Goal: Information Seeking & Learning: Learn about a topic

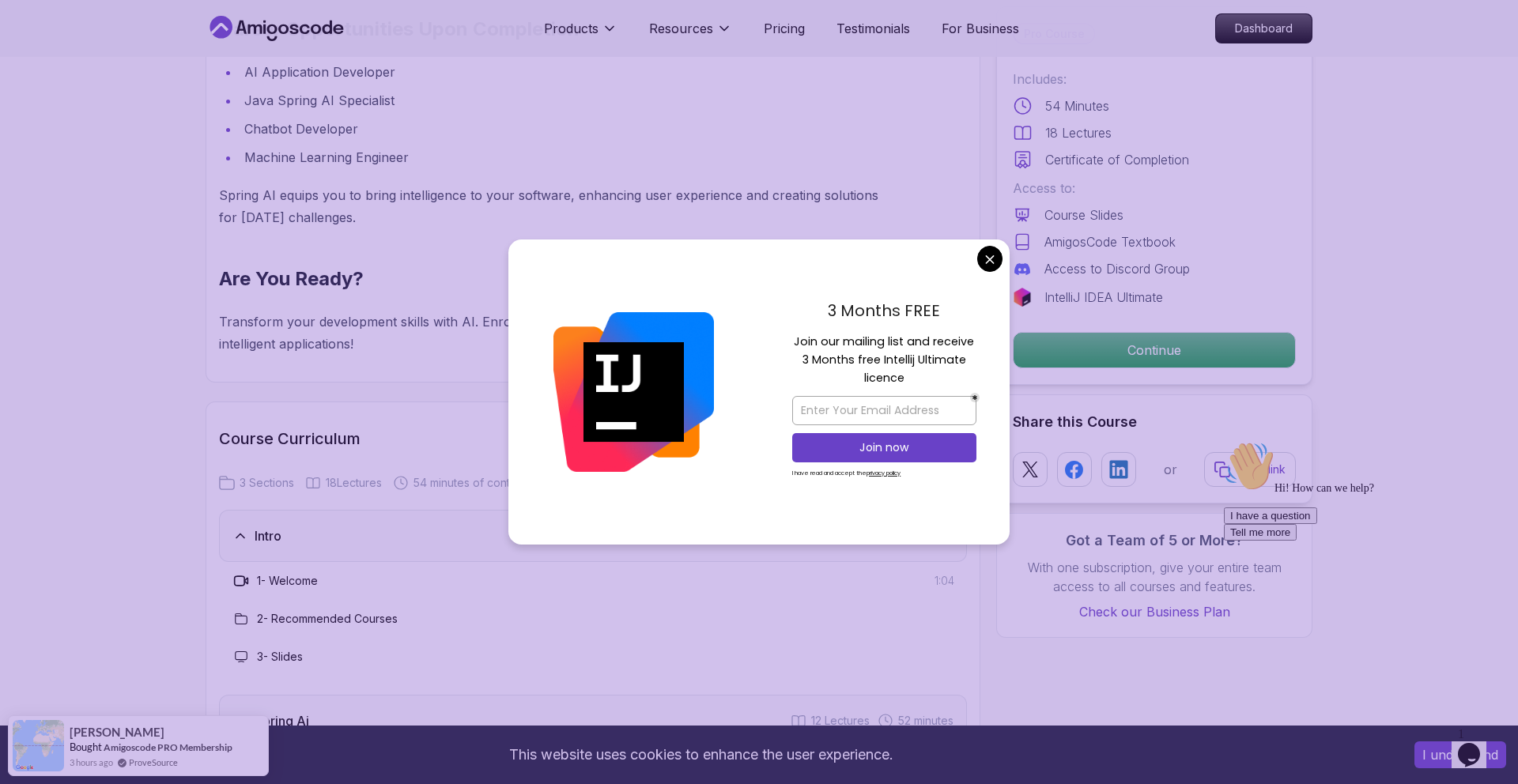
scroll to position [1491, 0]
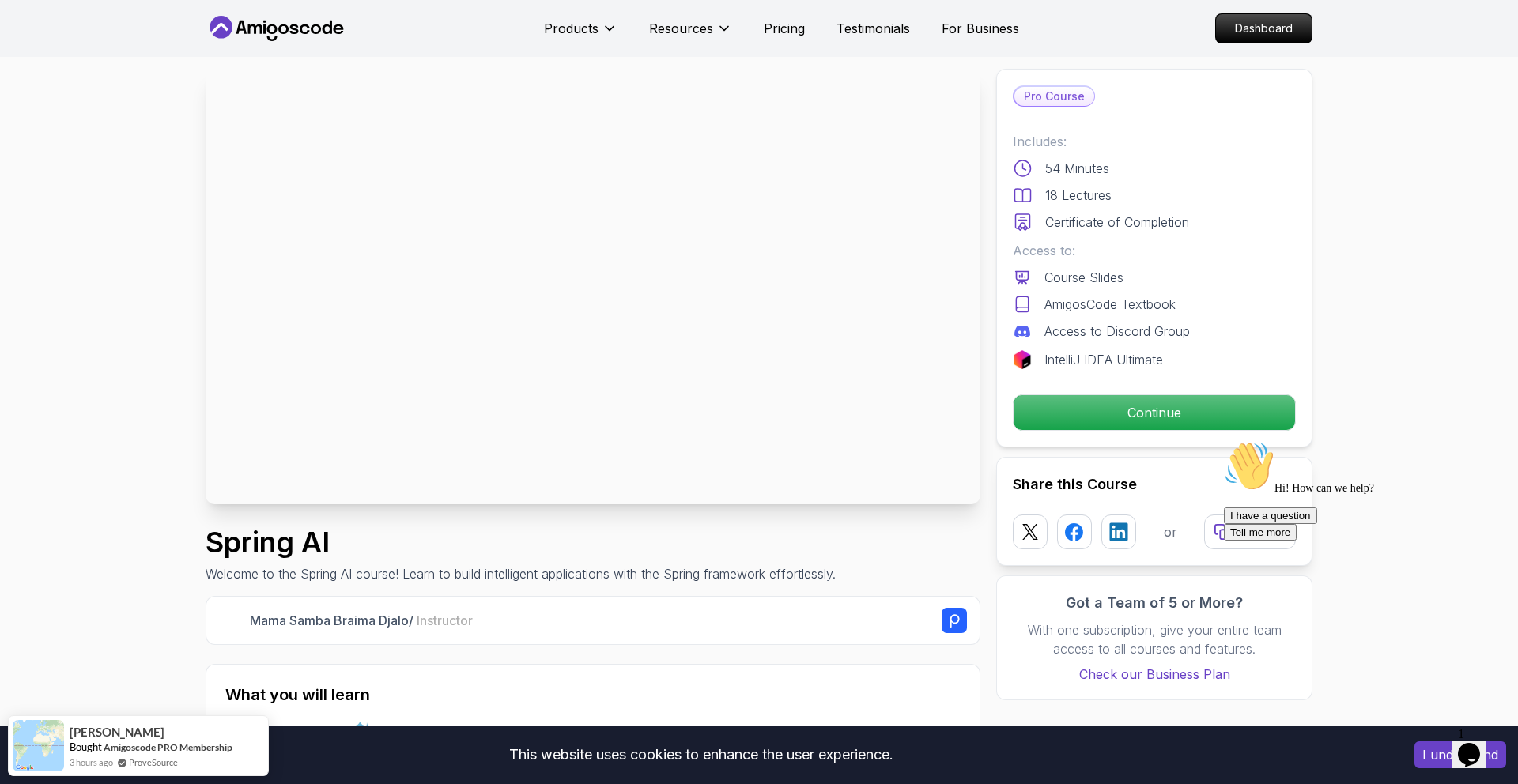
scroll to position [0, 0]
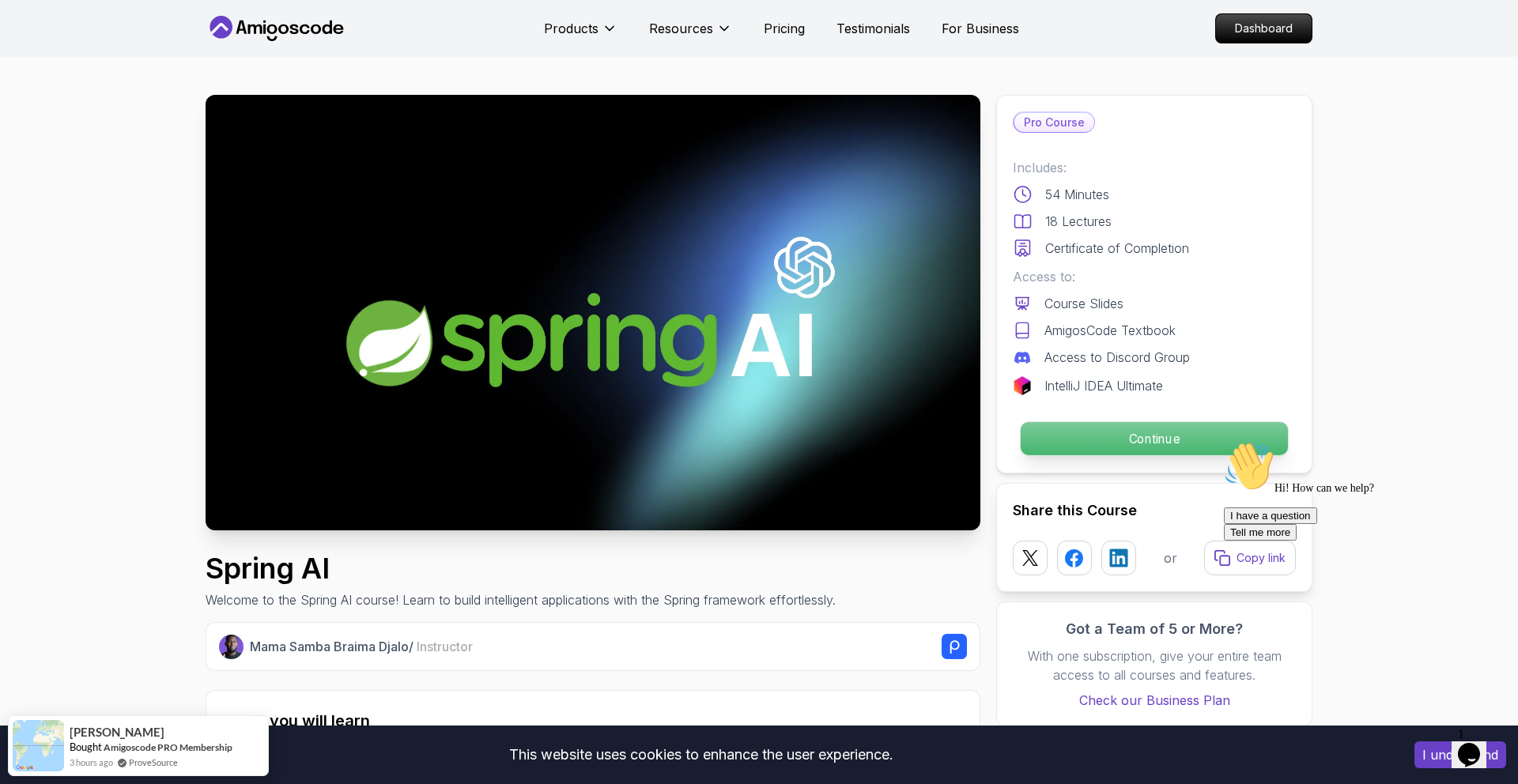
click at [1090, 431] on p "Continue" at bounding box center [1153, 439] width 267 height 33
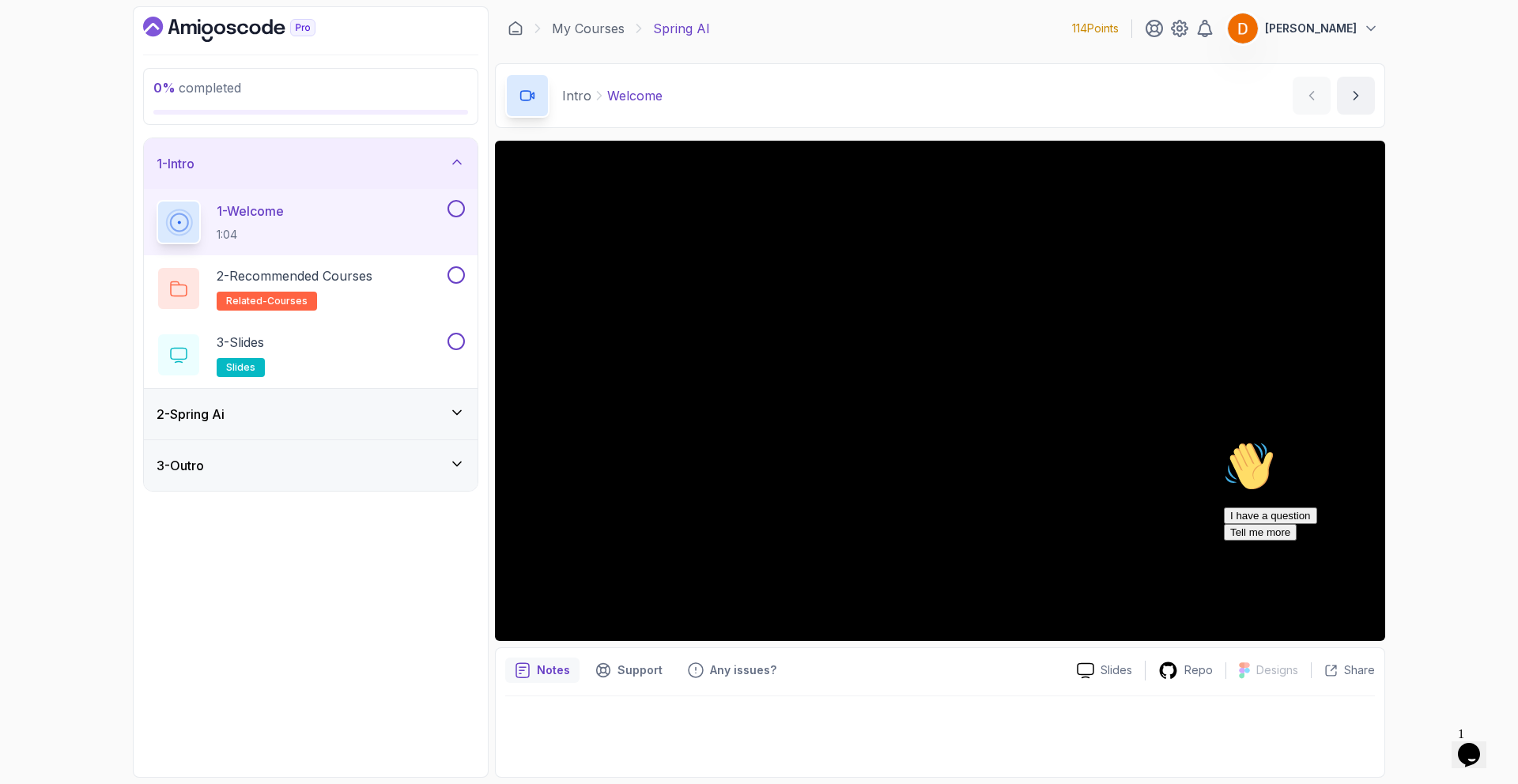
click at [393, 418] on div "2 - Spring Ai" at bounding box center [311, 415] width 309 height 19
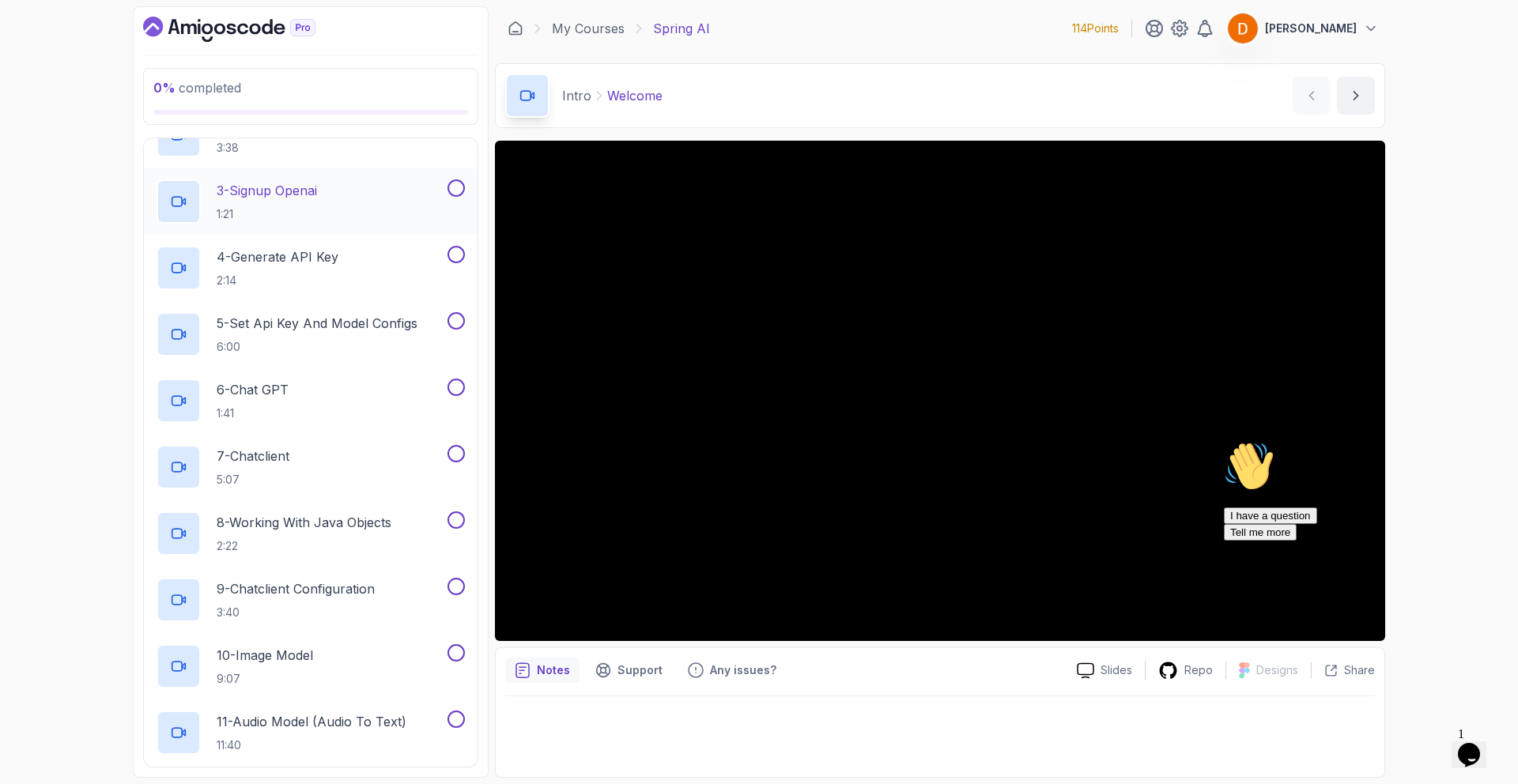
scroll to position [322, 0]
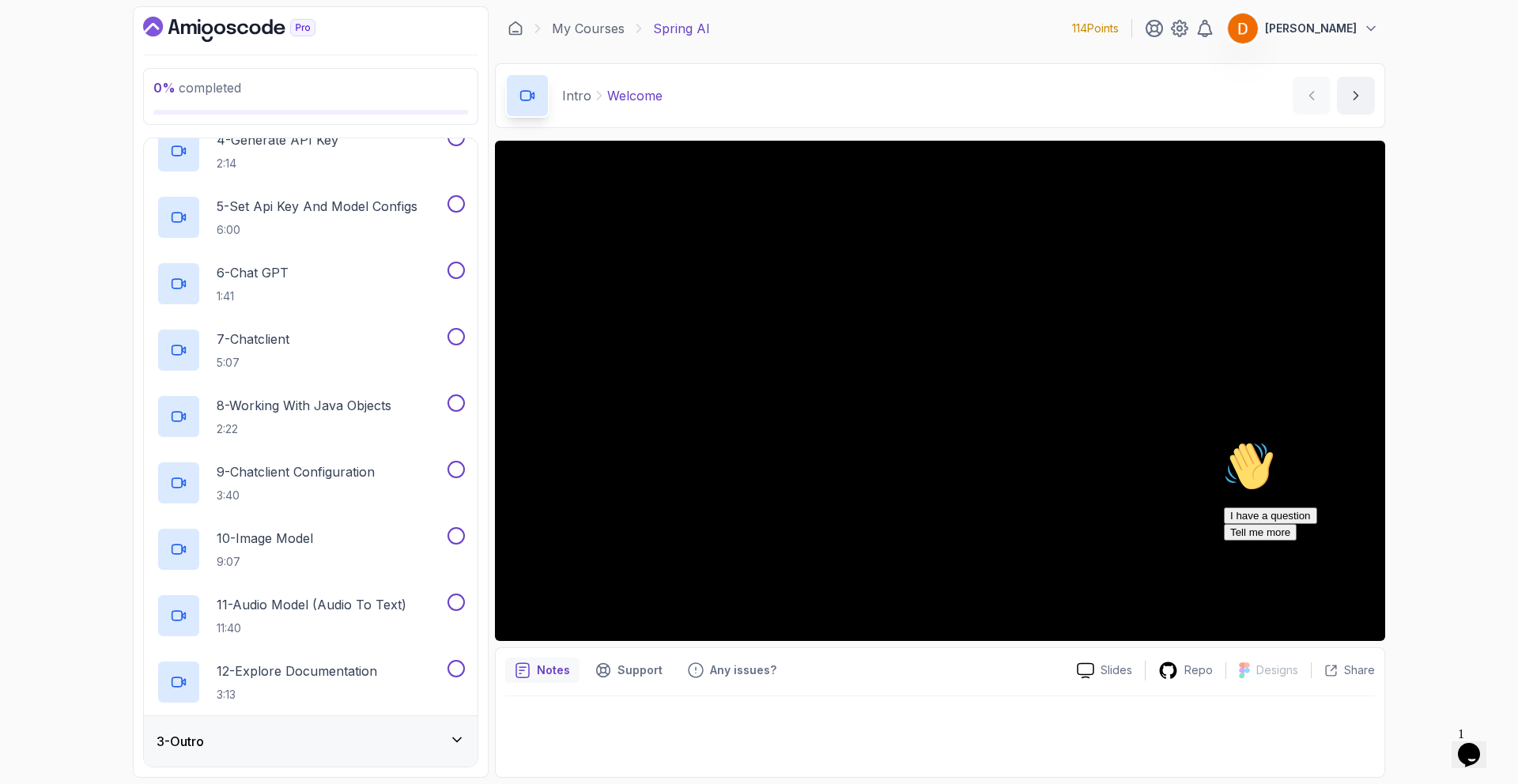
click at [342, 746] on div "3 - Outro" at bounding box center [311, 742] width 309 height 19
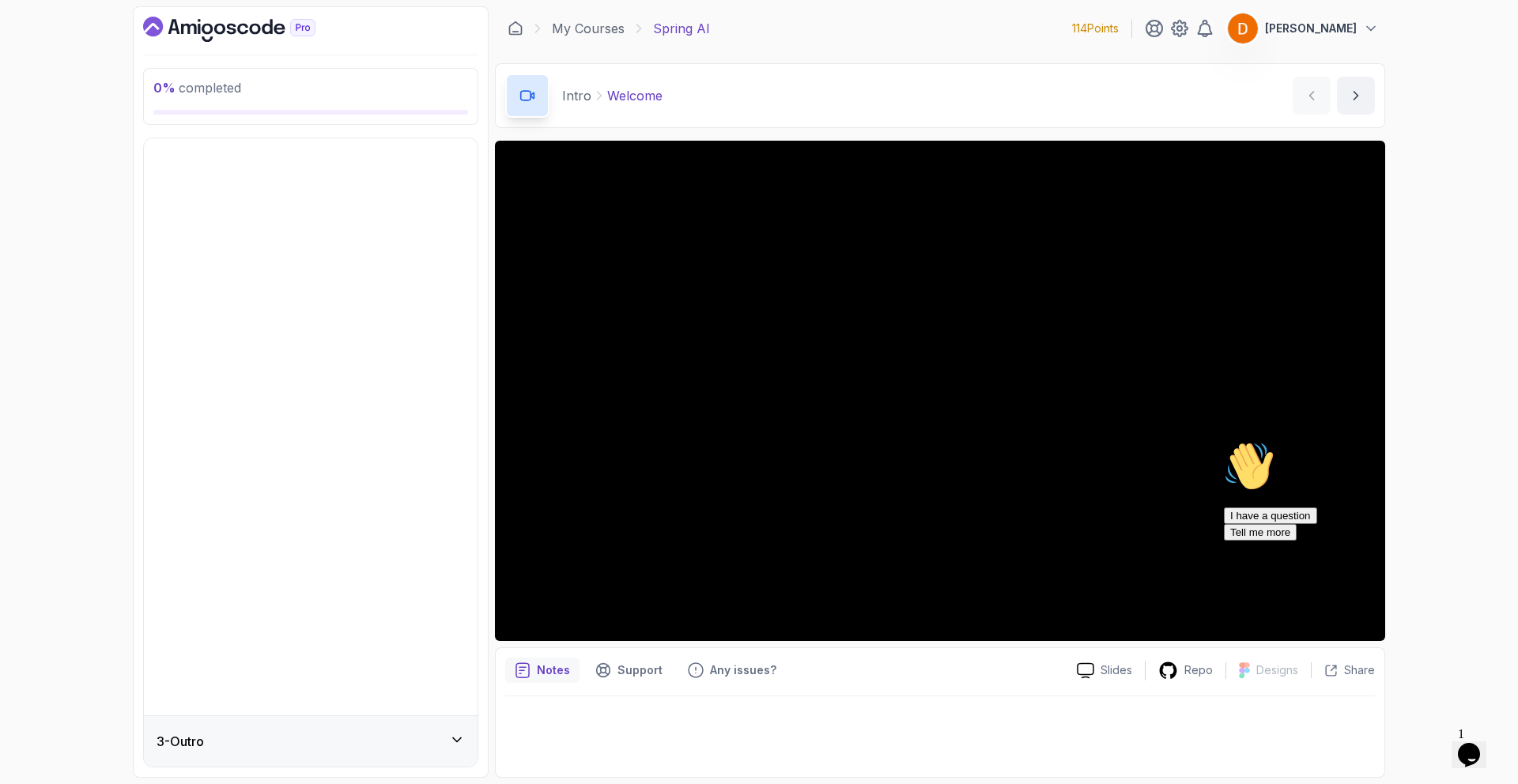
scroll to position [0, 0]
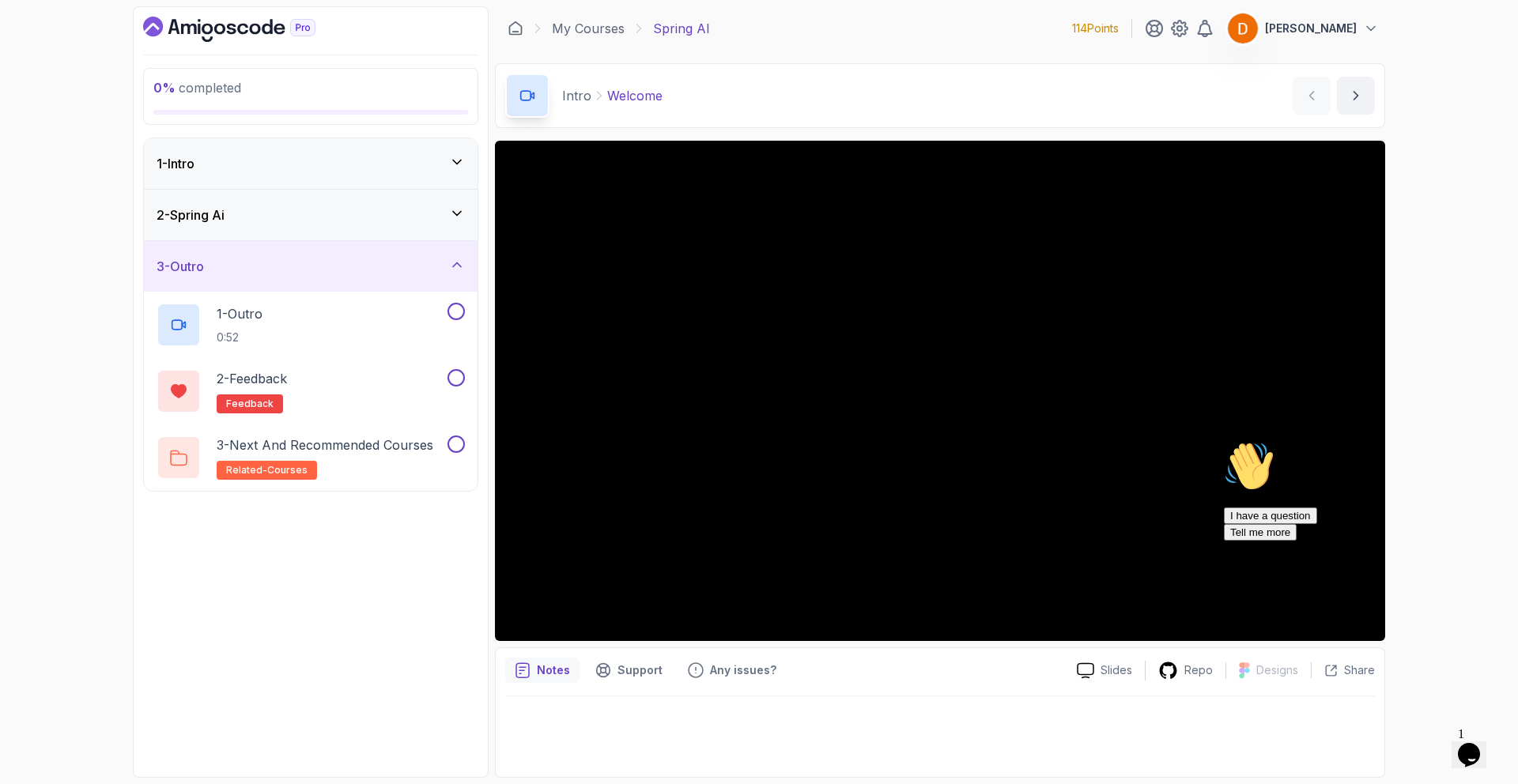
click at [287, 273] on div "3 - Outro" at bounding box center [311, 266] width 309 height 19
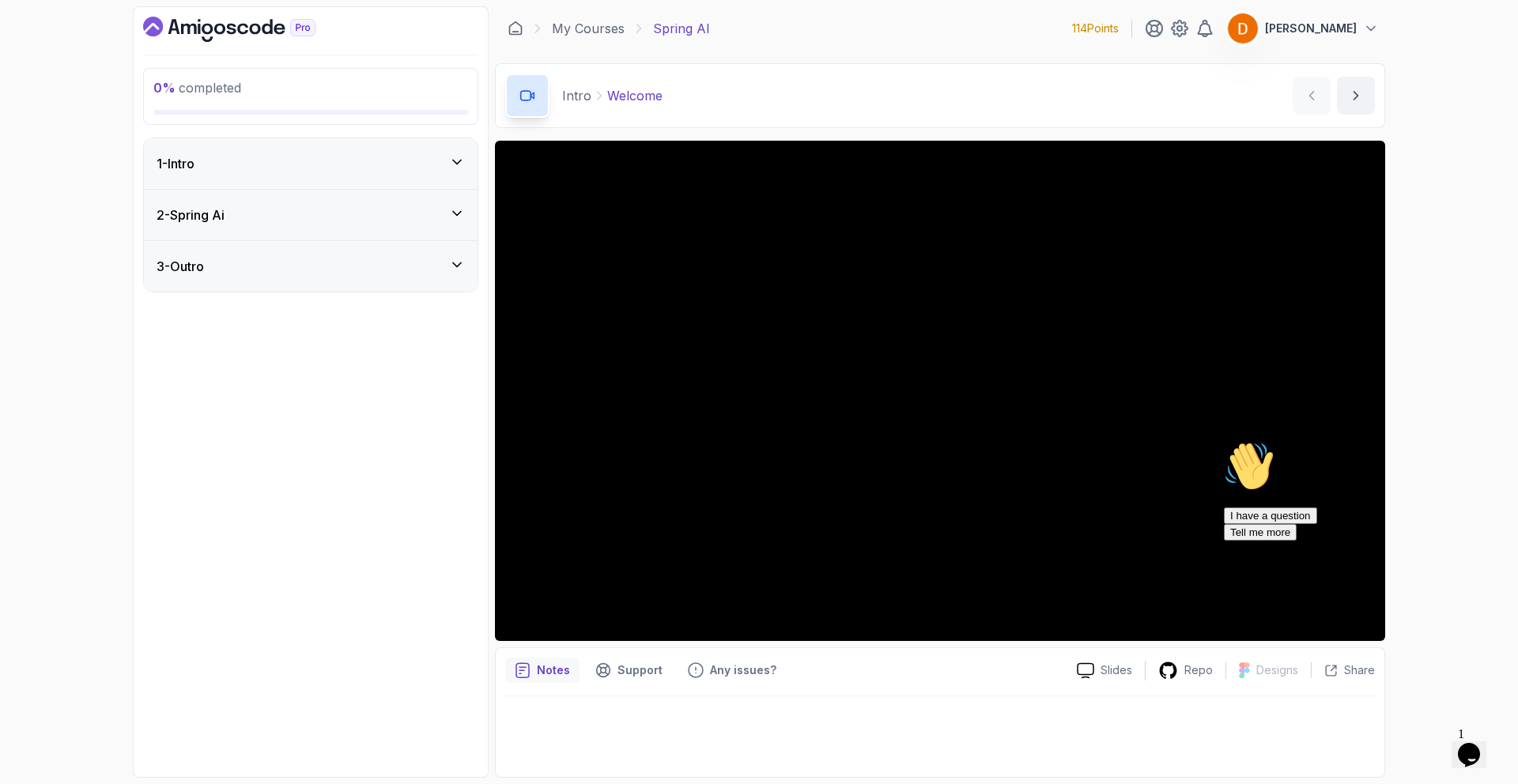
click at [266, 165] on div "1 - Intro" at bounding box center [311, 164] width 309 height 19
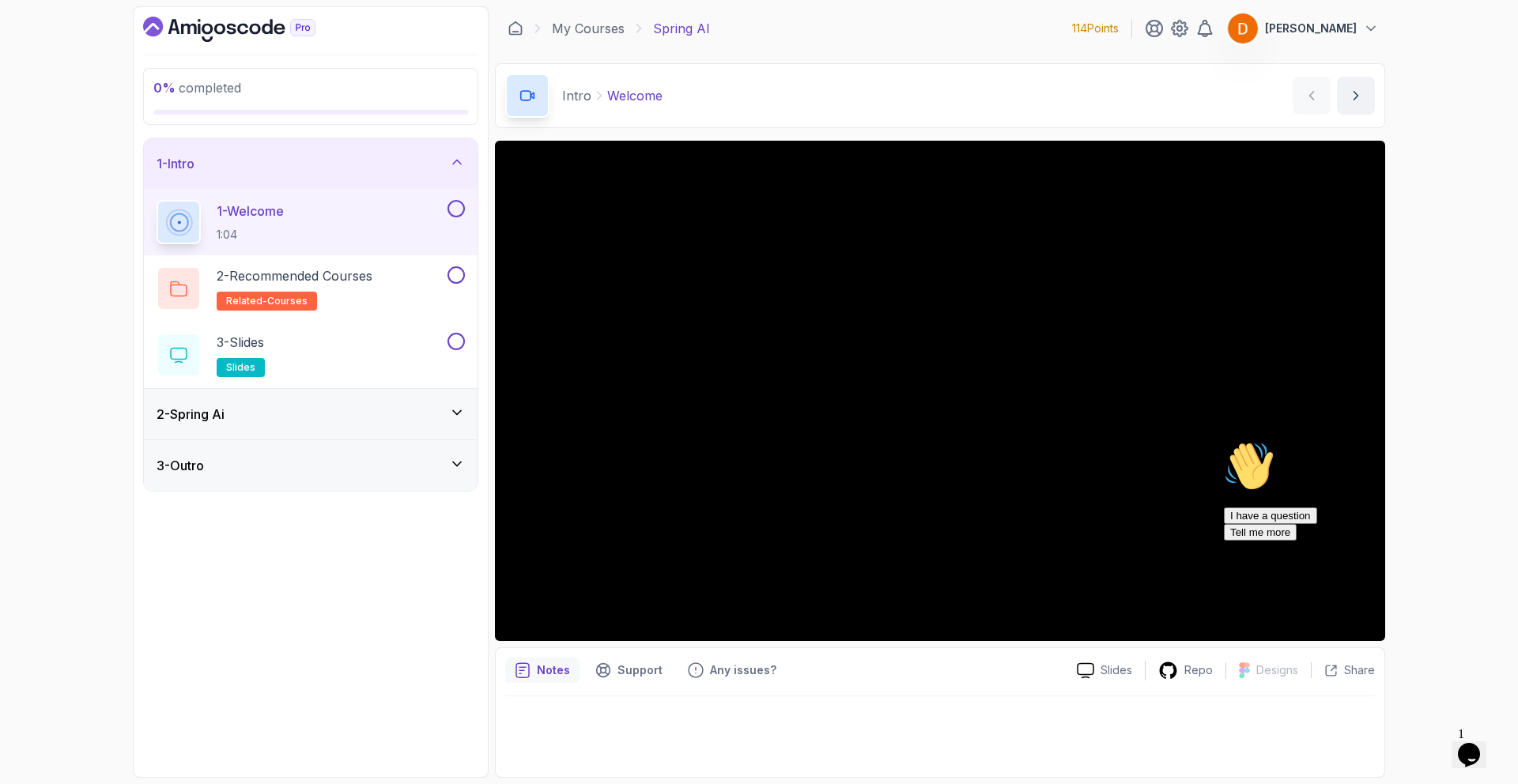
click at [266, 406] on div "2 - Spring Ai" at bounding box center [311, 415] width 309 height 19
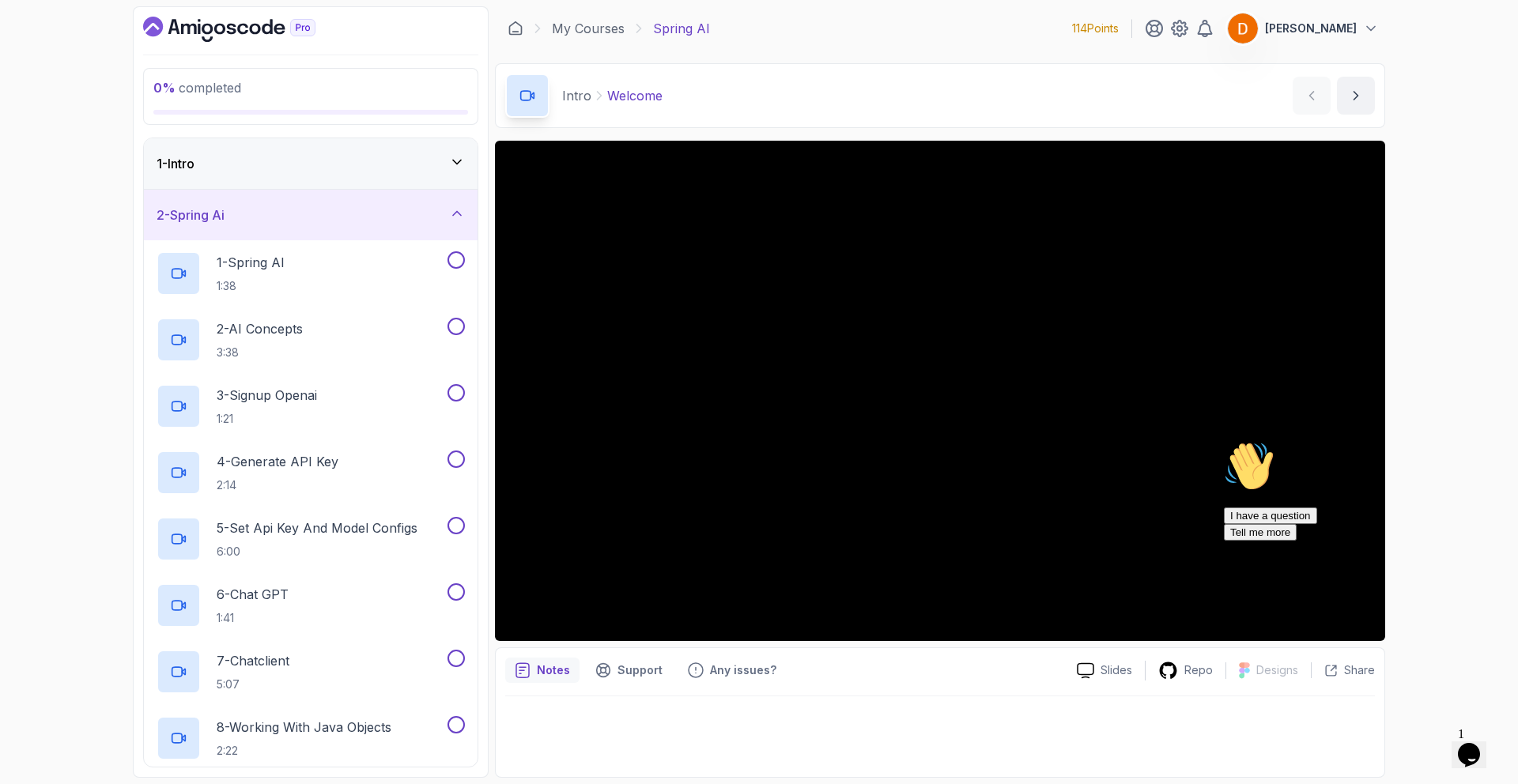
click at [238, 210] on div "2 - Spring Ai" at bounding box center [311, 215] width 309 height 19
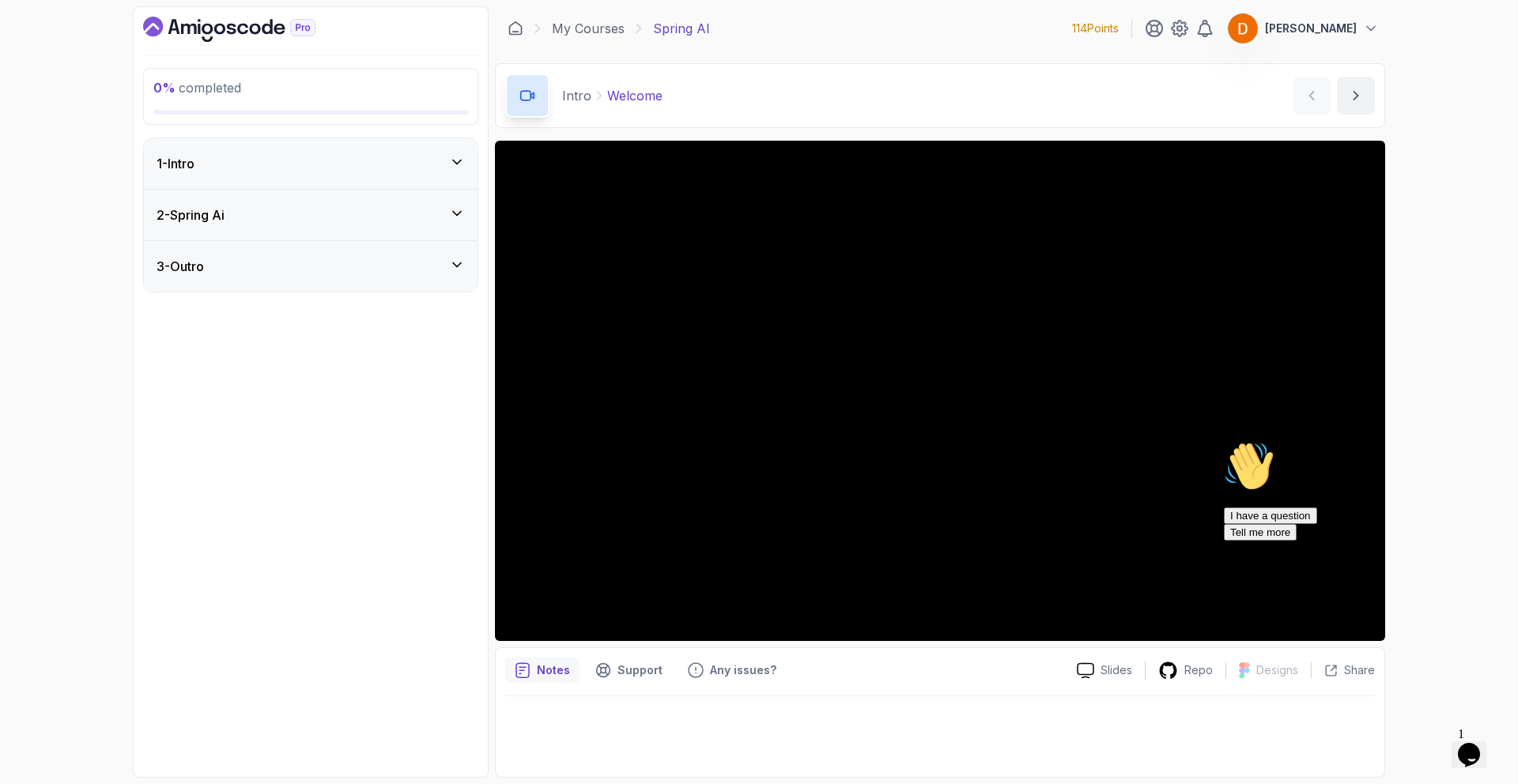
click at [230, 172] on div "1 - Intro" at bounding box center [311, 164] width 309 height 19
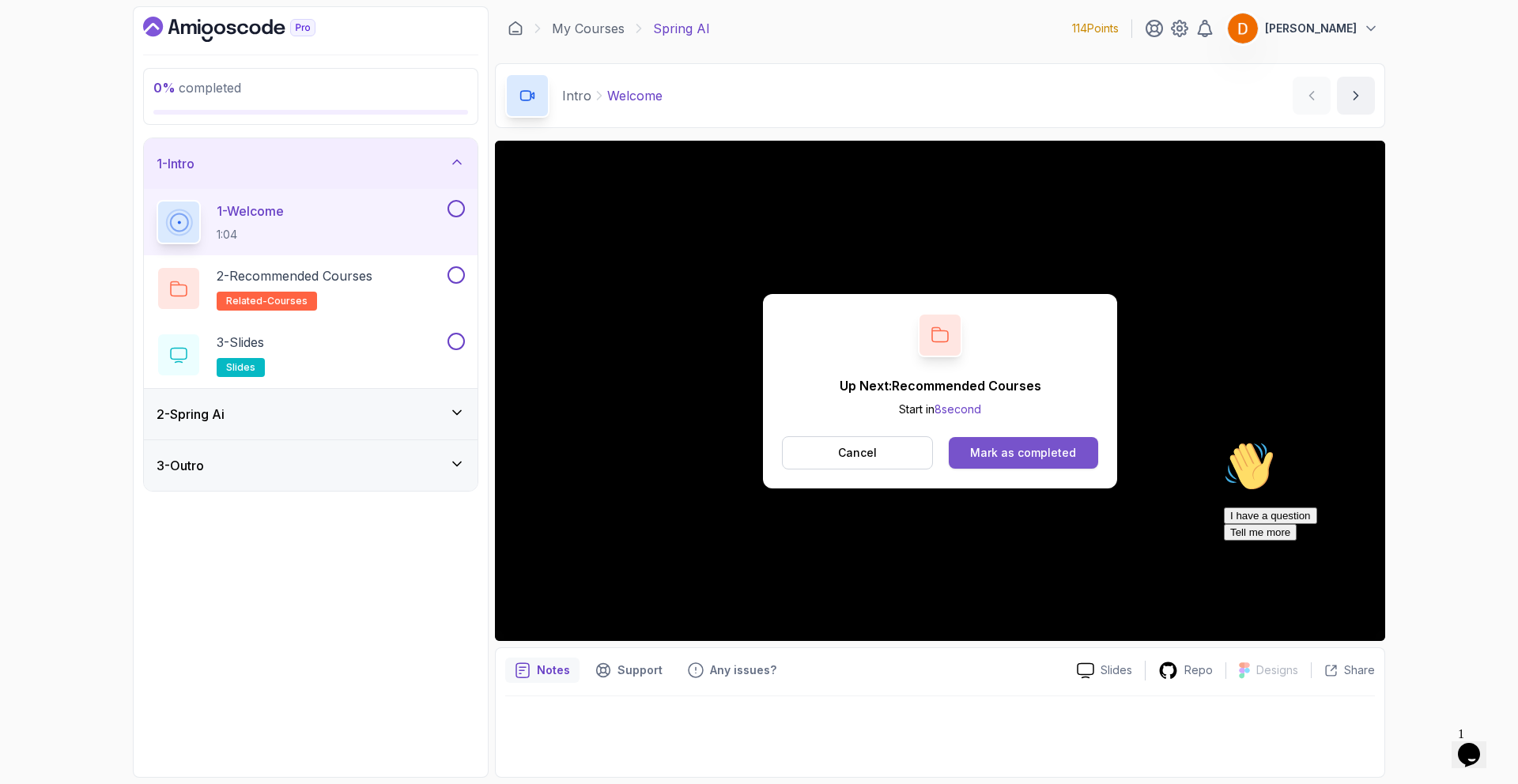
click at [1032, 448] on div "Mark as completed" at bounding box center [1023, 453] width 106 height 15
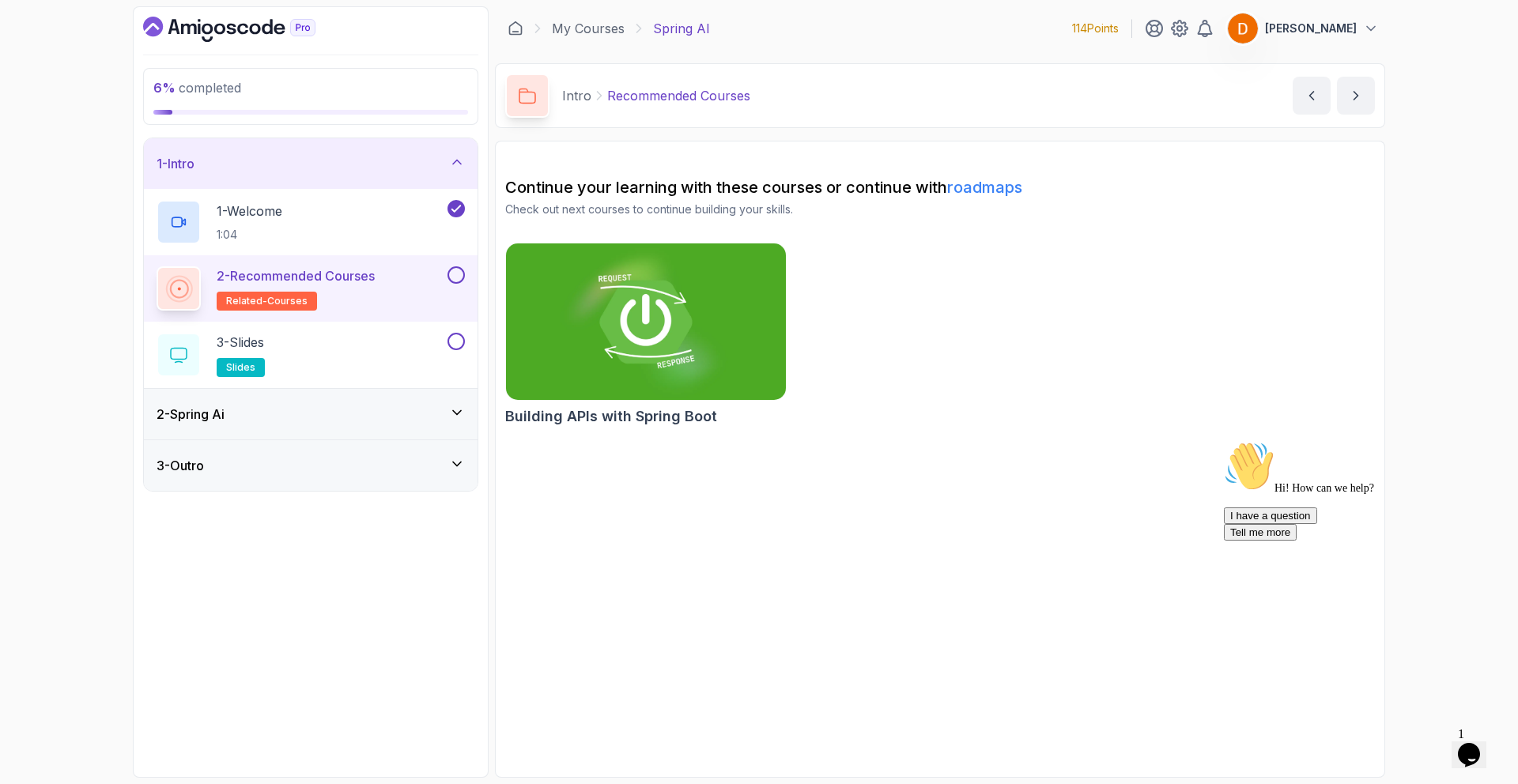
click at [455, 277] on button at bounding box center [456, 275] width 17 height 17
click at [357, 358] on div "3 - Slides slides" at bounding box center [300, 355] width 287 height 44
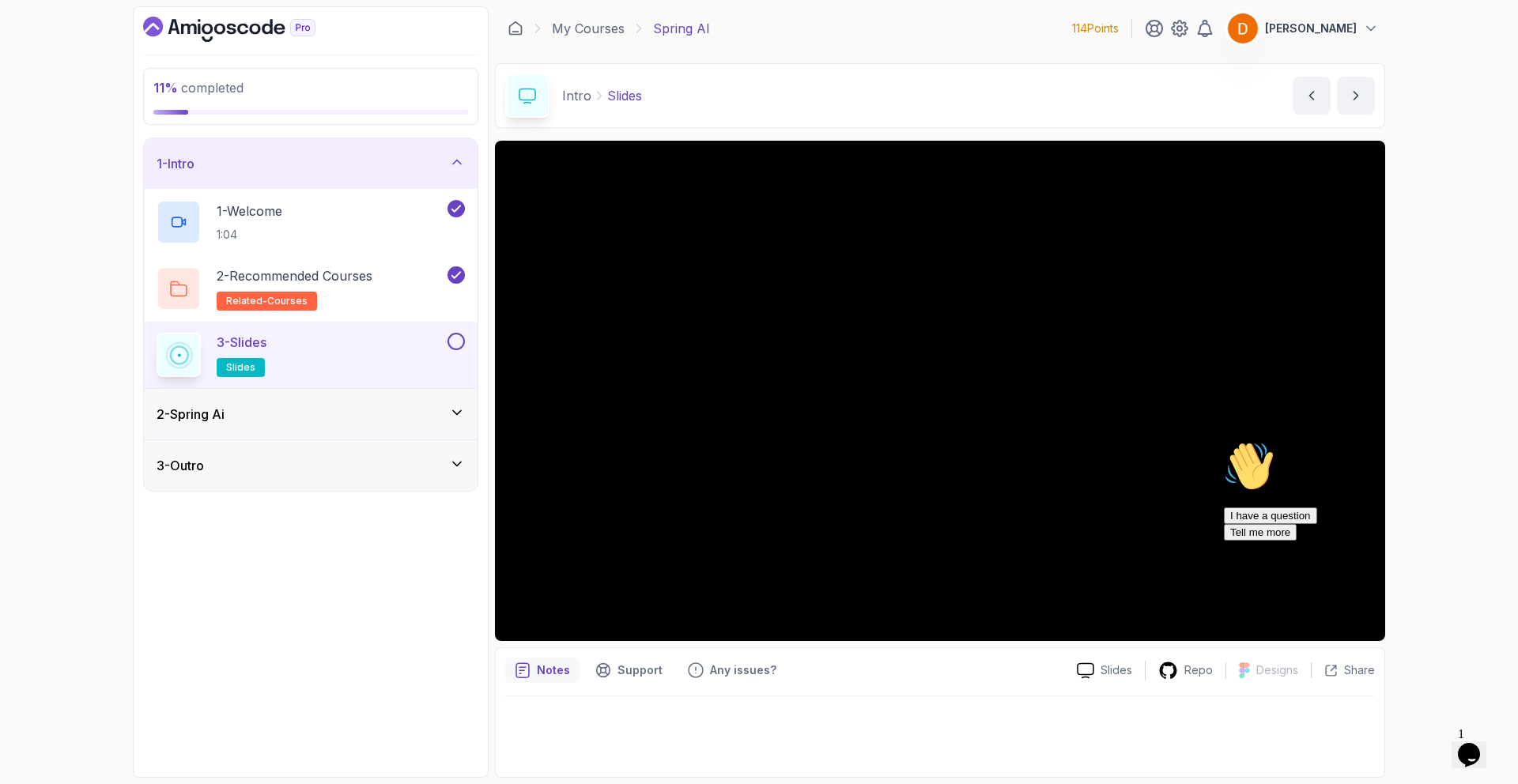
click at [1224, 441] on icon "Chat attention grabber" at bounding box center [1224, 441] width 0 height 0
click at [454, 344] on button at bounding box center [456, 341] width 17 height 17
click at [380, 415] on div "2 - Spring Ai" at bounding box center [311, 415] width 309 height 19
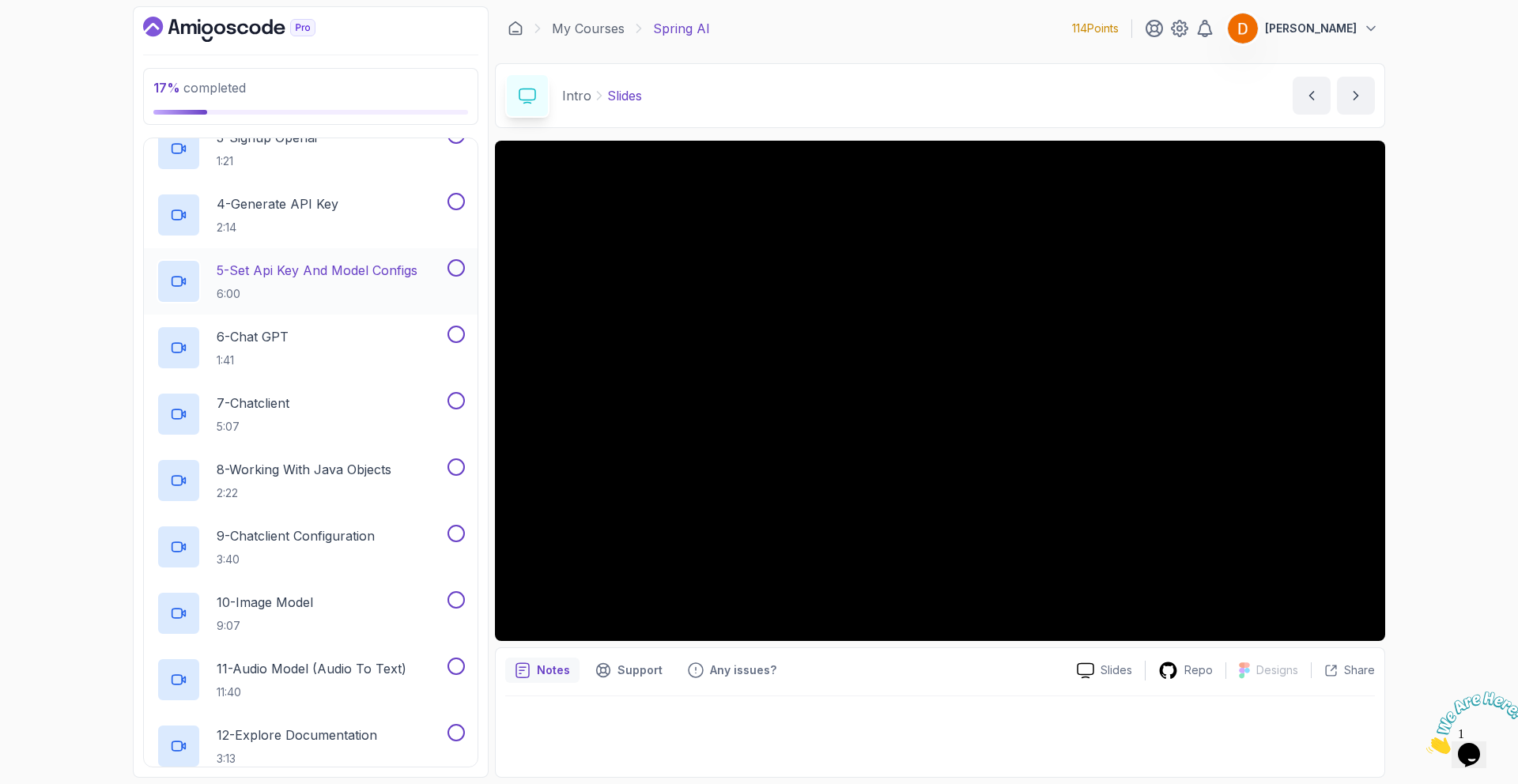
scroll to position [322, 0]
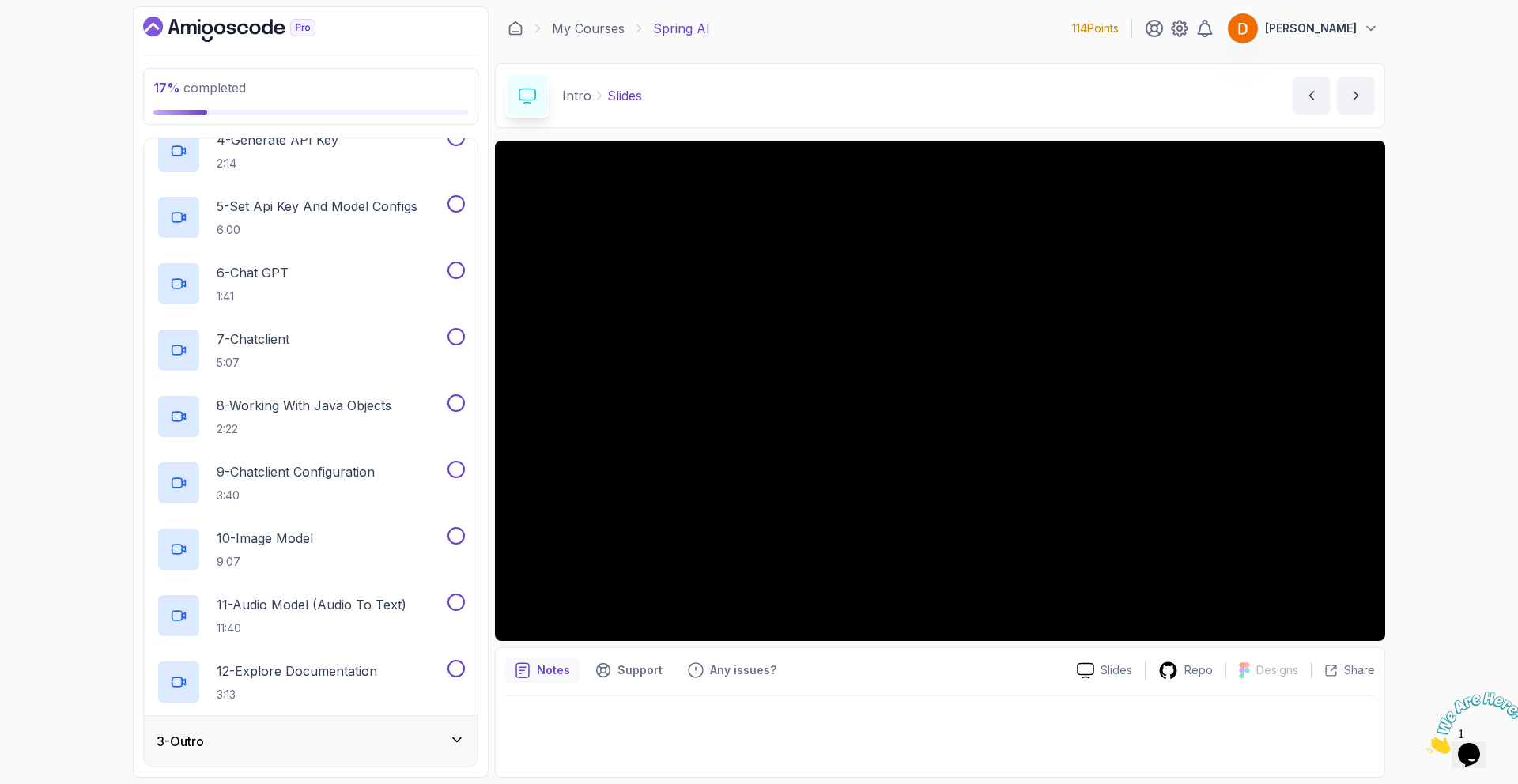
click at [373, 729] on div "3 - Outro" at bounding box center [311, 742] width 334 height 50
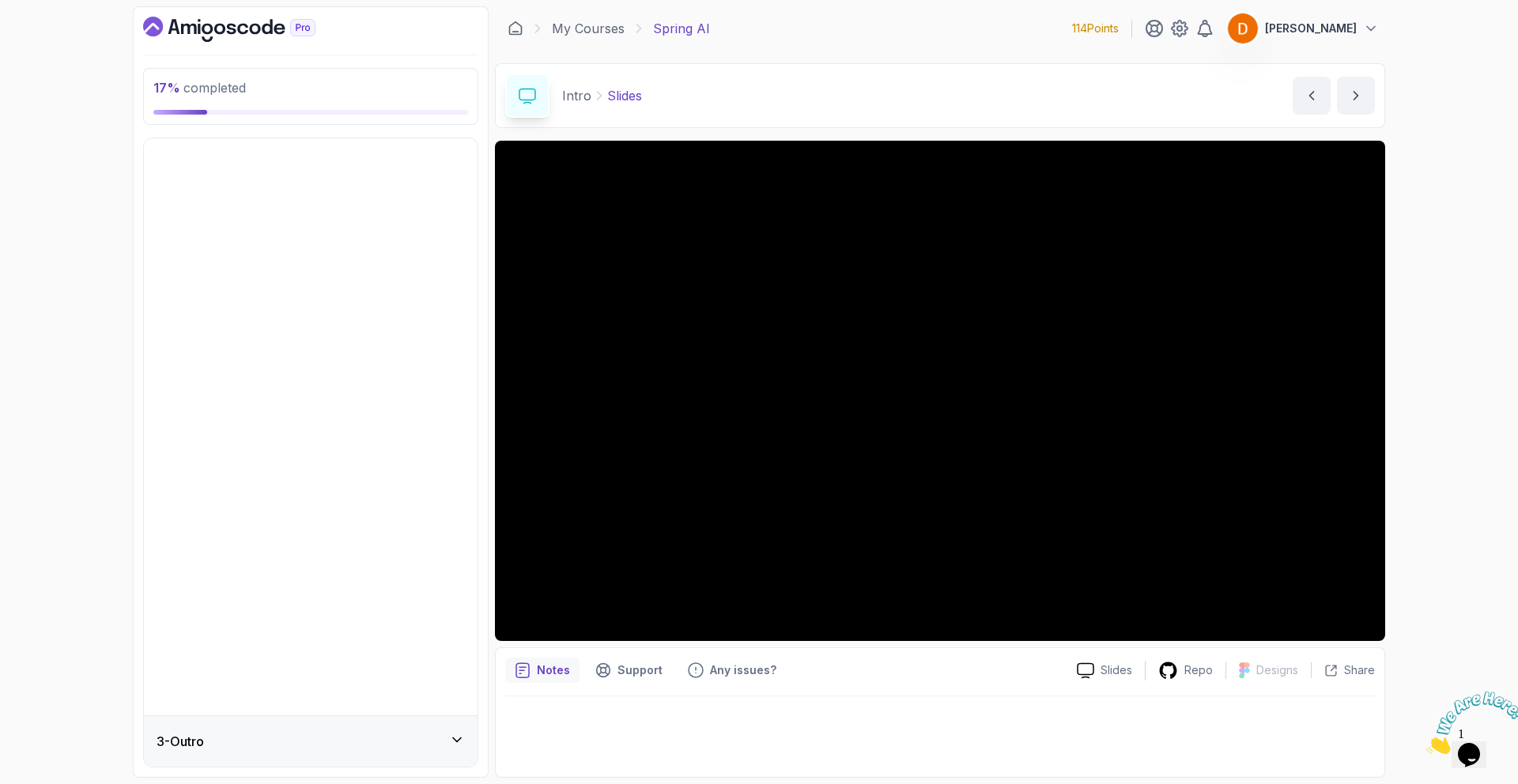
scroll to position [0, 0]
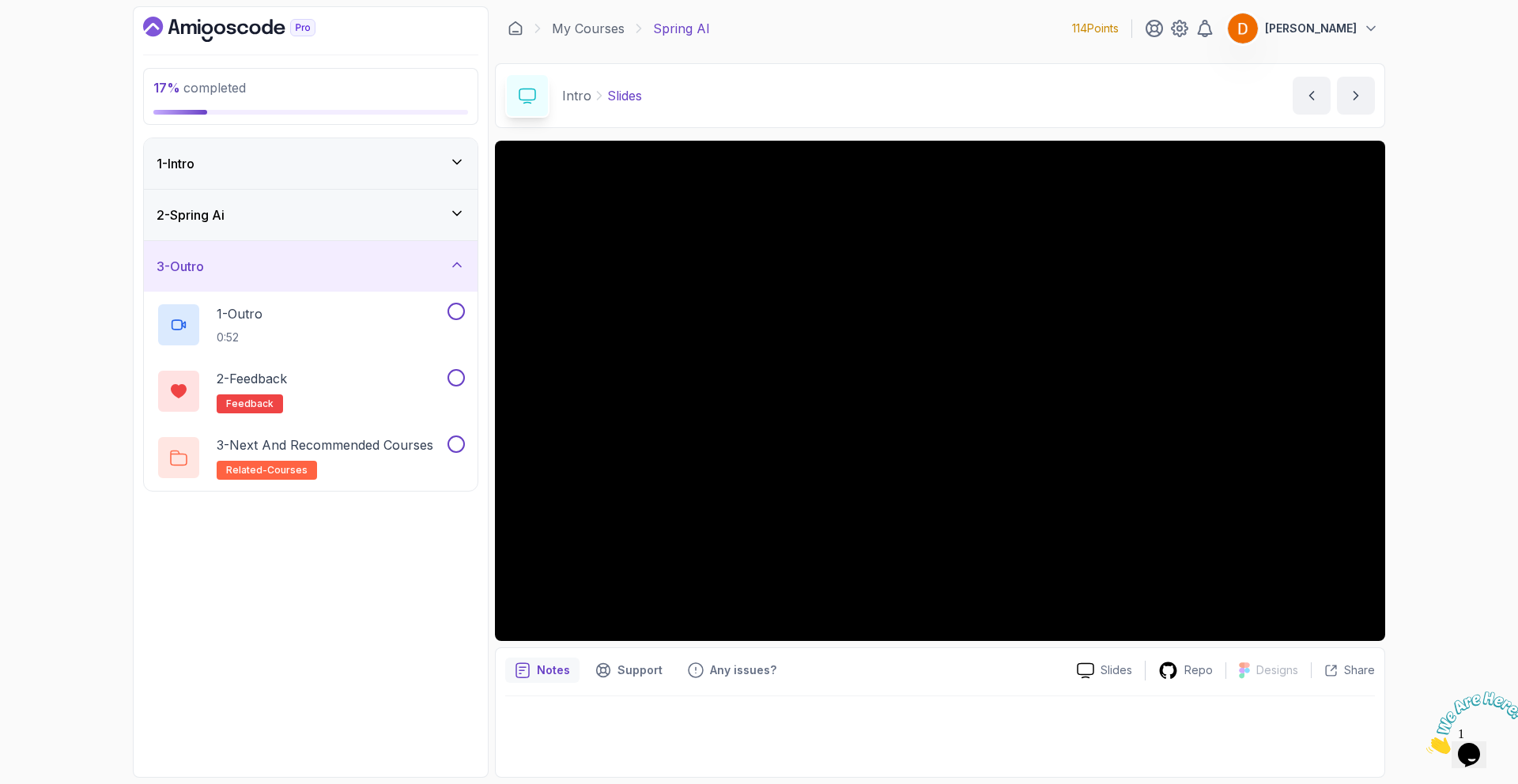
click at [268, 274] on div "3 - Outro" at bounding box center [311, 266] width 309 height 19
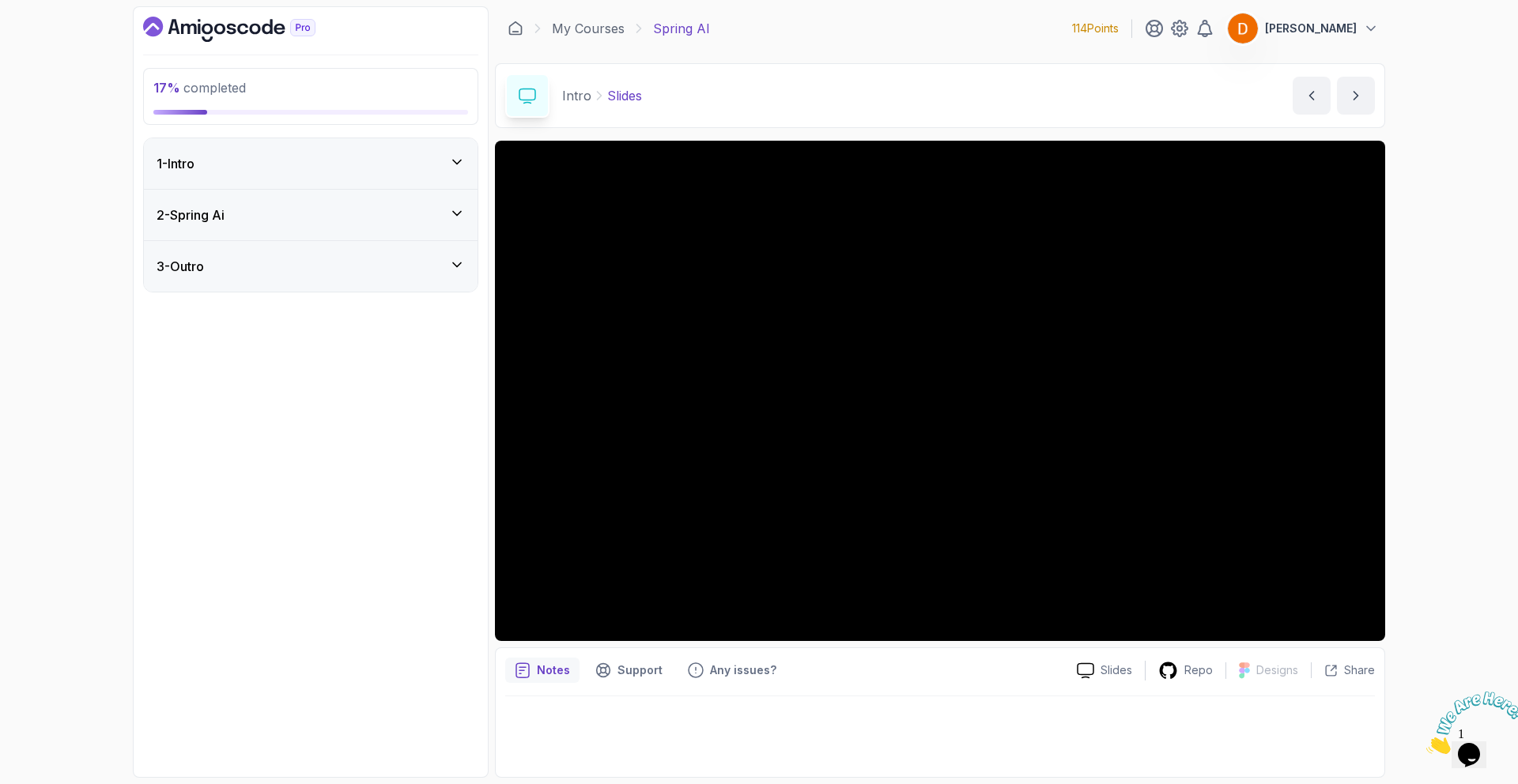
click at [248, 222] on div "2 - Spring Ai" at bounding box center [311, 215] width 309 height 19
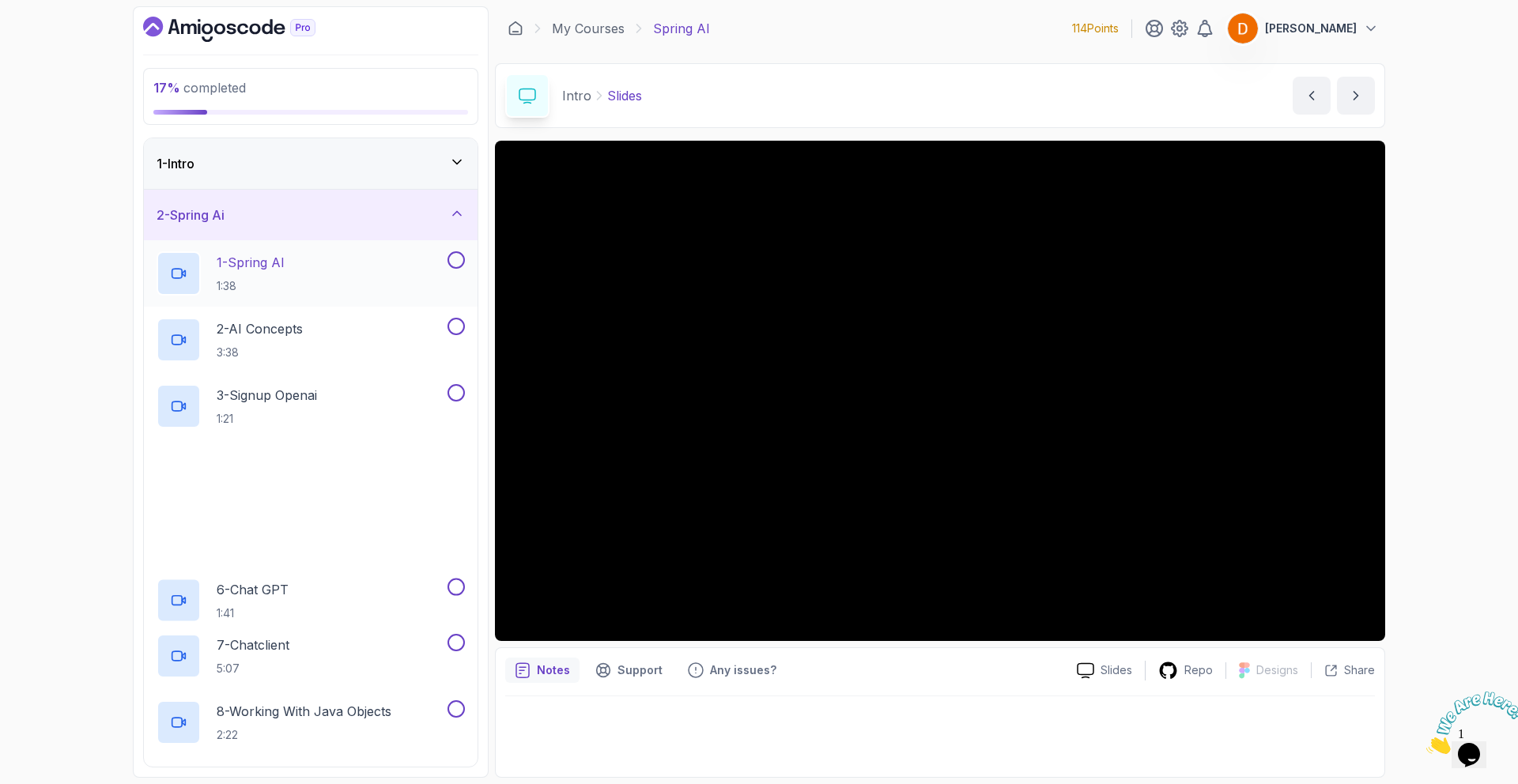
click at [308, 275] on div "1 - Spring AI 1:38" at bounding box center [300, 274] width 287 height 44
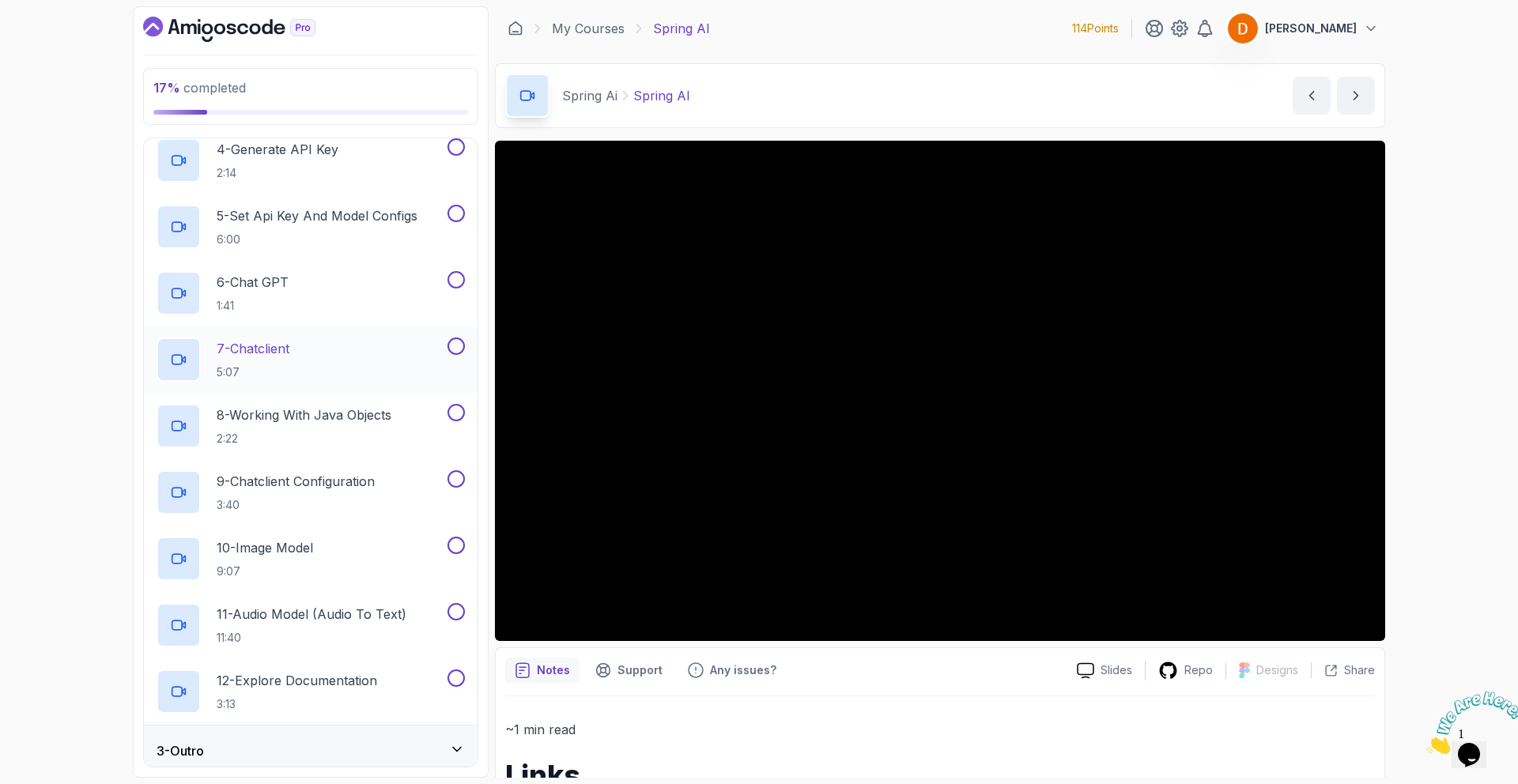
scroll to position [322, 0]
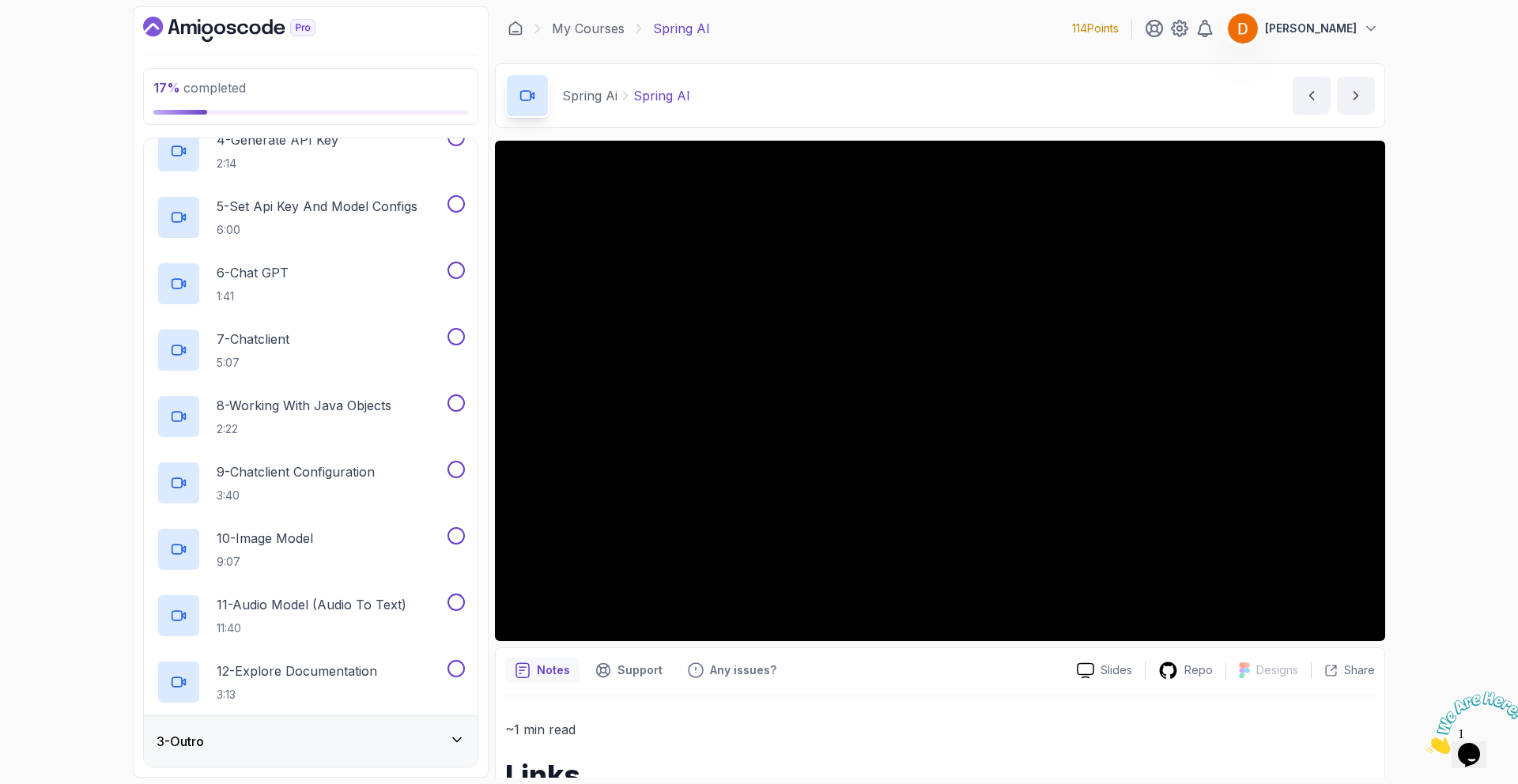
click at [1222, 64] on div "Spring Ai Spring AI Spring AI by [PERSON_NAME]" at bounding box center [939, 95] width 890 height 65
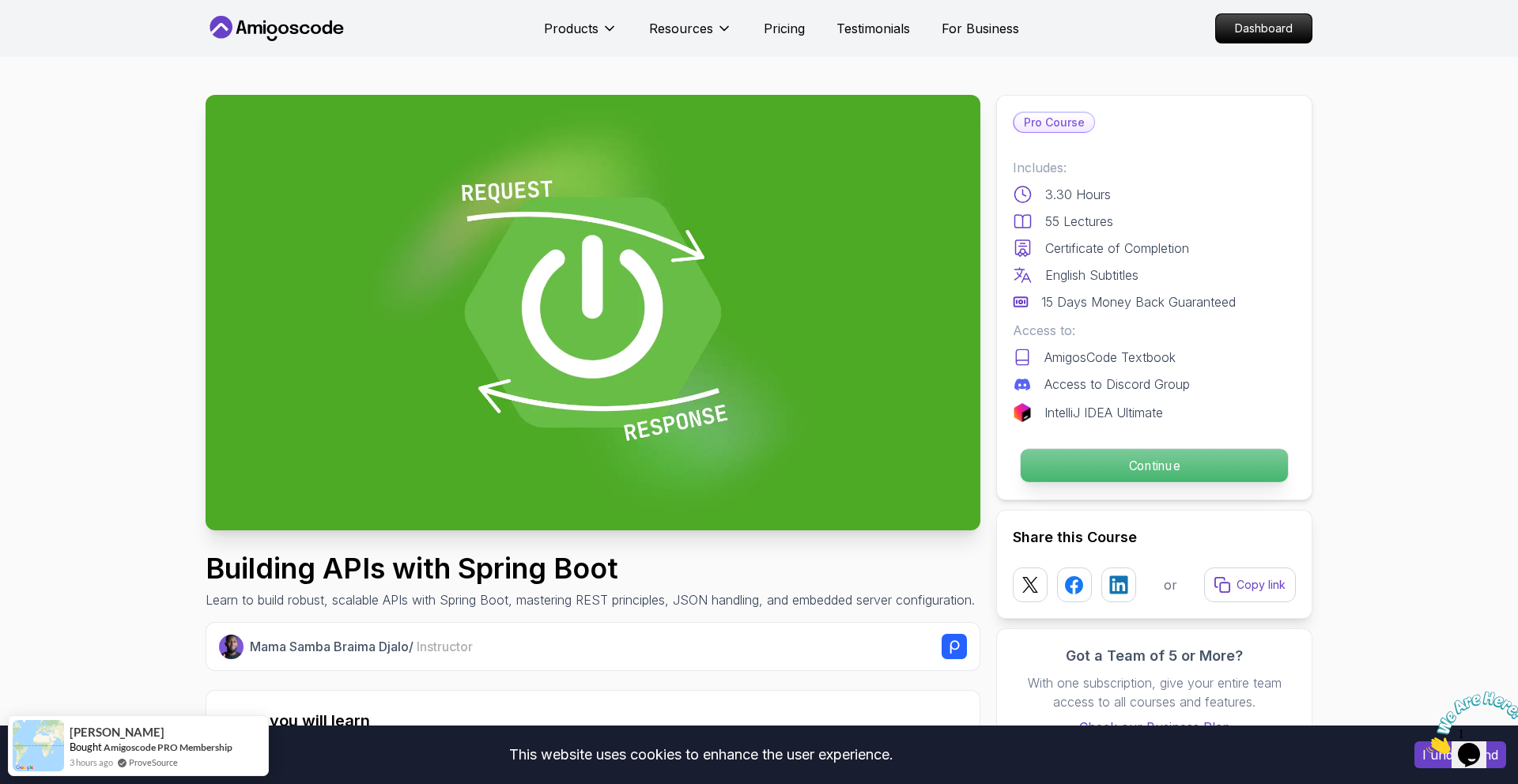
click at [1144, 473] on p "Continue" at bounding box center [1153, 466] width 267 height 33
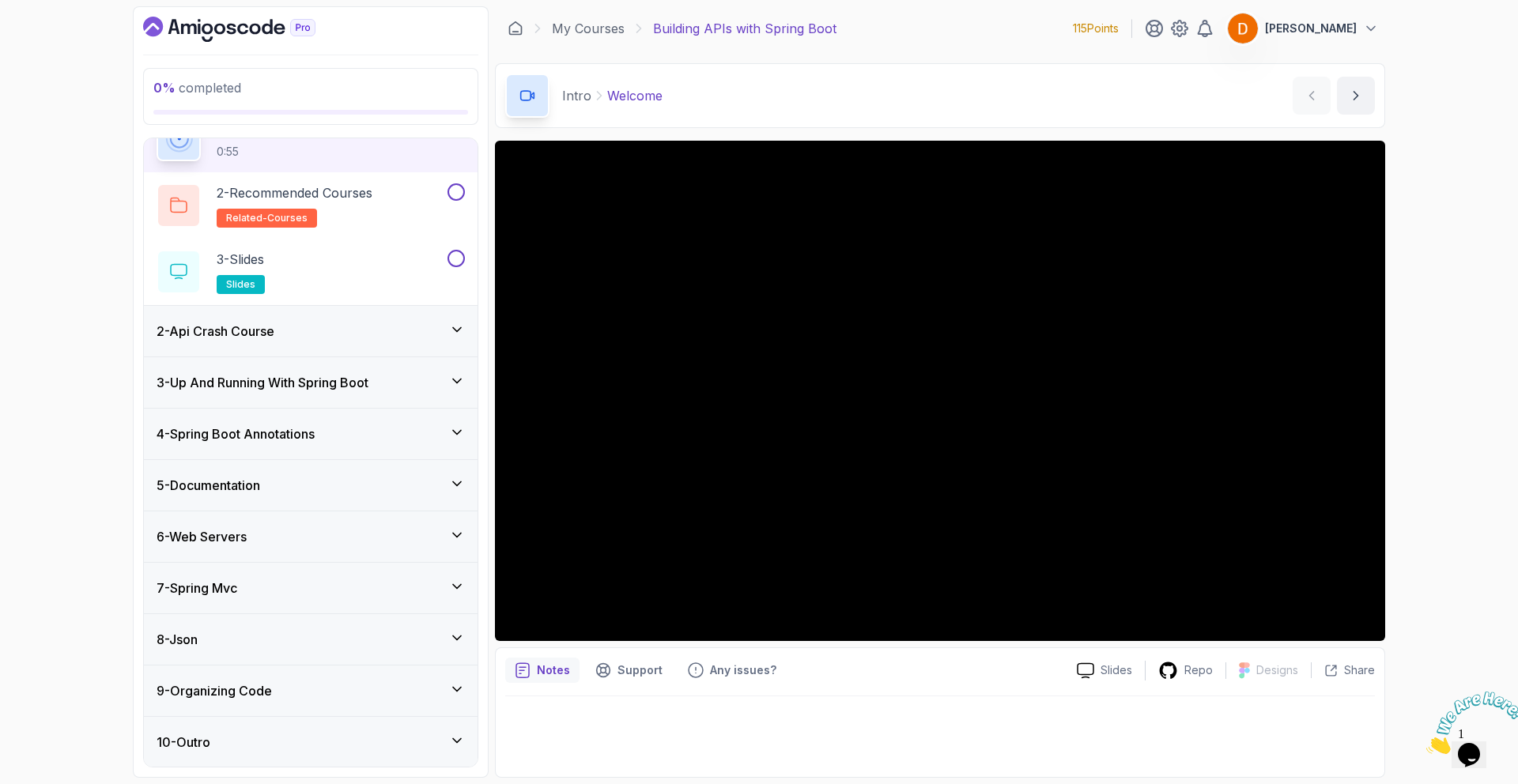
scroll to position [84, 0]
click at [267, 533] on div "6 - Web Servers" at bounding box center [311, 536] width 309 height 19
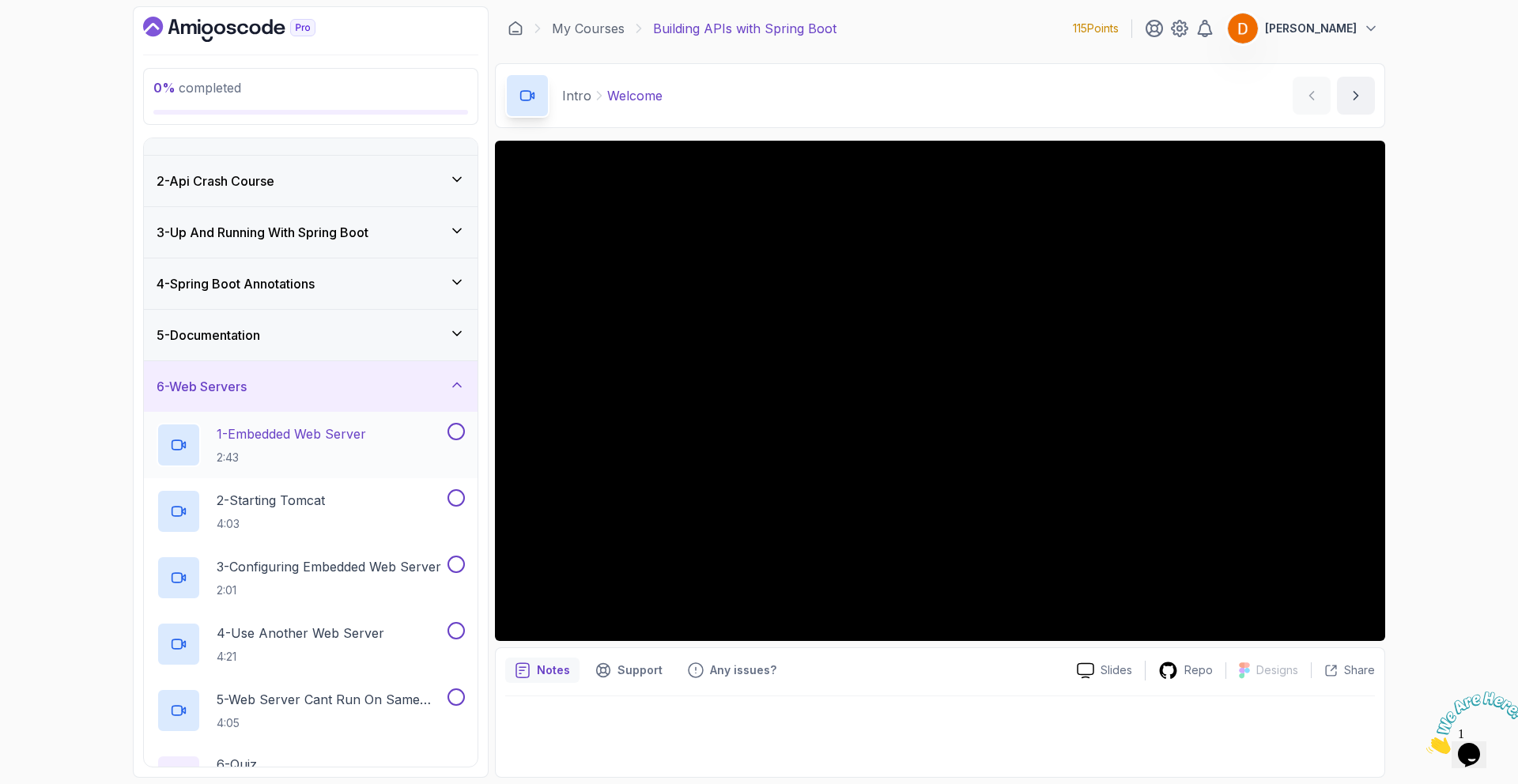
scroll to position [11, 0]
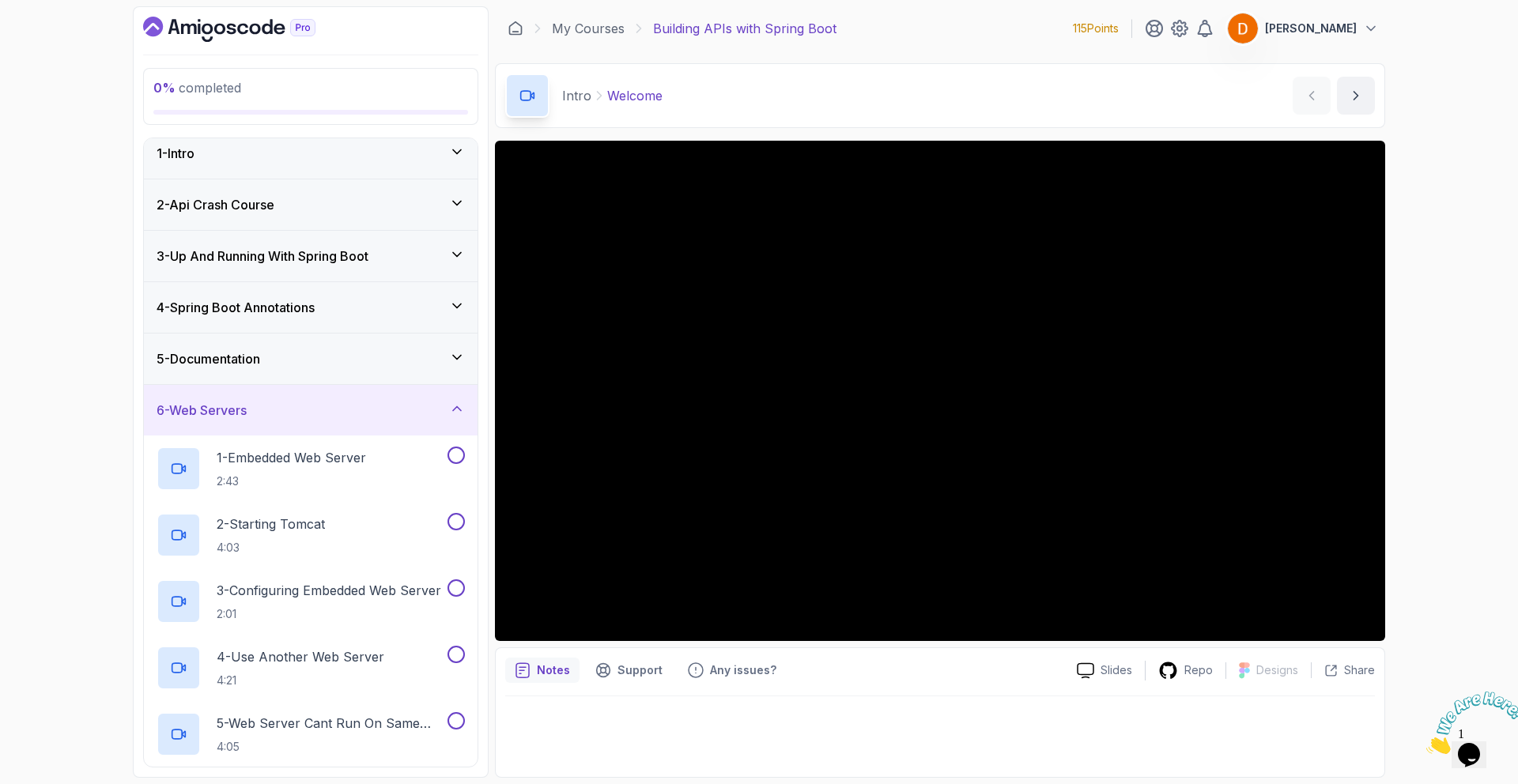
click at [239, 411] on h3 "6 - Web Servers" at bounding box center [201, 411] width 90 height 19
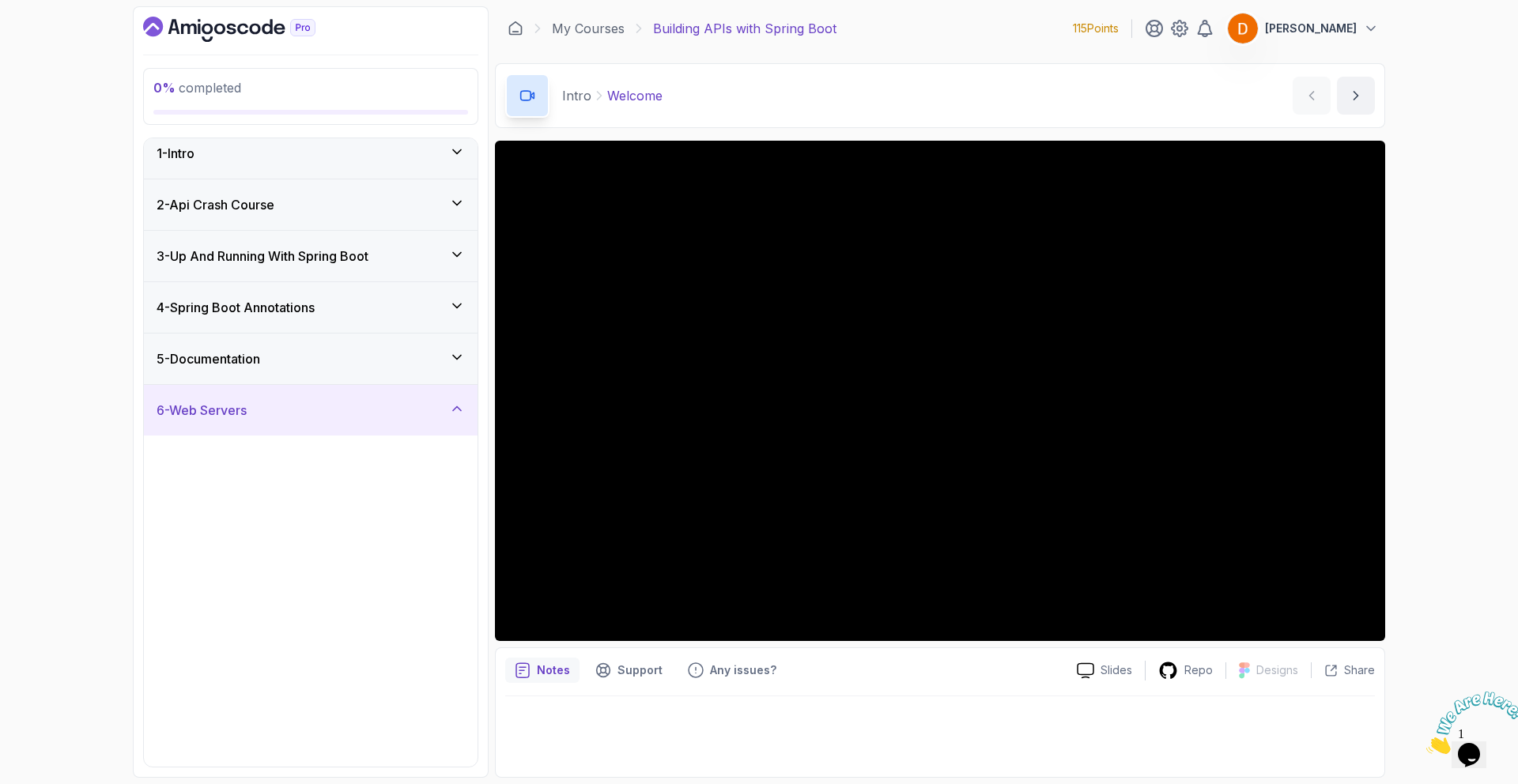
scroll to position [0, 0]
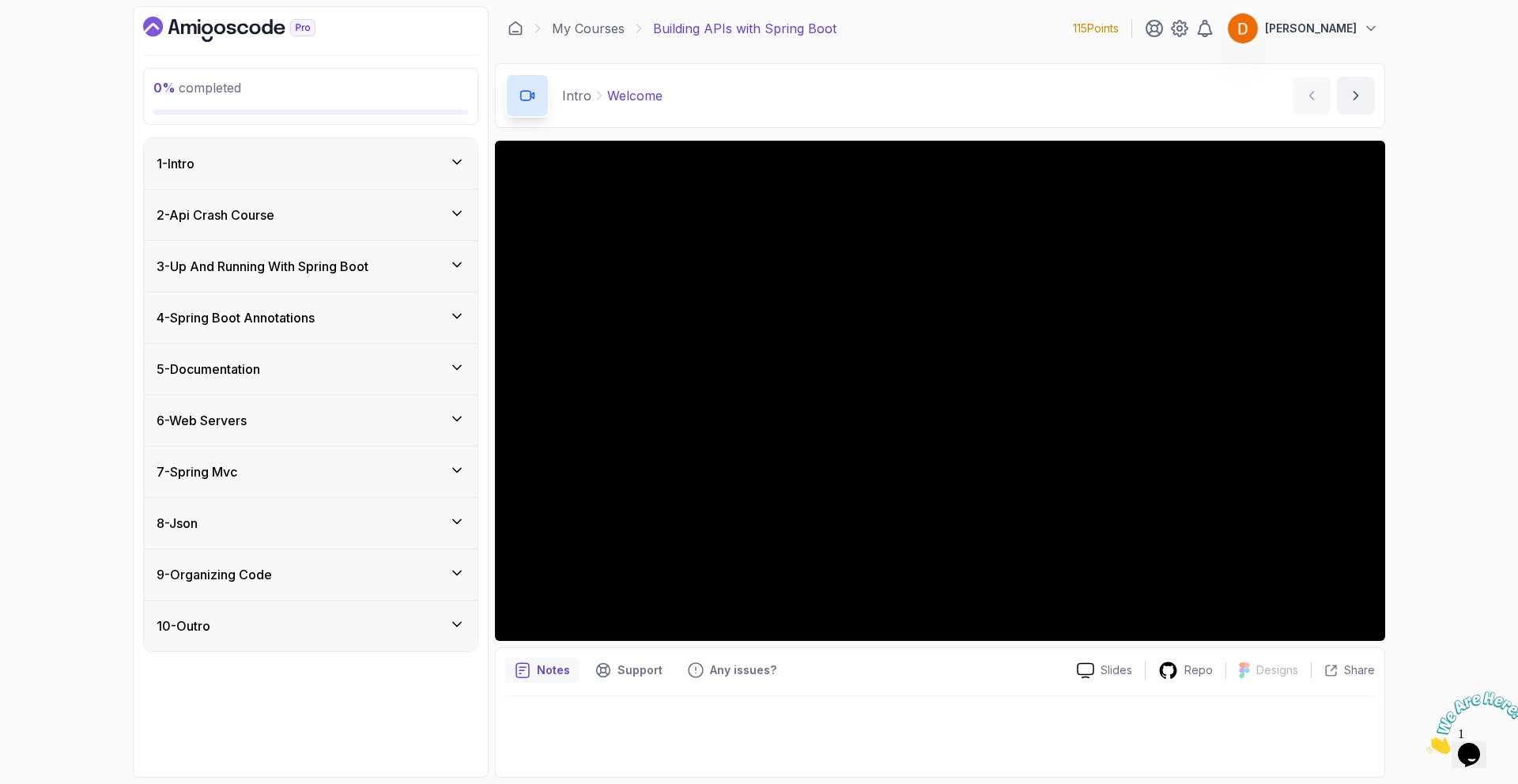
click at [214, 172] on div "1 - Intro" at bounding box center [311, 164] width 309 height 19
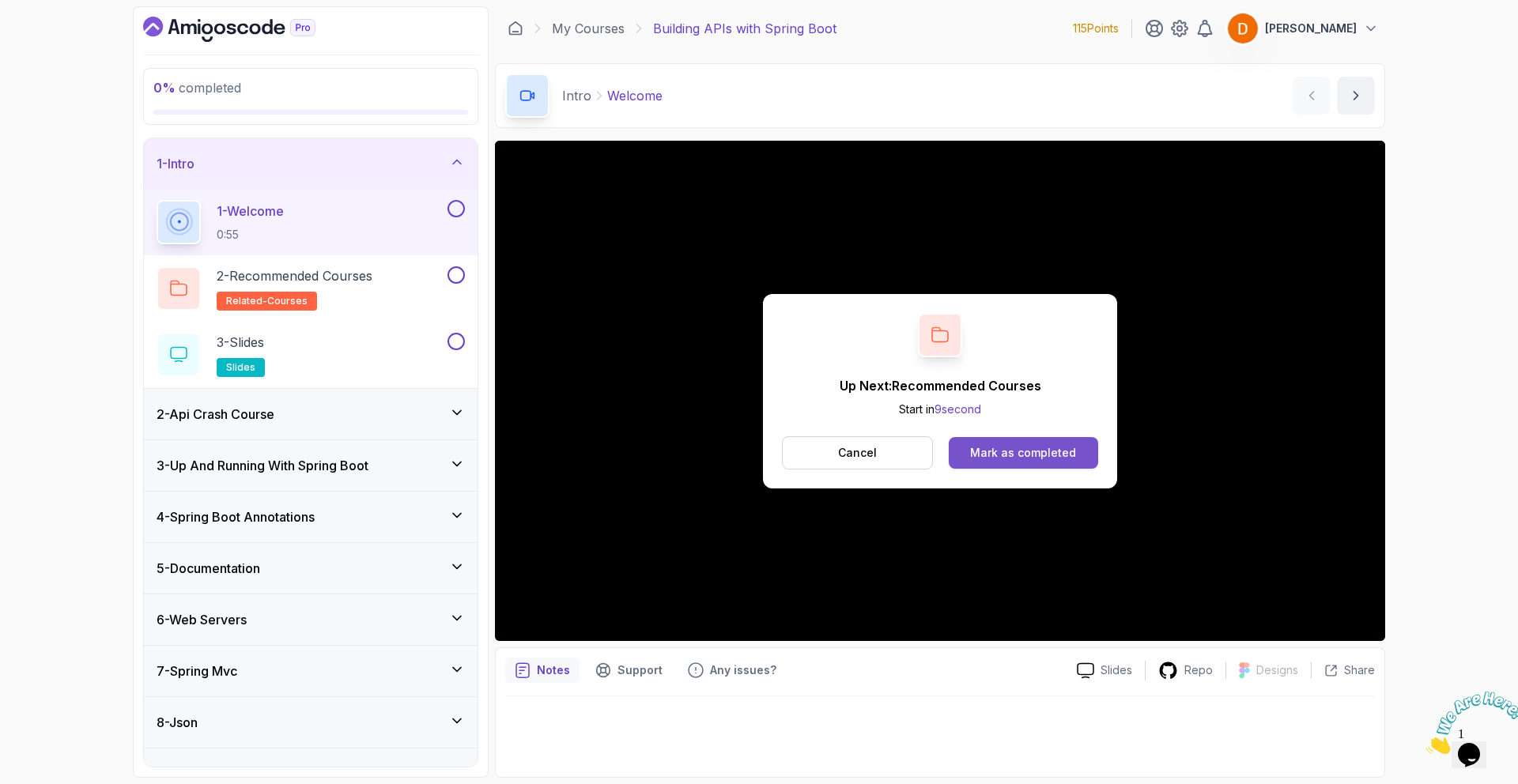
click at [994, 458] on div "Mark as completed" at bounding box center [1023, 453] width 106 height 15
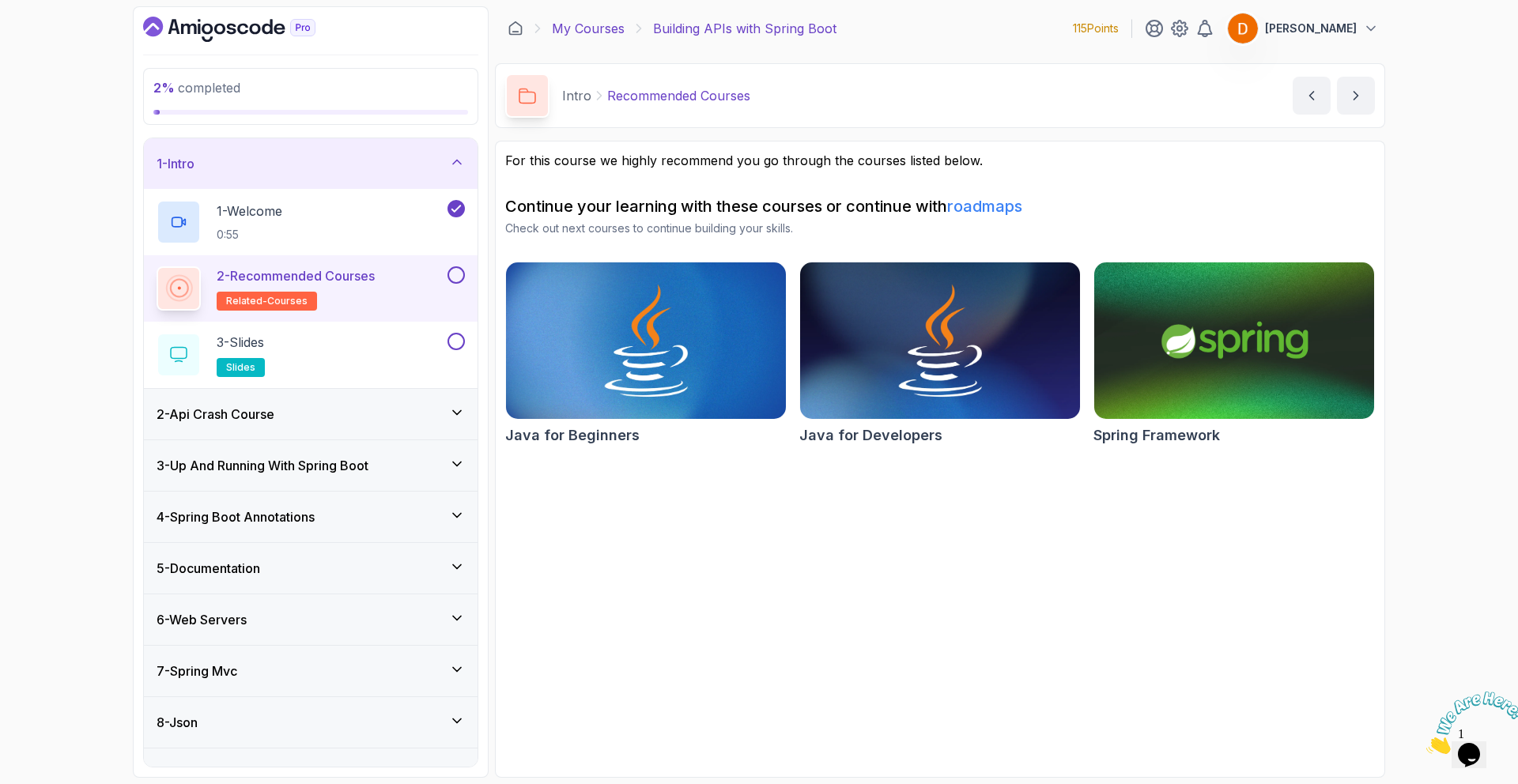
click at [599, 33] on link "My Courses" at bounding box center [587, 29] width 72 height 19
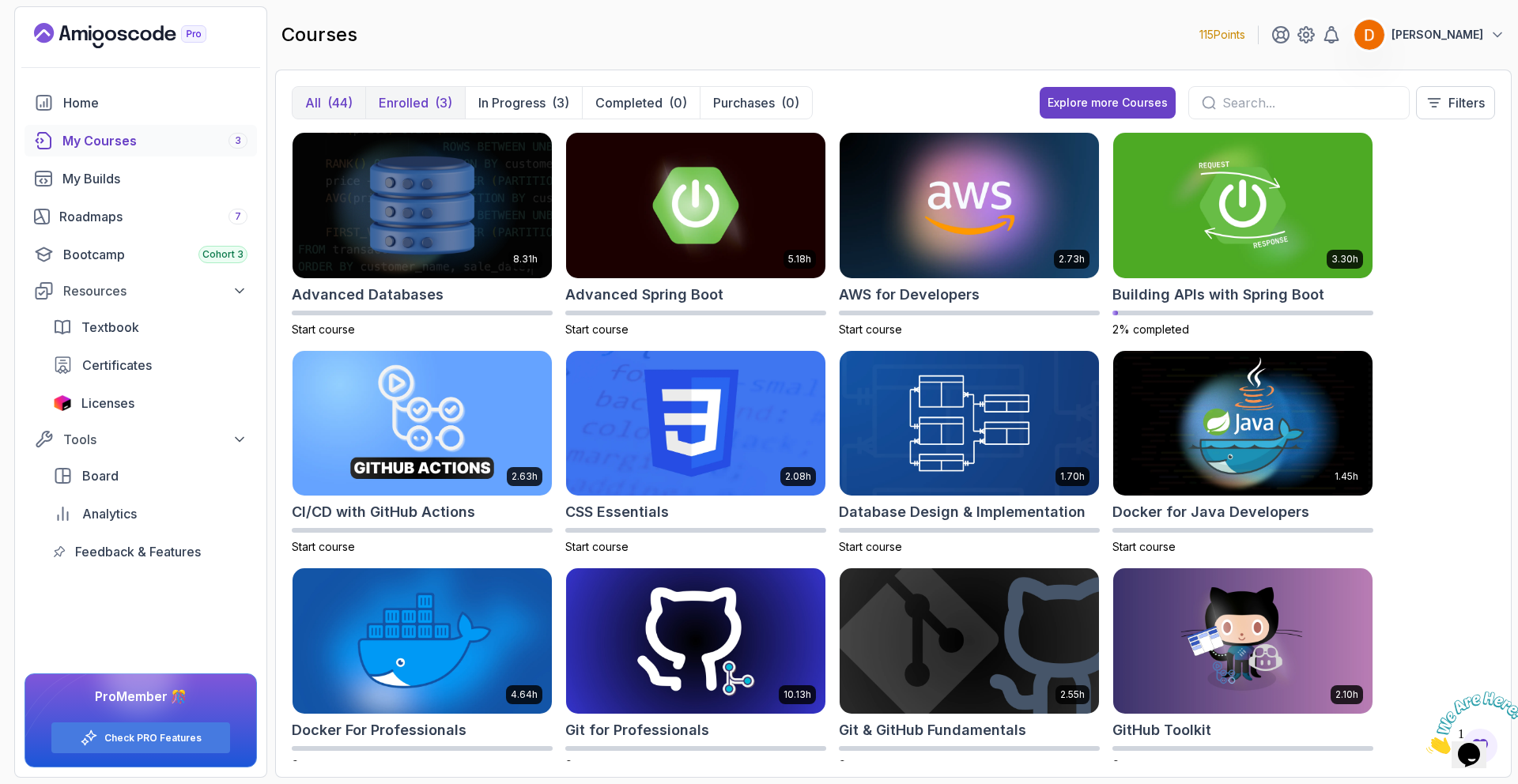
click at [421, 105] on p "Enrolled" at bounding box center [404, 103] width 50 height 19
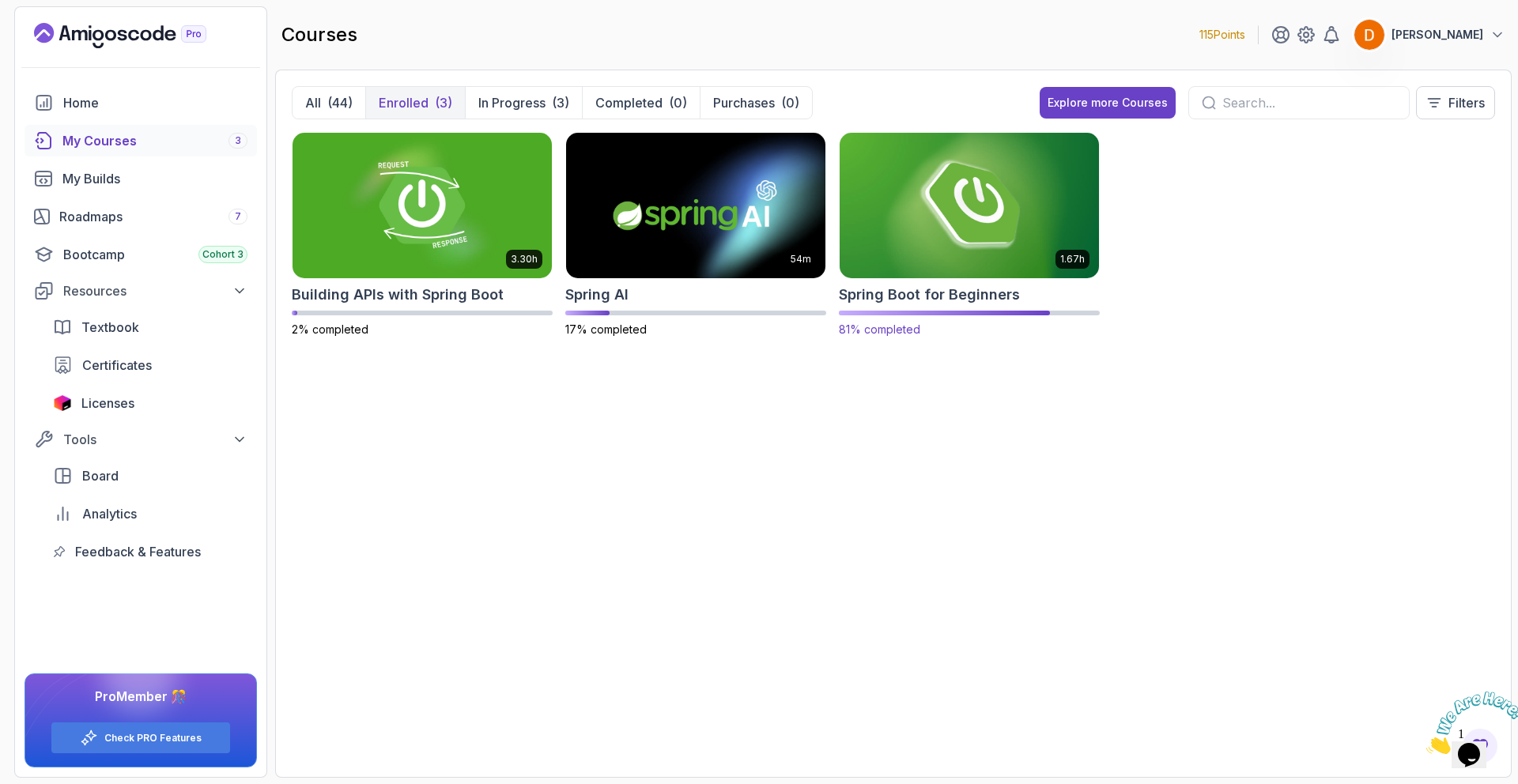
click at [927, 198] on img at bounding box center [969, 205] width 272 height 152
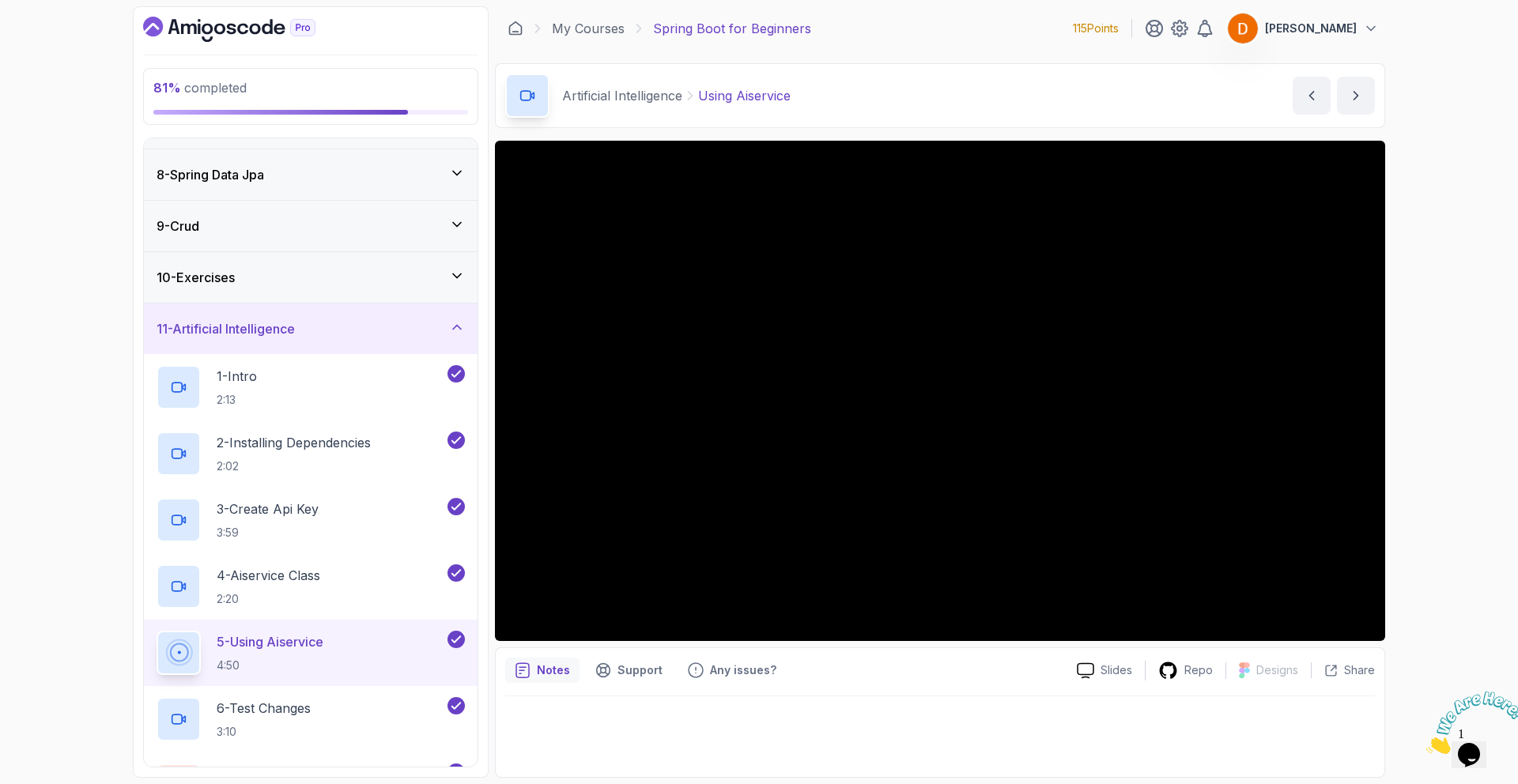
scroll to position [452, 0]
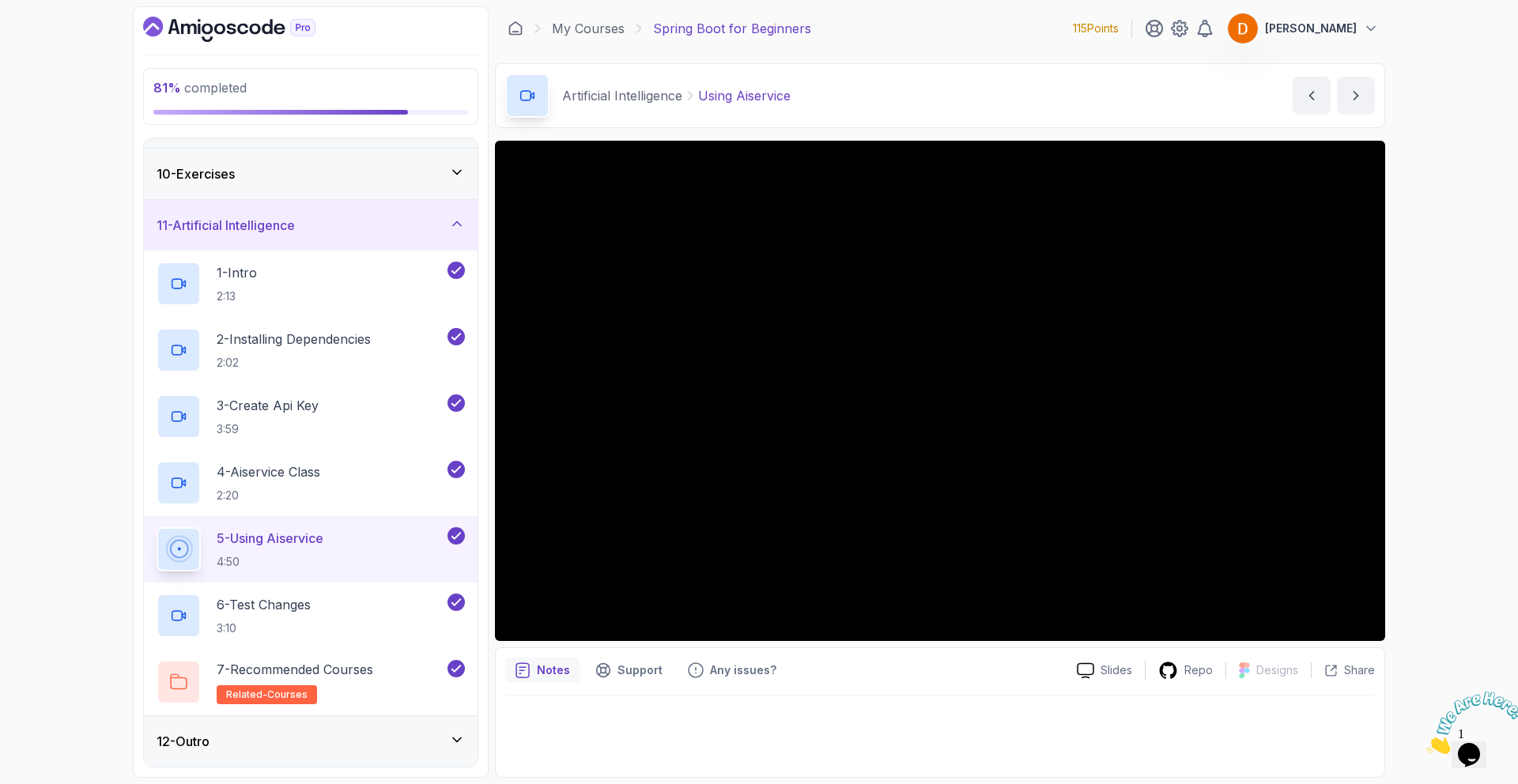
click at [327, 748] on div "12 - Outro" at bounding box center [311, 742] width 309 height 19
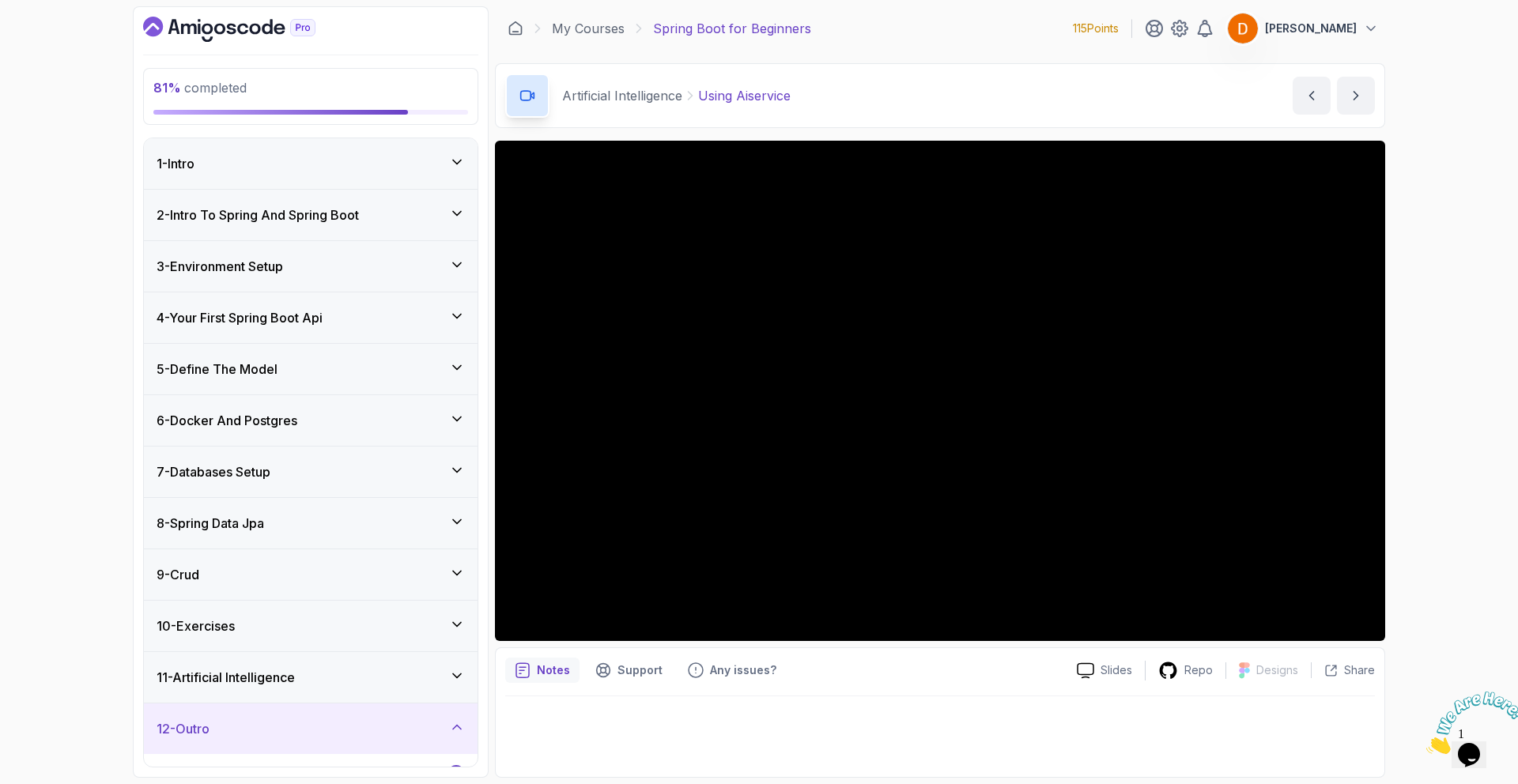
scroll to position [121, 0]
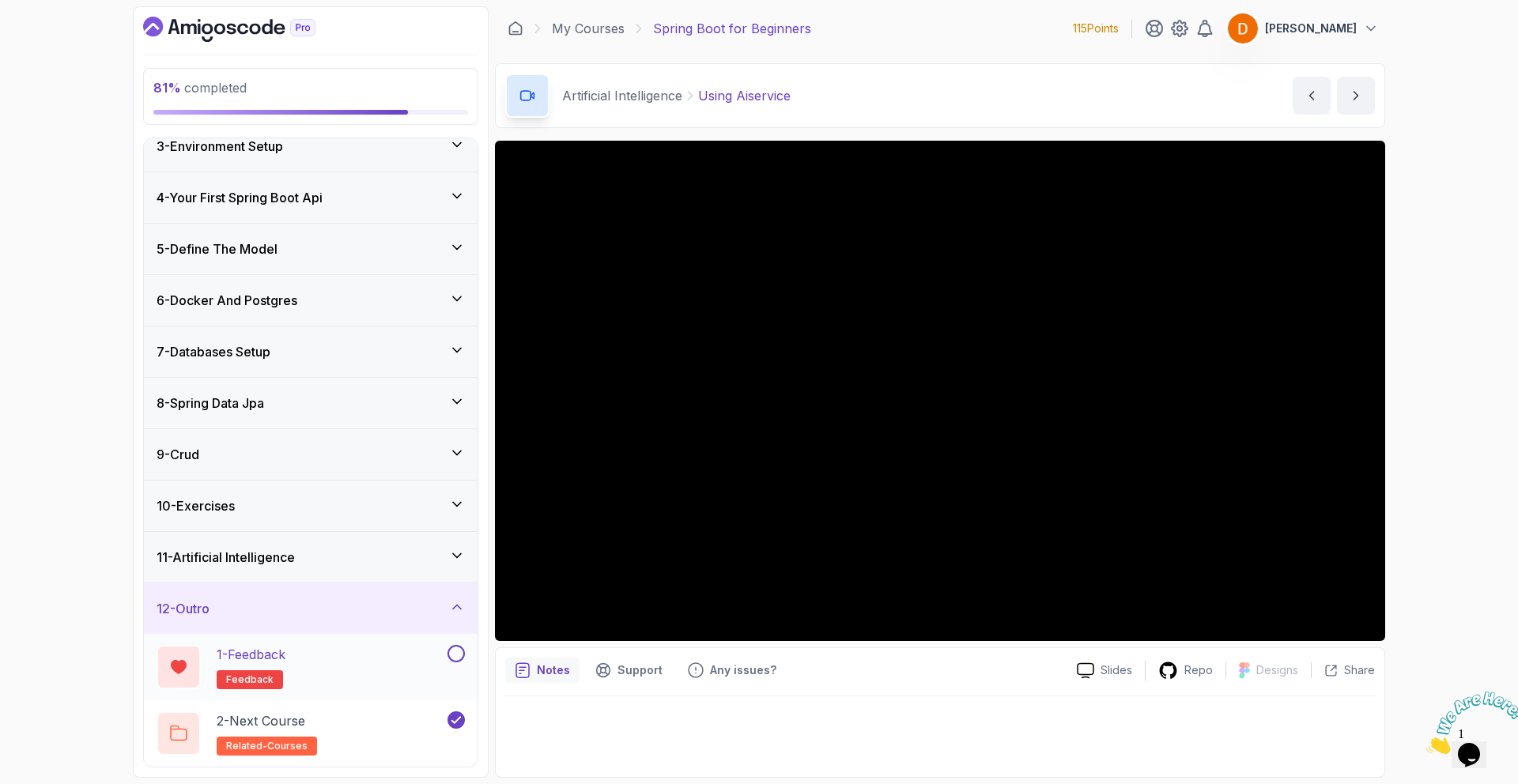
click at [454, 655] on button at bounding box center [456, 654] width 17 height 17
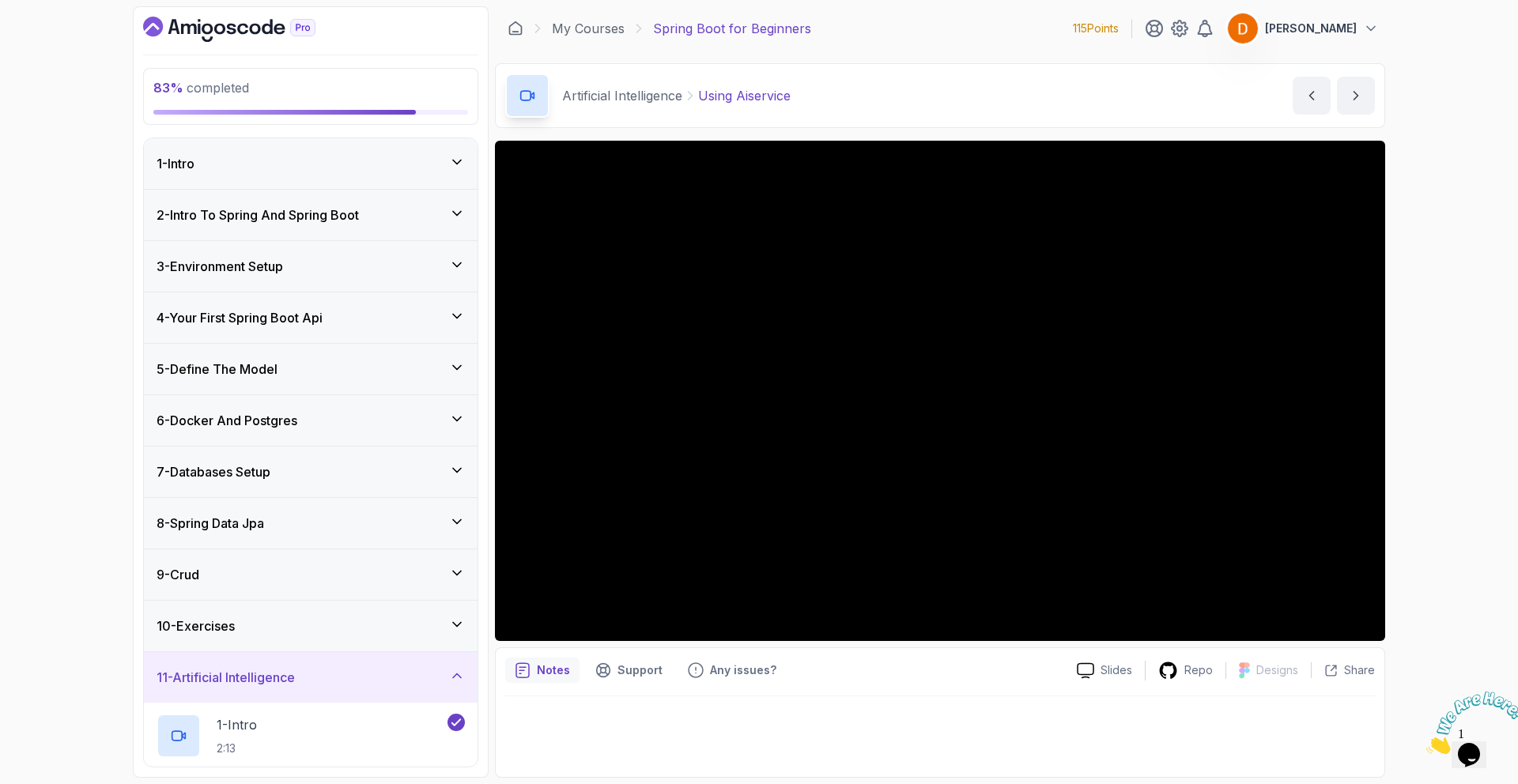
click at [350, 160] on div "1 - Intro" at bounding box center [311, 164] width 309 height 19
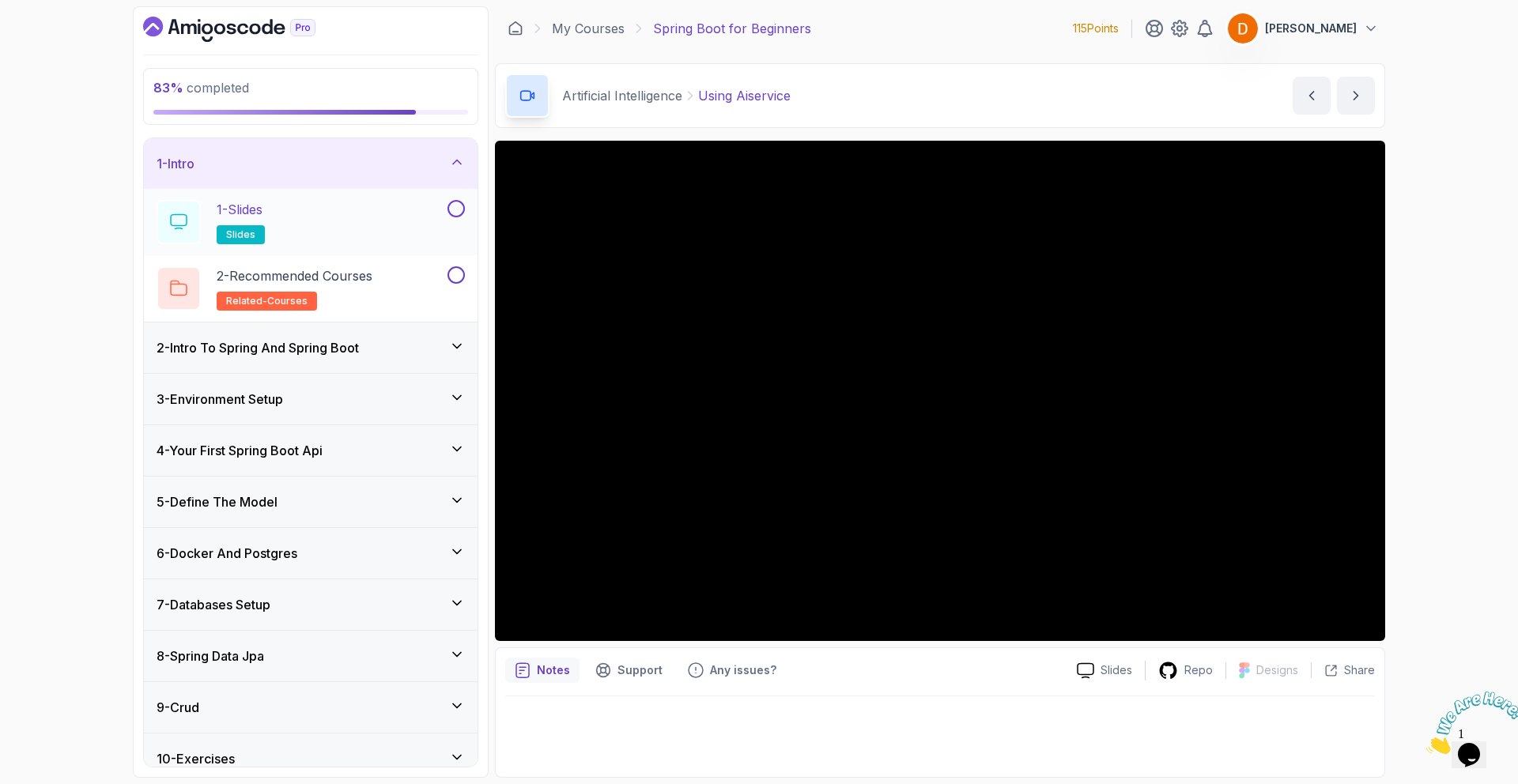
click at [458, 210] on button at bounding box center [456, 208] width 17 height 17
click at [463, 277] on button at bounding box center [456, 275] width 17 height 17
click at [308, 168] on div "1 - Intro" at bounding box center [311, 164] width 309 height 19
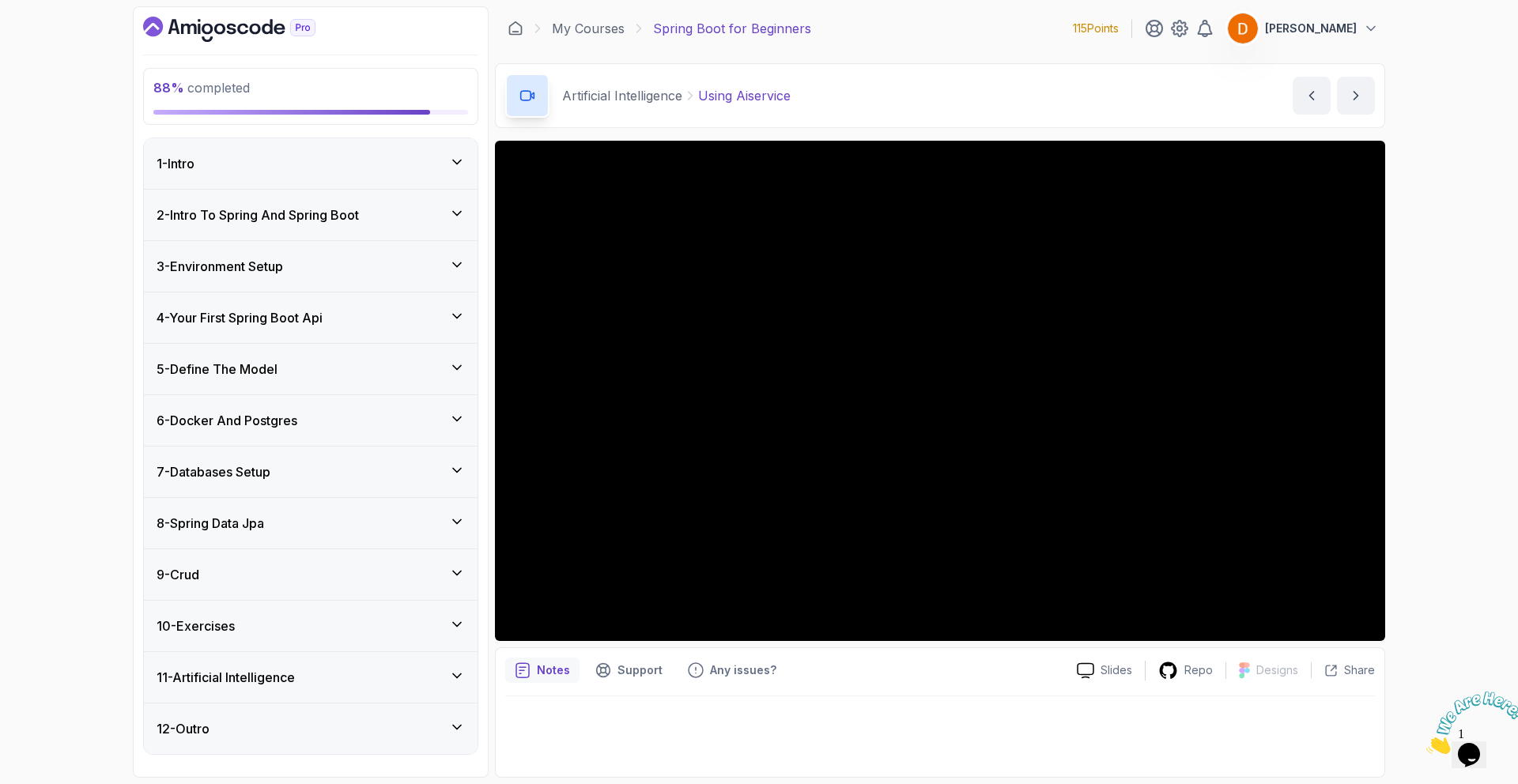
click at [327, 226] on div "2 - Intro To Spring And Spring Boot" at bounding box center [311, 215] width 334 height 50
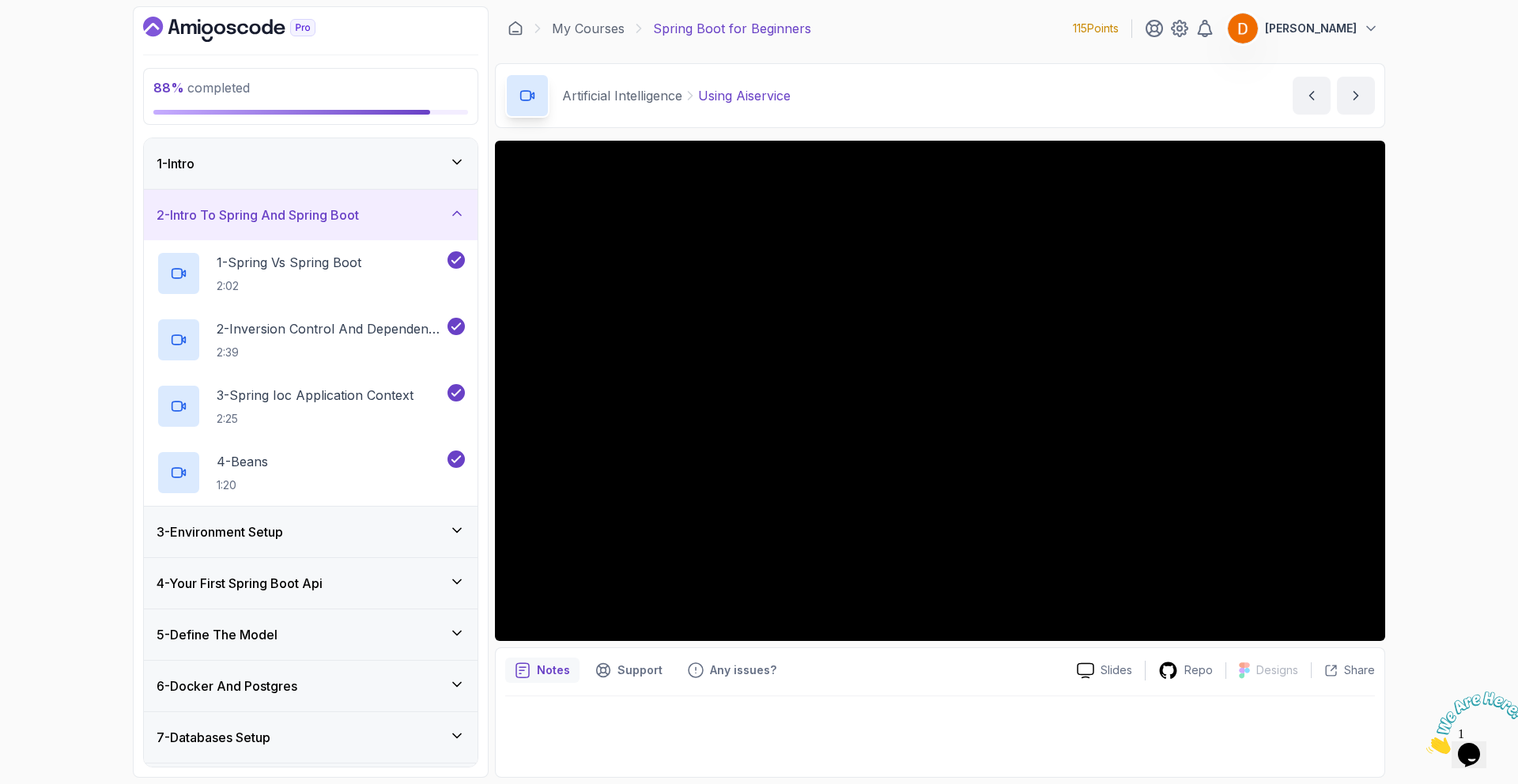
click at [327, 226] on div "2 - Intro To Spring And Spring Boot" at bounding box center [311, 215] width 334 height 50
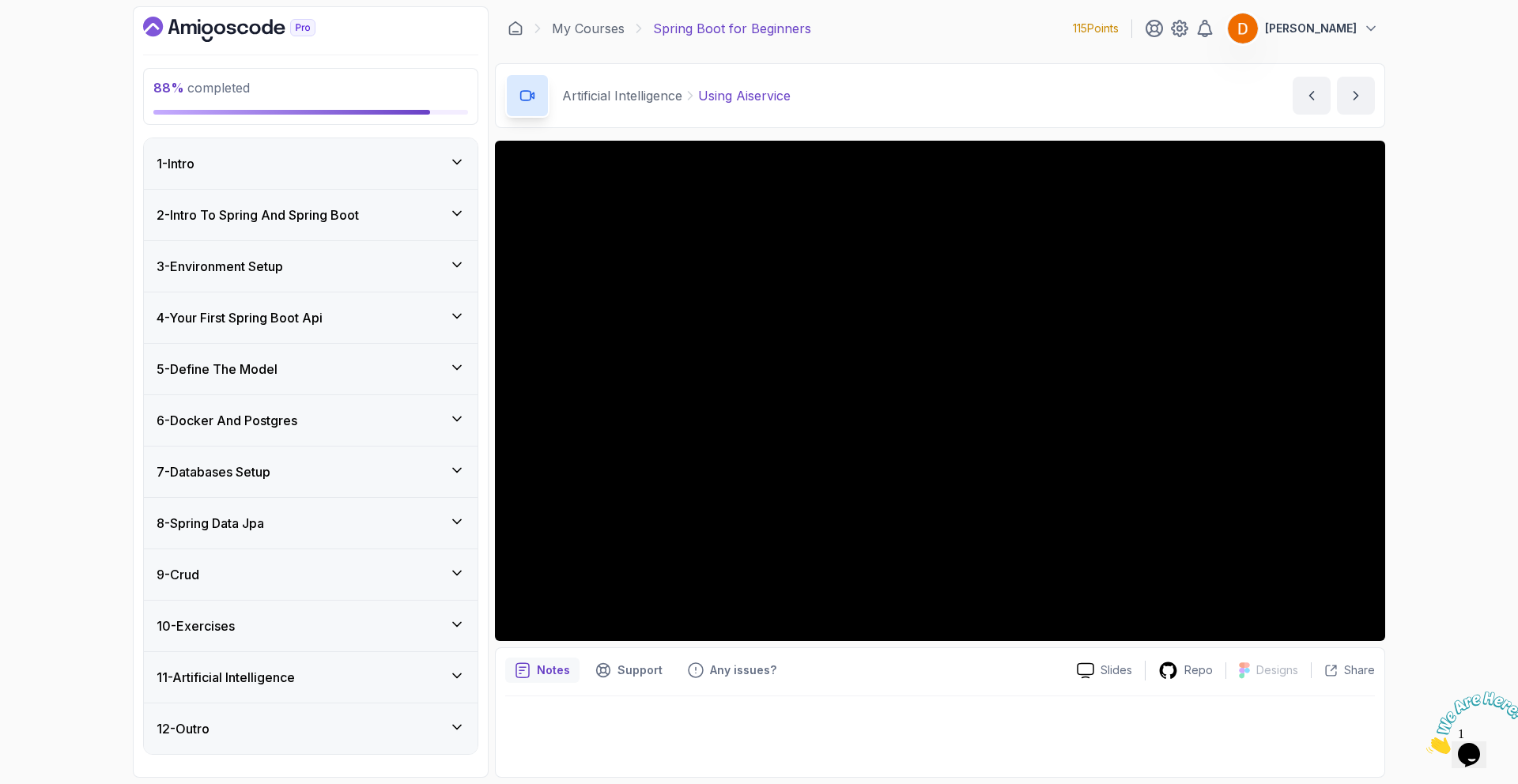
click at [327, 255] on div "3 - Environment Setup" at bounding box center [311, 266] width 334 height 50
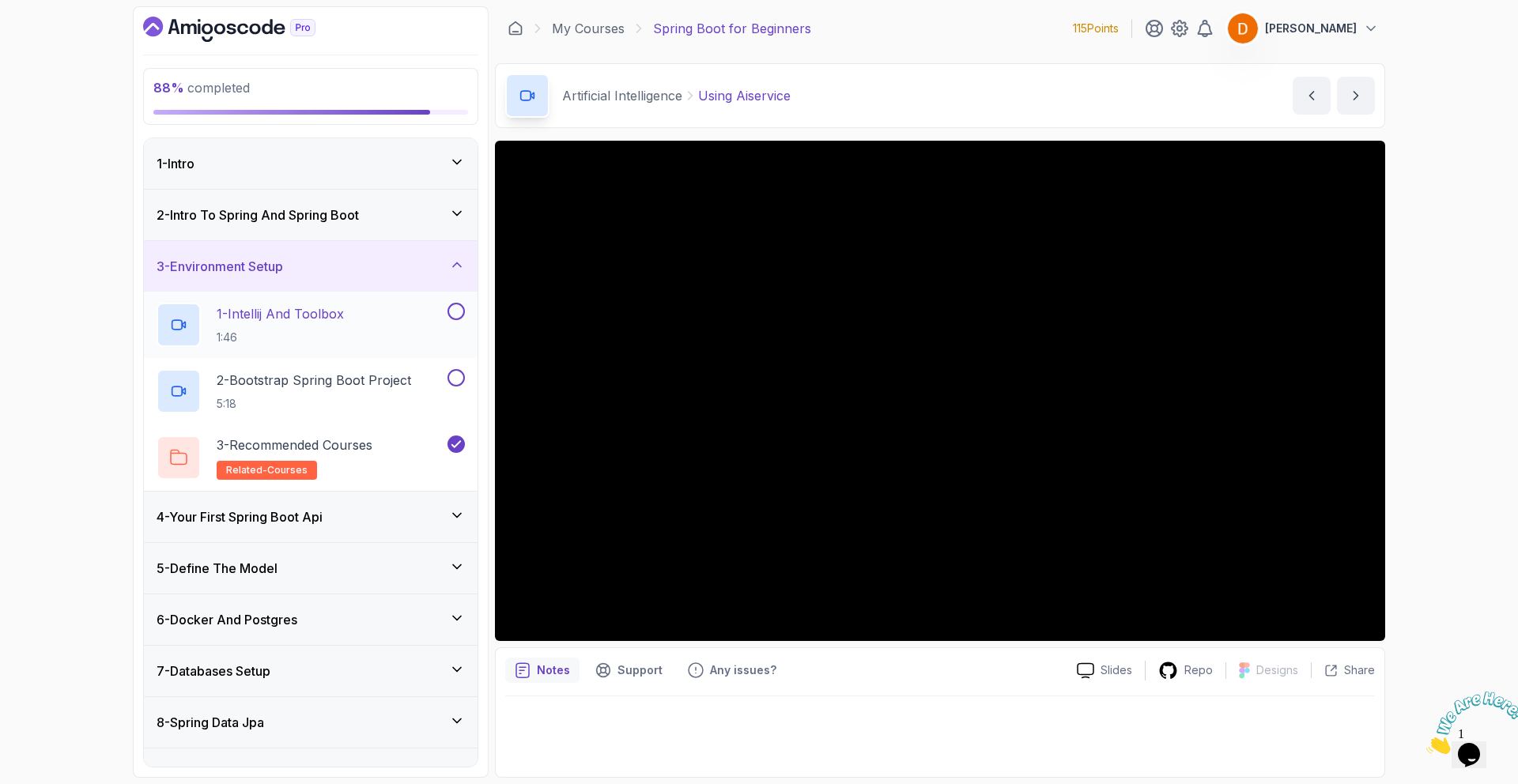
click at [452, 305] on button at bounding box center [456, 311] width 17 height 17
click at [461, 381] on button at bounding box center [456, 378] width 17 height 17
click at [278, 264] on h3 "3 - Environment Setup" at bounding box center [219, 266] width 126 height 19
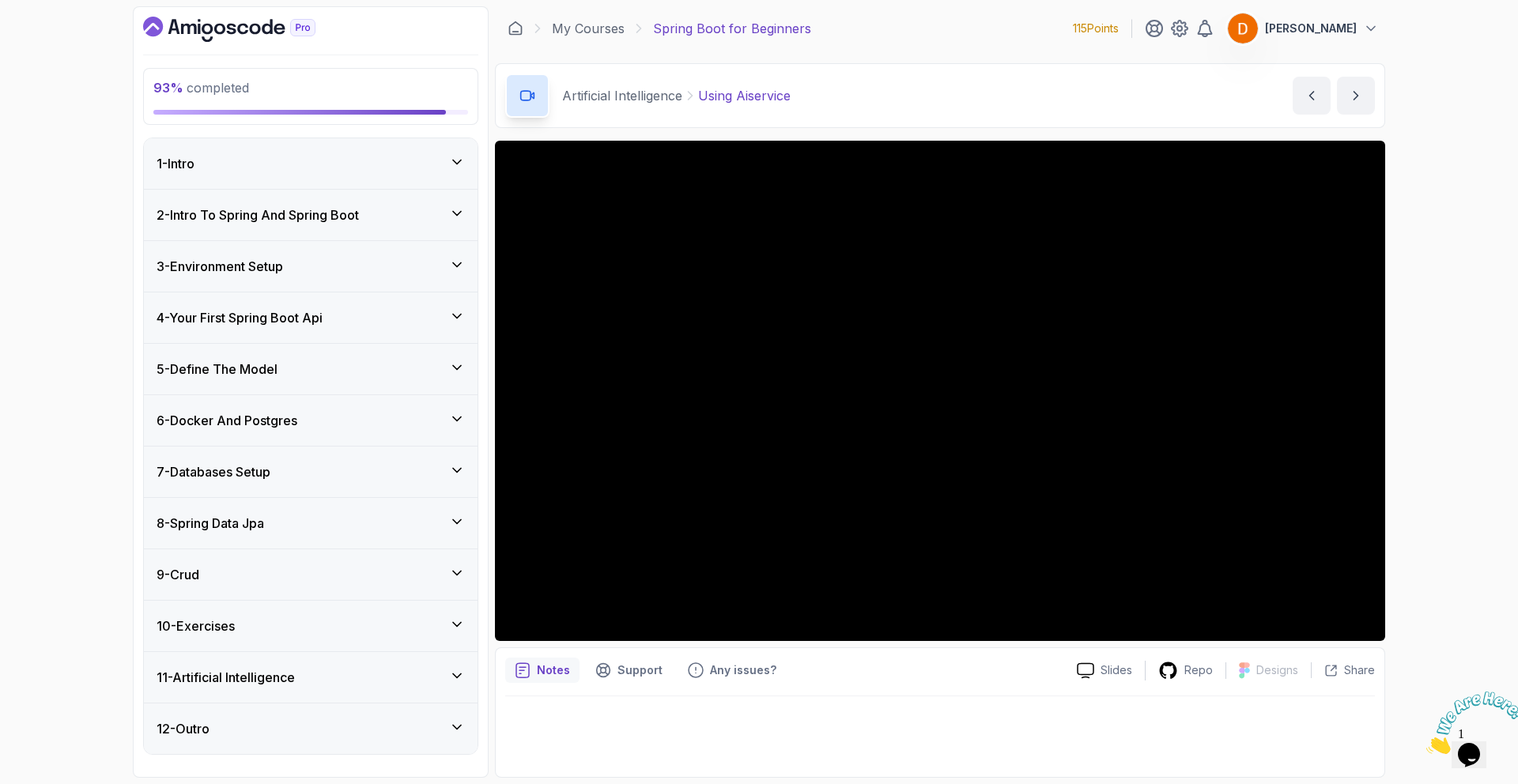
click at [302, 330] on div "4 - Your First Spring Boot Api" at bounding box center [311, 317] width 334 height 50
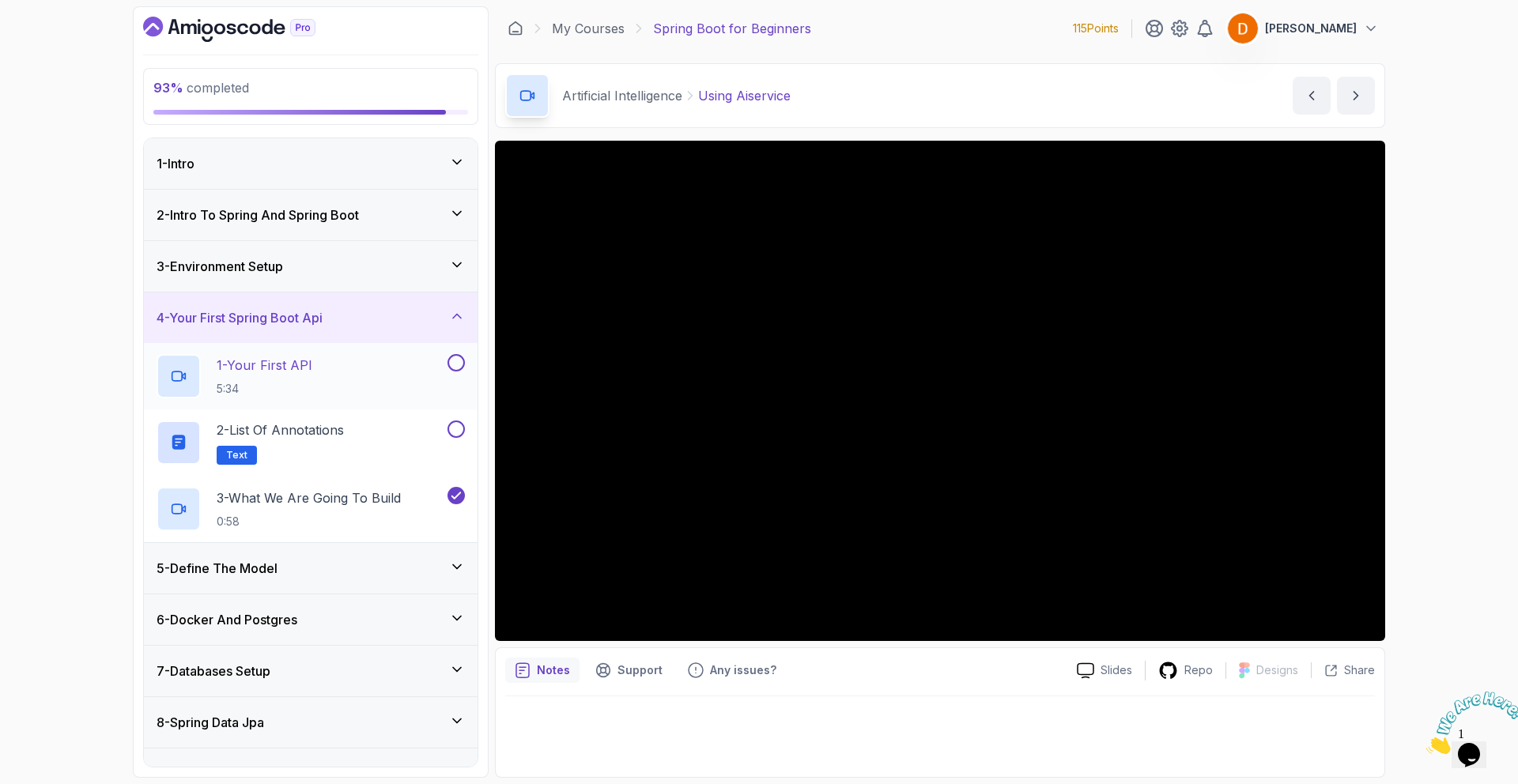
click at [457, 364] on button at bounding box center [456, 363] width 17 height 17
click at [456, 430] on button at bounding box center [456, 429] width 17 height 17
click at [298, 314] on h3 "4 - Your First Spring Boot Api" at bounding box center [239, 318] width 166 height 19
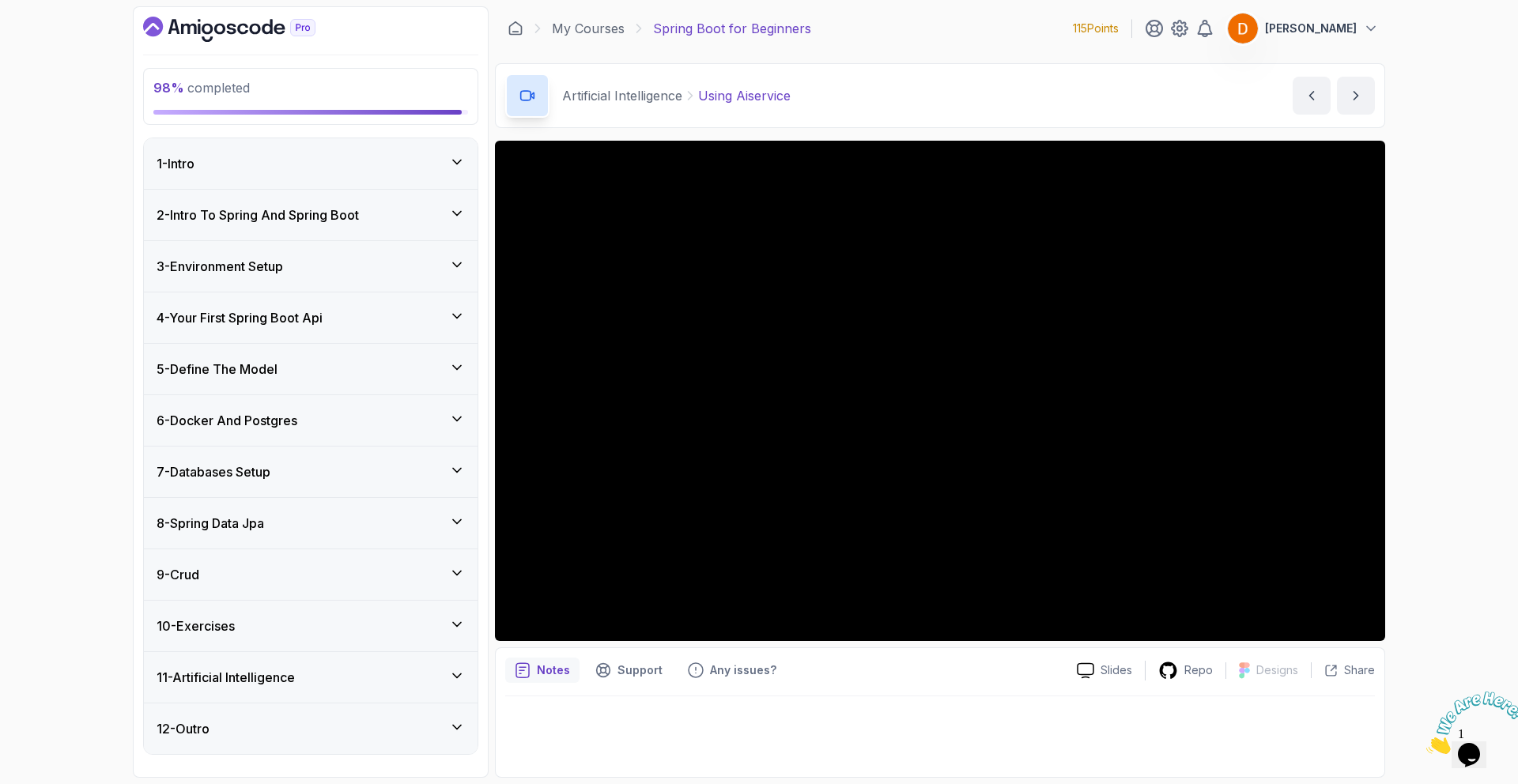
click at [314, 374] on div "5 - Define The Model" at bounding box center [311, 369] width 309 height 19
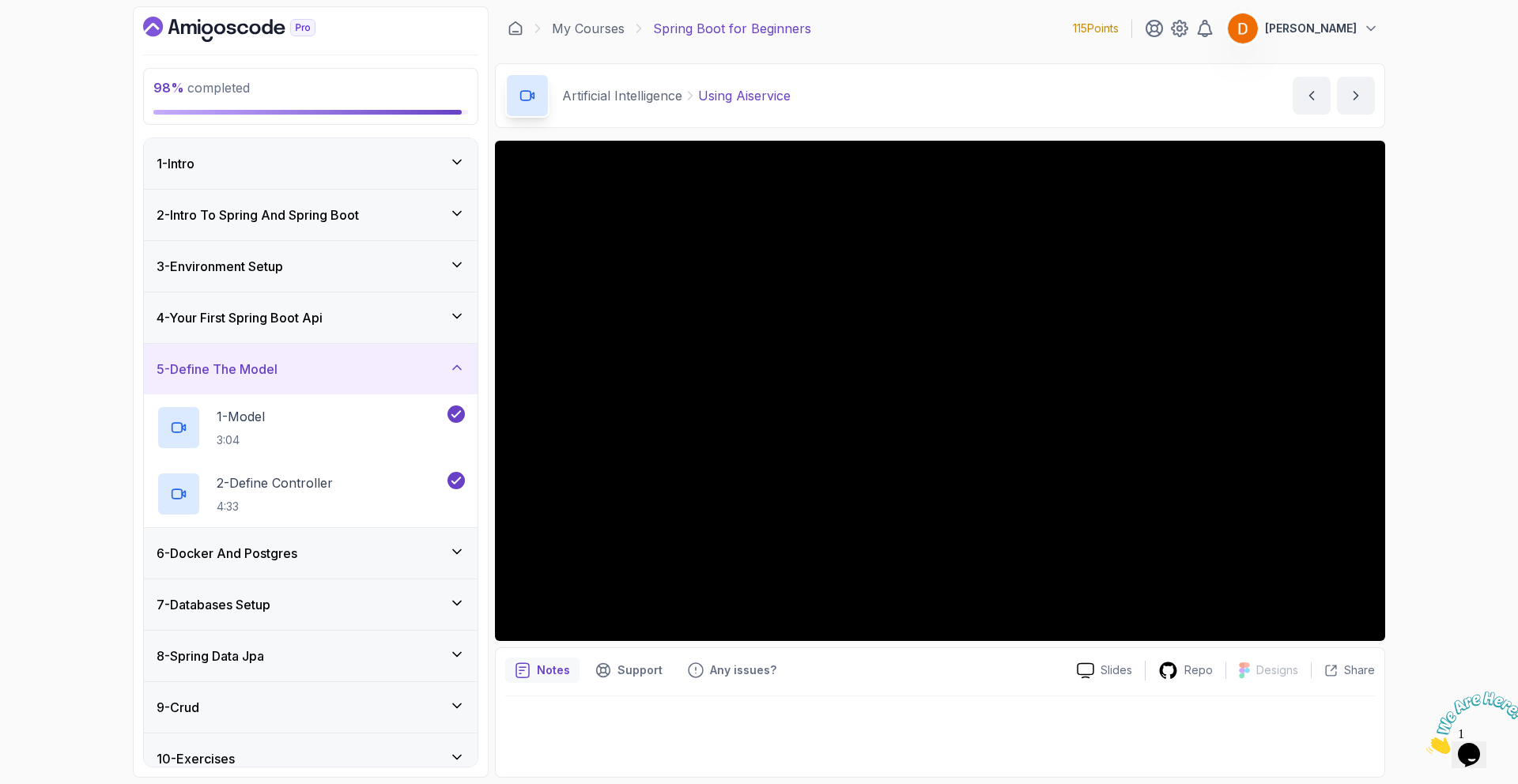
click at [310, 366] on div "5 - Define The Model" at bounding box center [311, 369] width 309 height 19
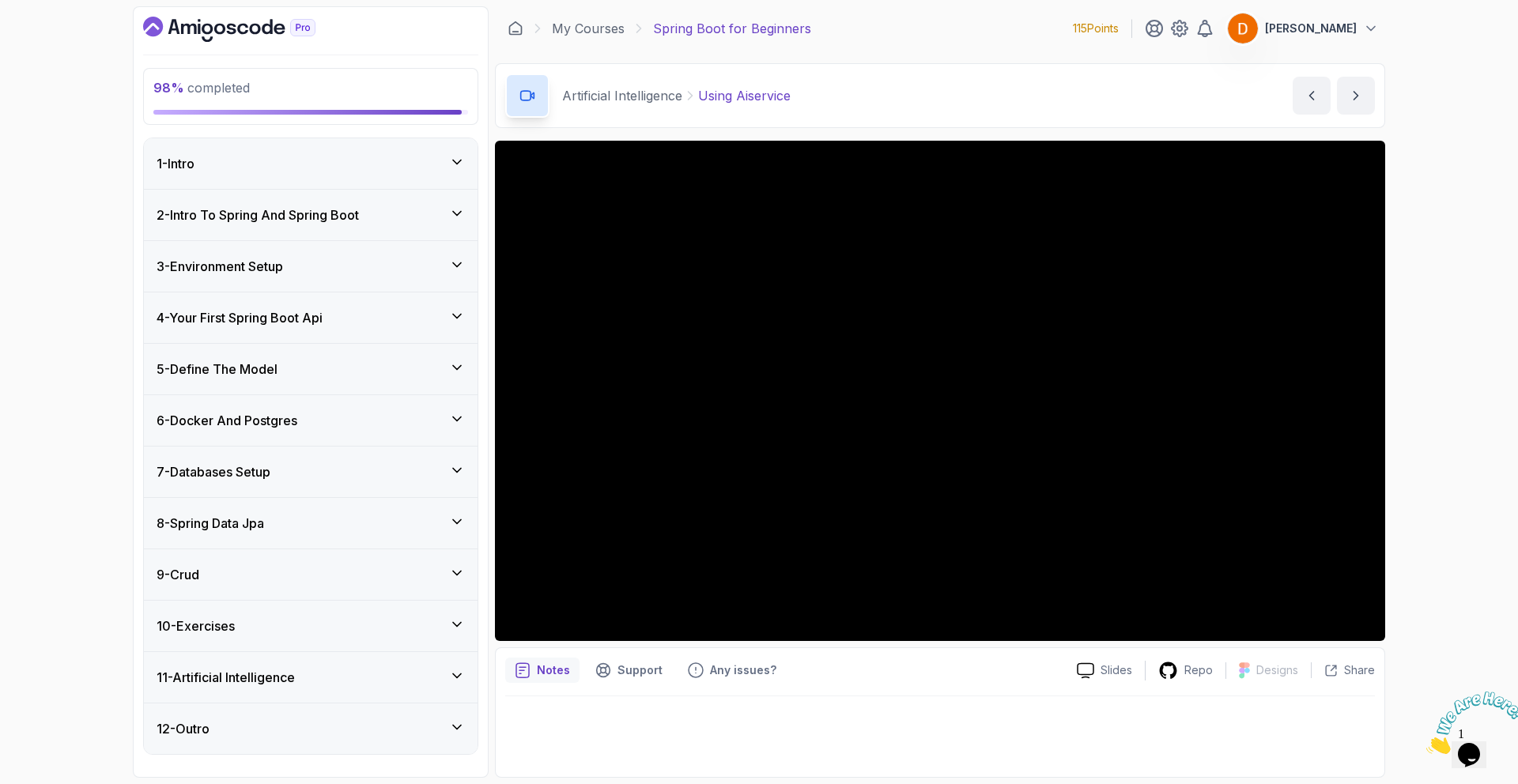
click at [317, 421] on div "6 - Docker And Postgres" at bounding box center [311, 420] width 309 height 19
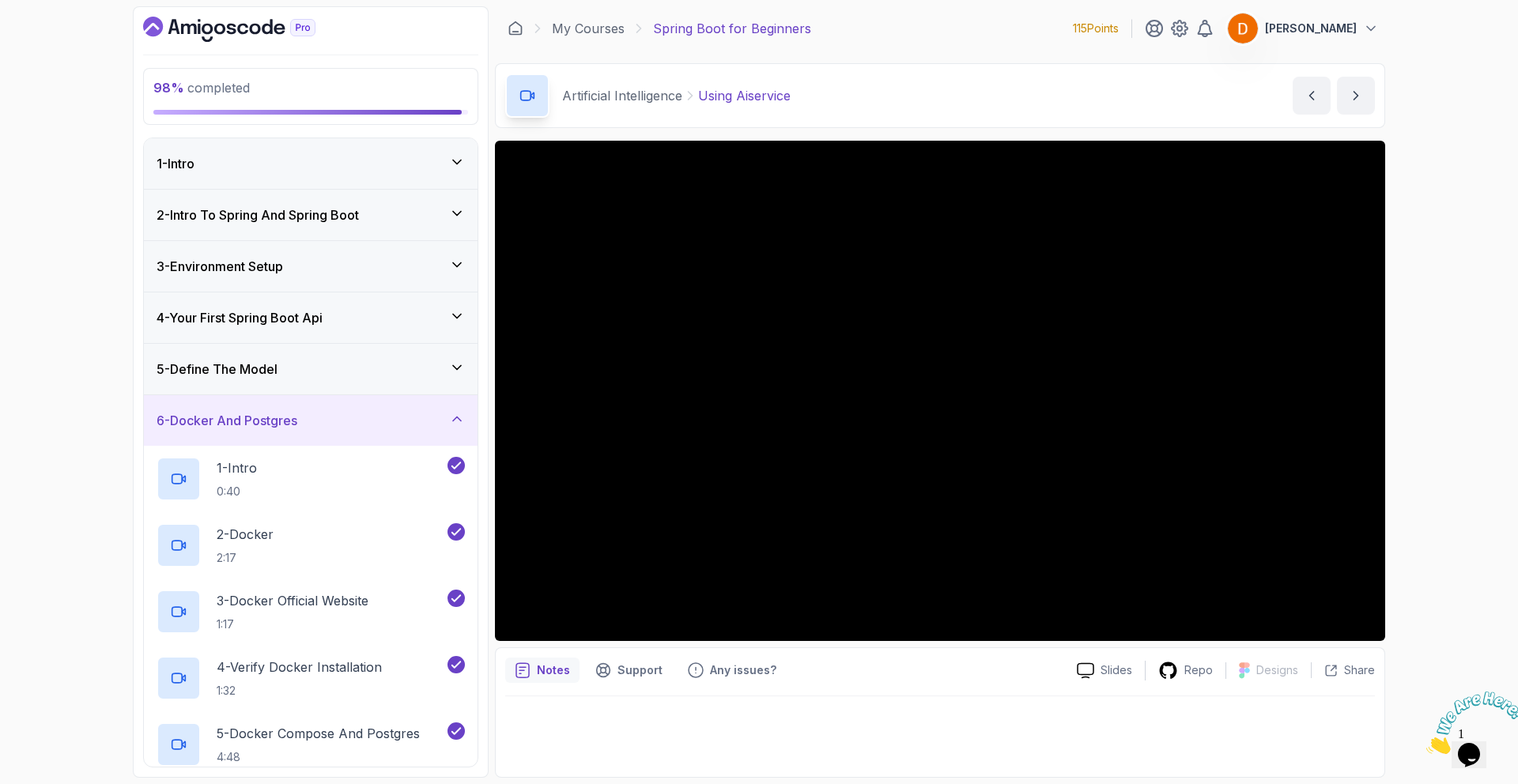
click at [317, 421] on div "6 - Docker And Postgres" at bounding box center [311, 420] width 309 height 19
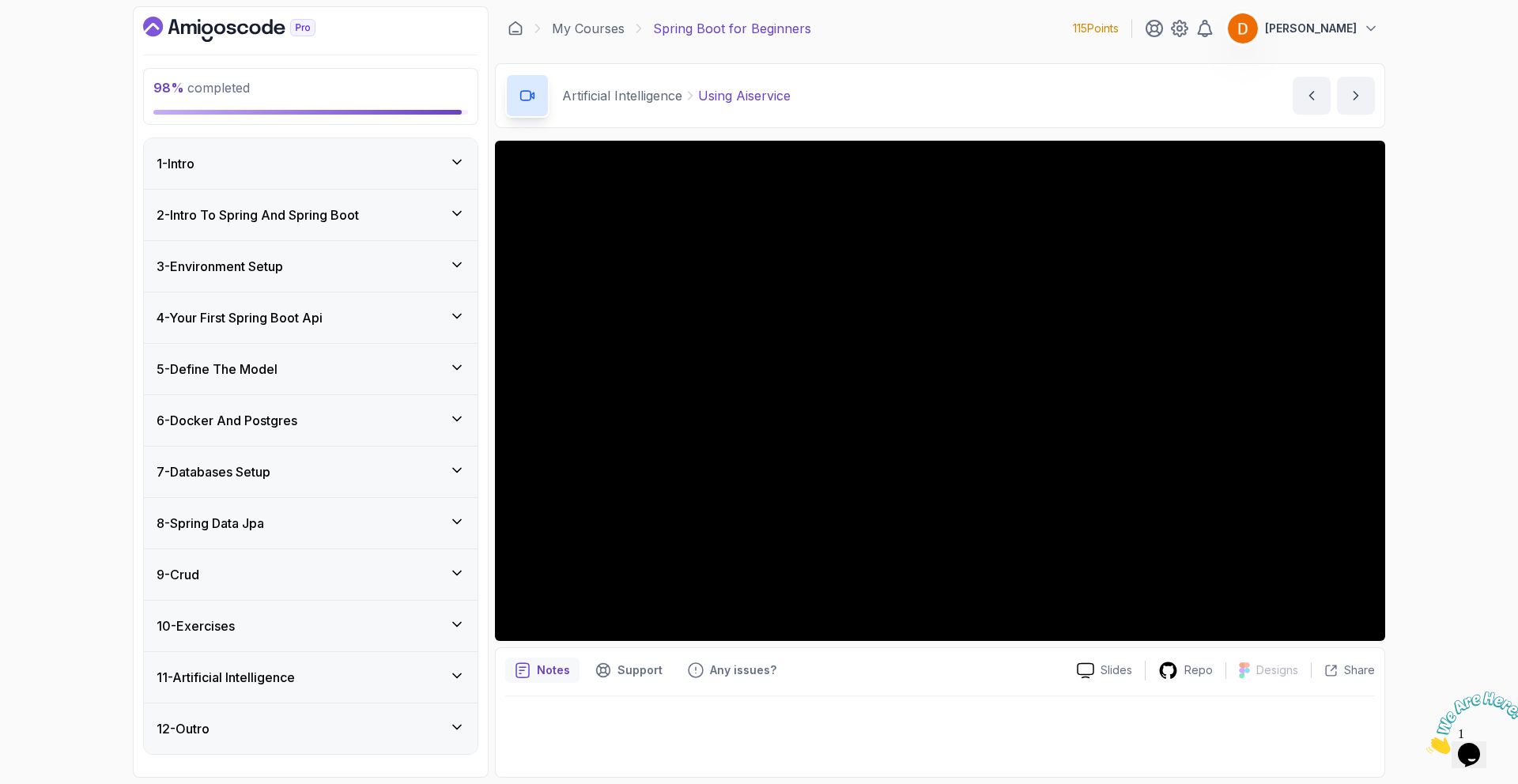
click at [270, 465] on h3 "7 - Databases Setup" at bounding box center [213, 473] width 114 height 19
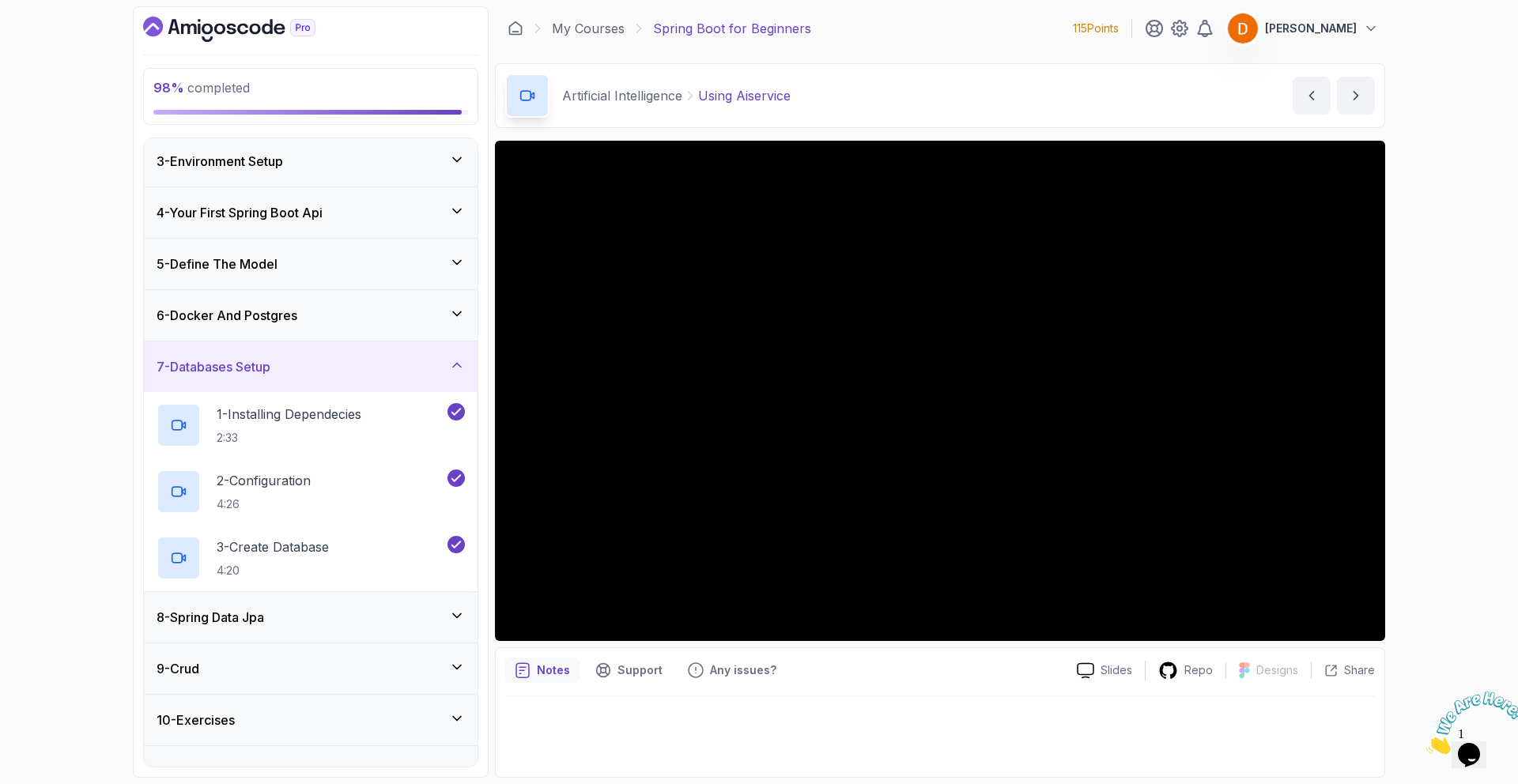
scroll to position [107, 0]
click at [251, 367] on h3 "7 - Databases Setup" at bounding box center [213, 365] width 114 height 19
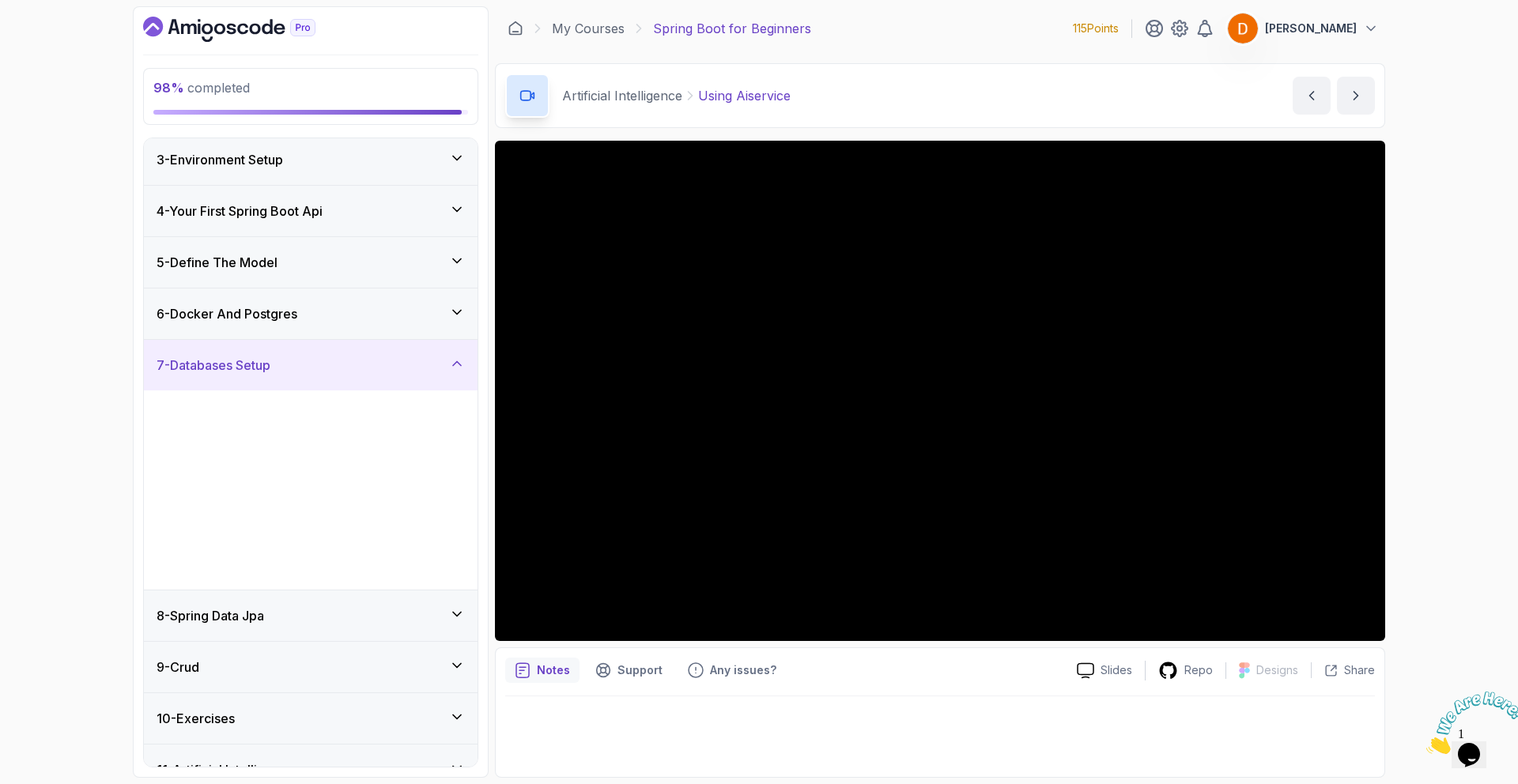
scroll to position [0, 0]
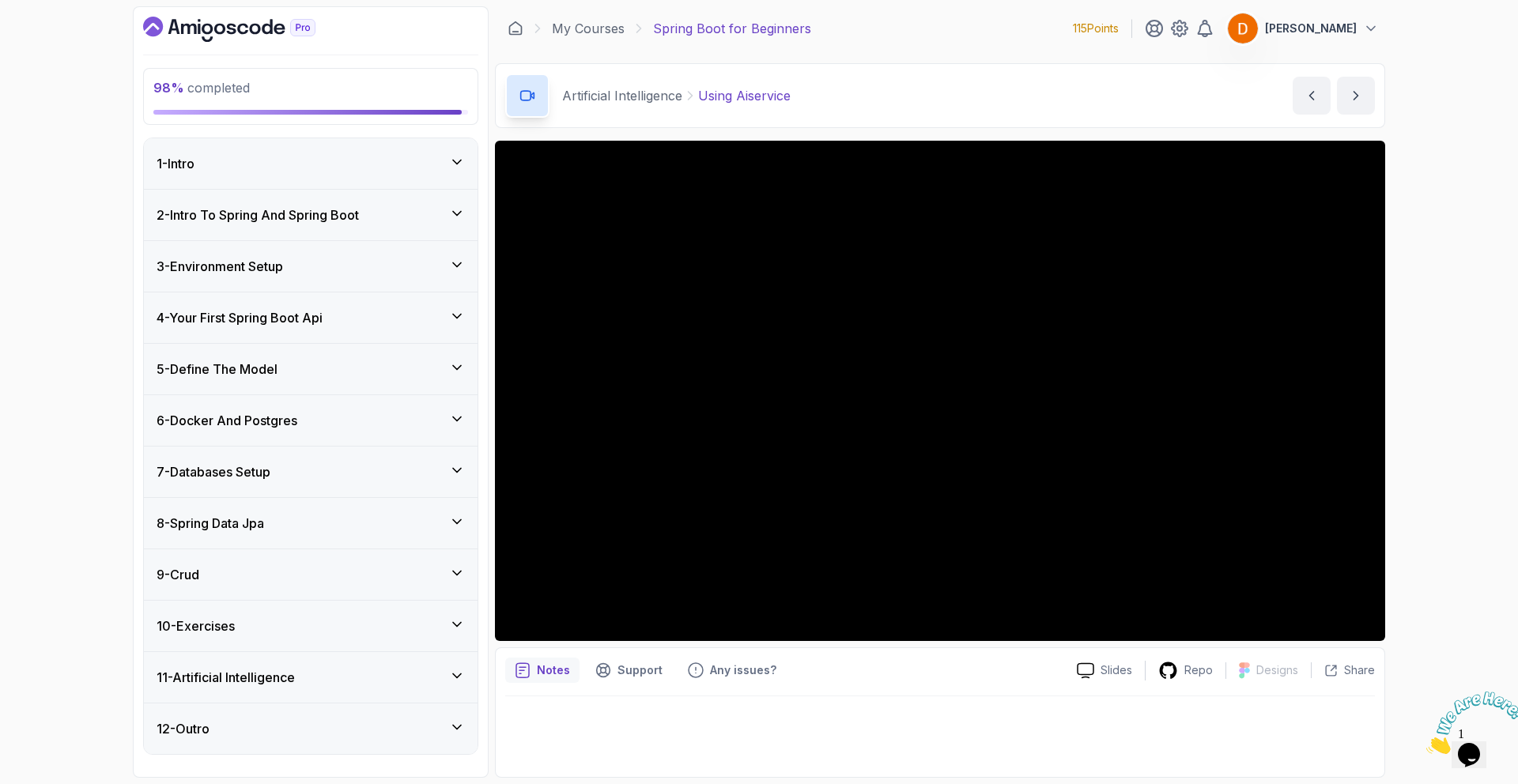
click at [268, 489] on div "7 - Databases Setup" at bounding box center [311, 472] width 334 height 50
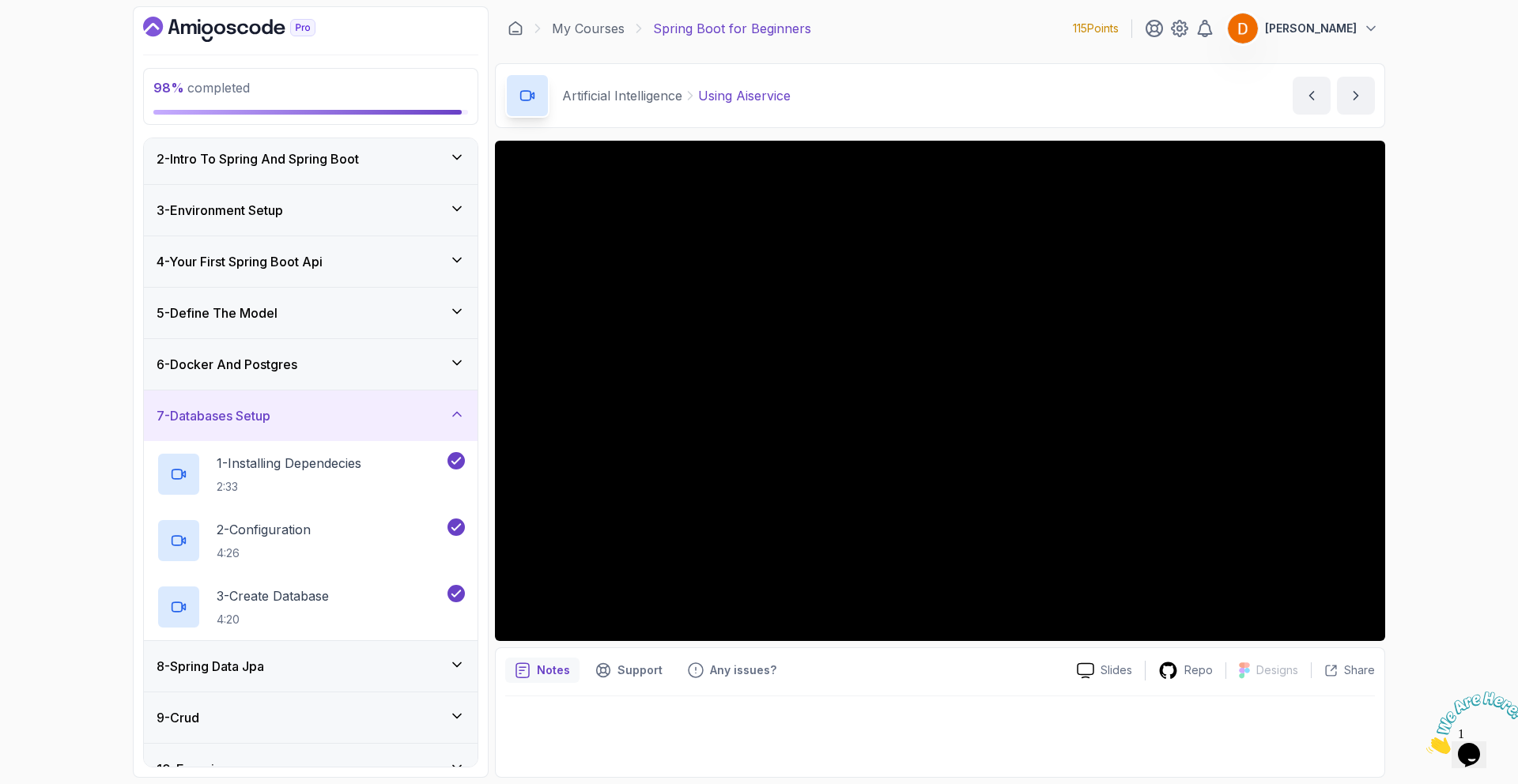
scroll to position [121, 0]
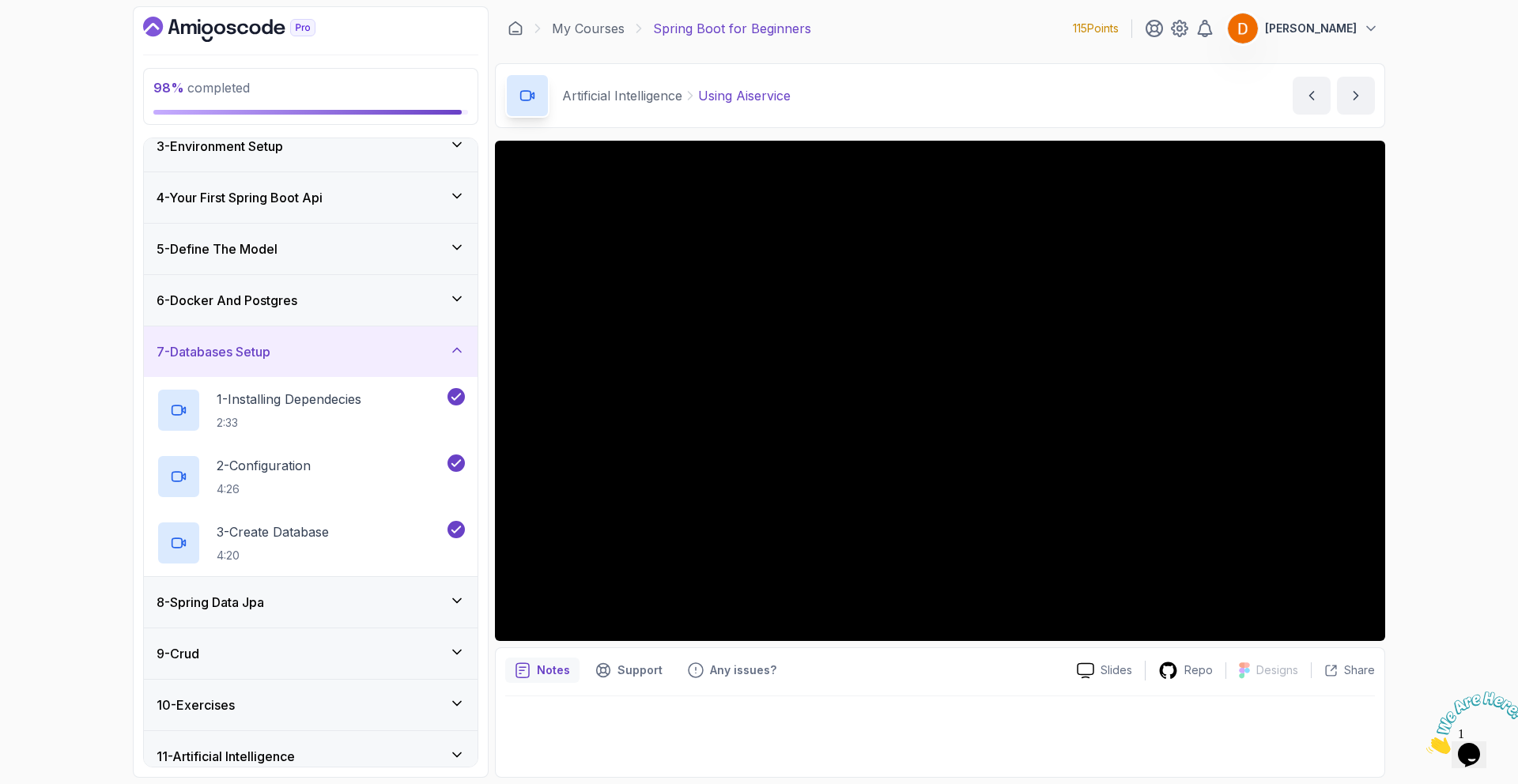
click at [228, 356] on h3 "7 - Databases Setup" at bounding box center [213, 352] width 114 height 19
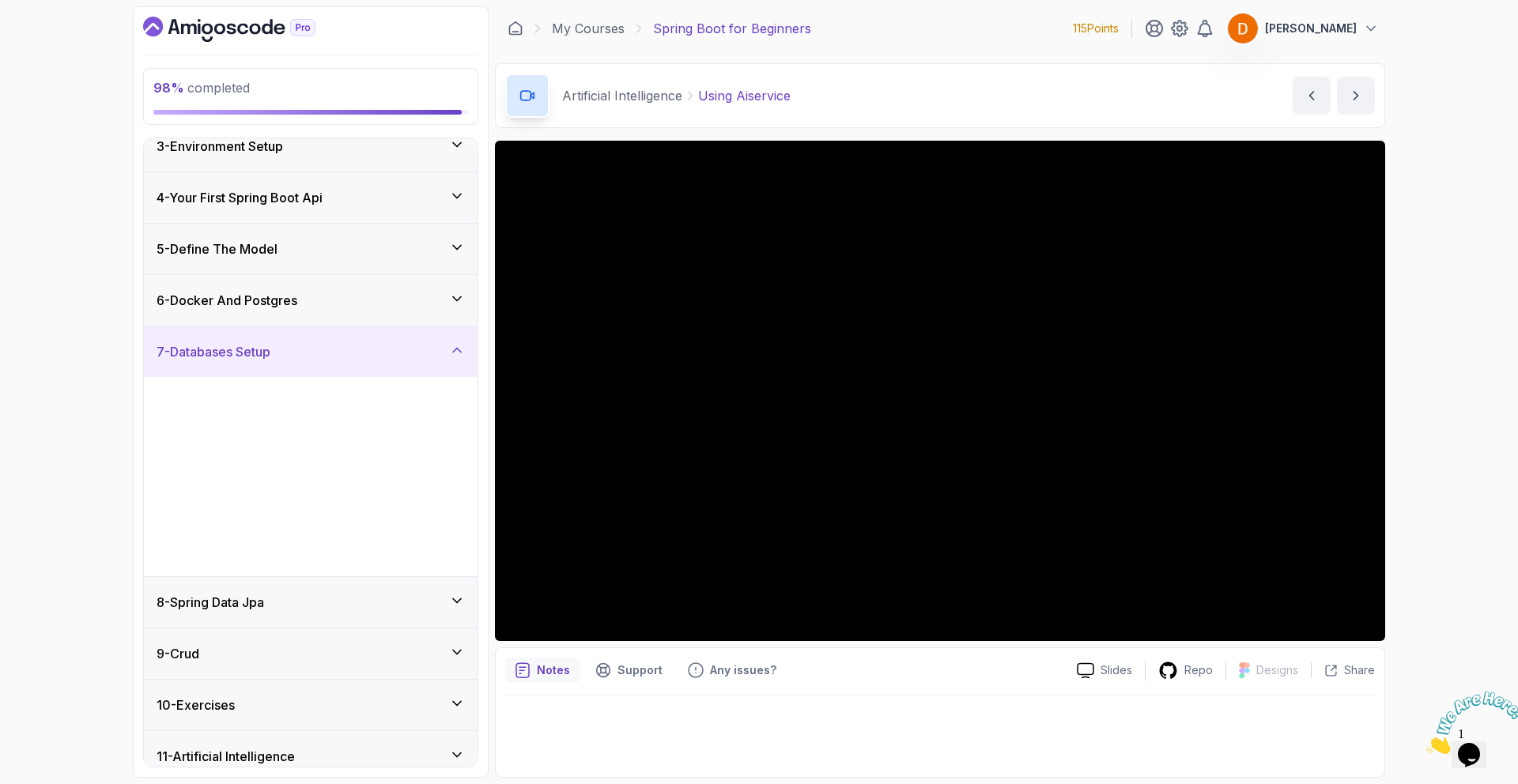
scroll to position [0, 0]
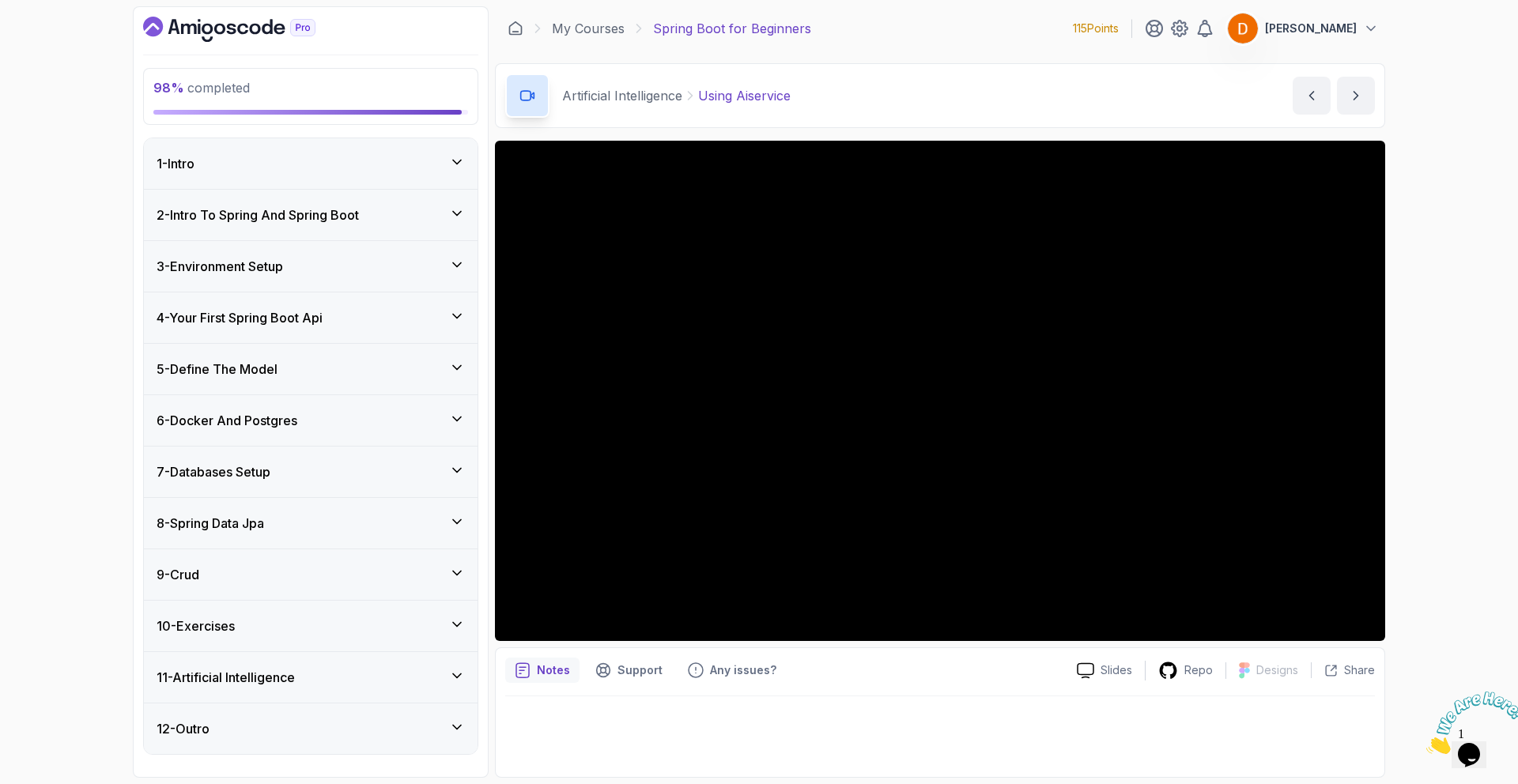
click at [259, 419] on h3 "6 - Docker And Postgres" at bounding box center [227, 420] width 141 height 19
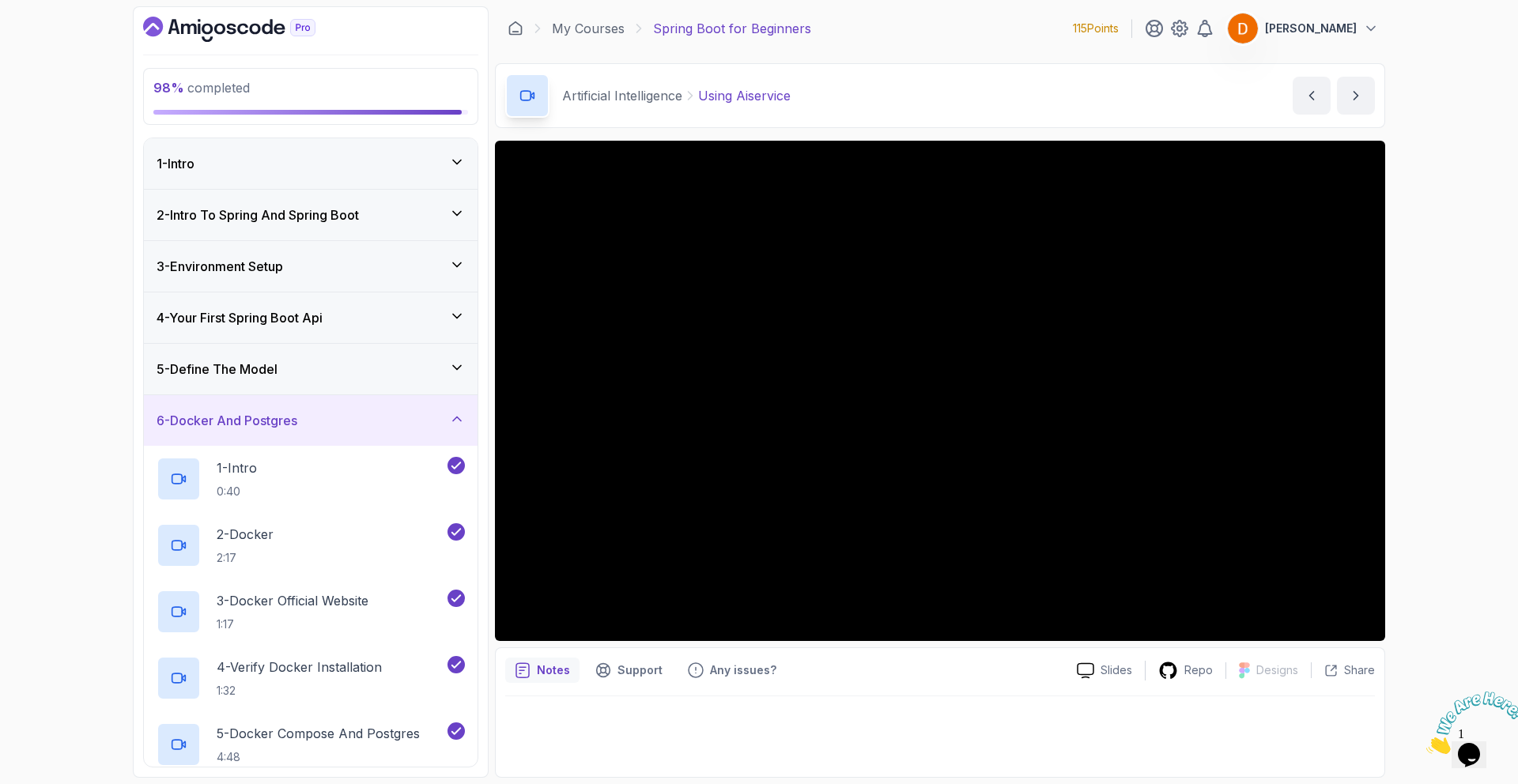
click at [259, 419] on h3 "6 - Docker And Postgres" at bounding box center [227, 420] width 141 height 19
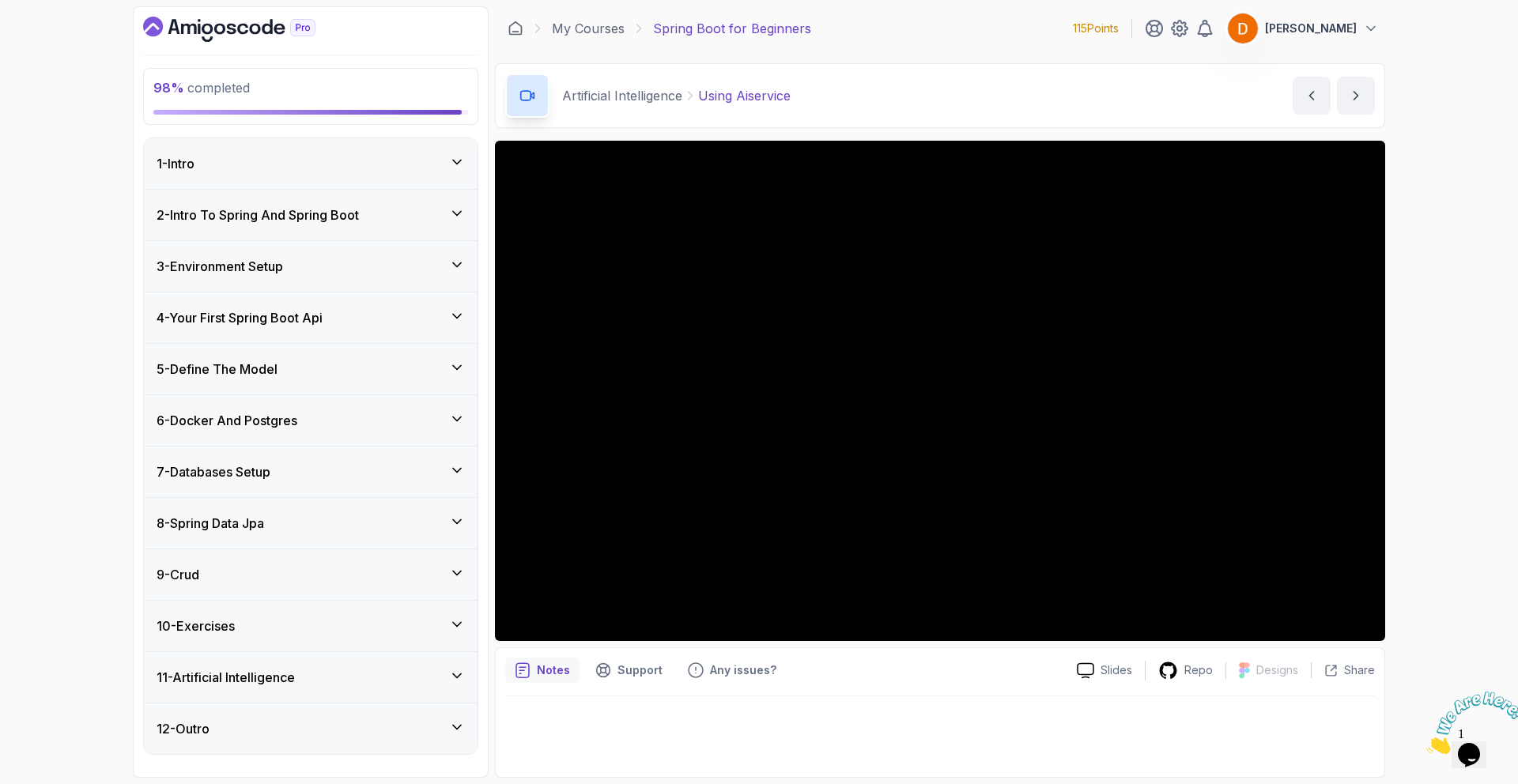
click at [259, 419] on h3 "6 - Docker And Postgres" at bounding box center [227, 420] width 141 height 19
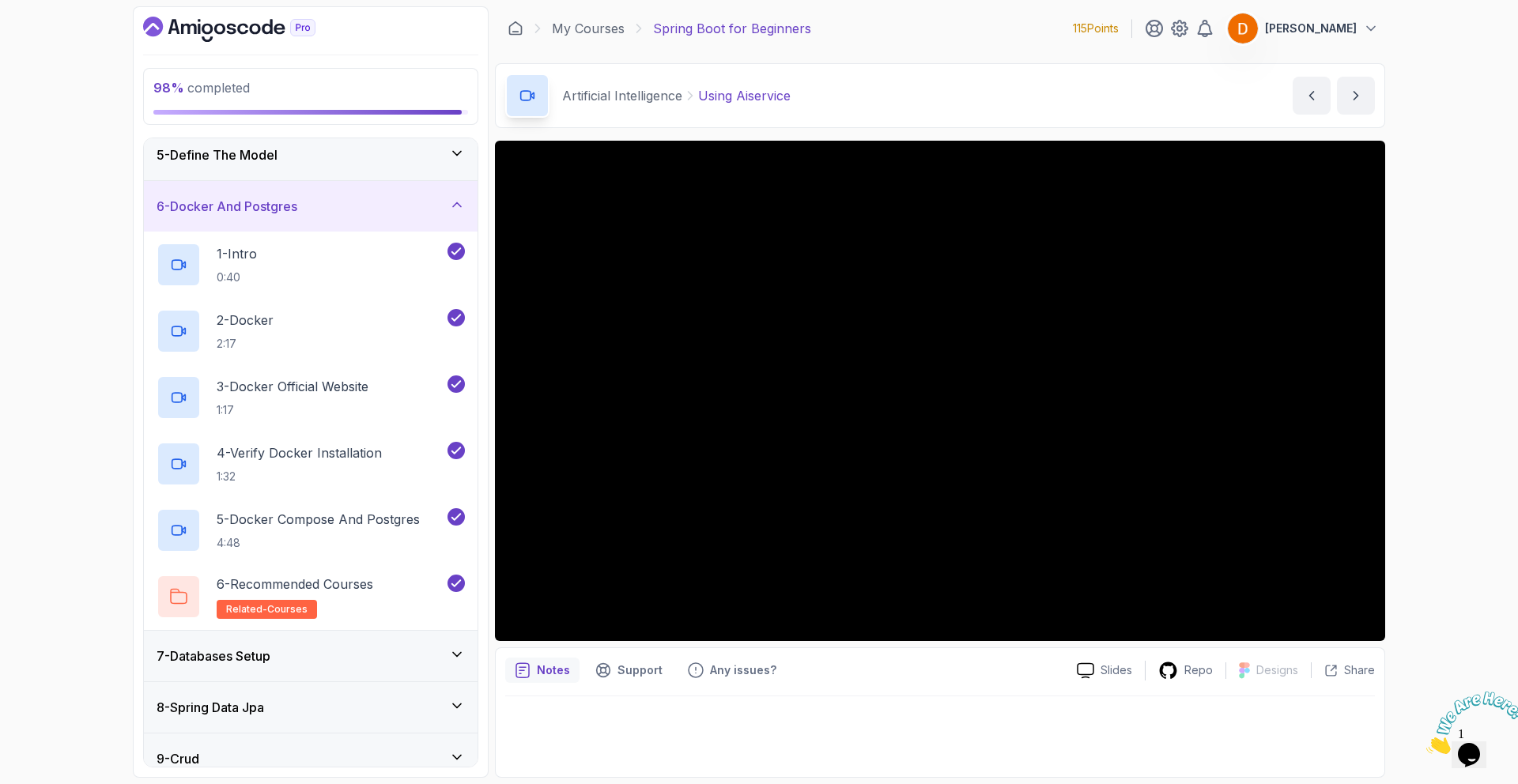
scroll to position [233, 0]
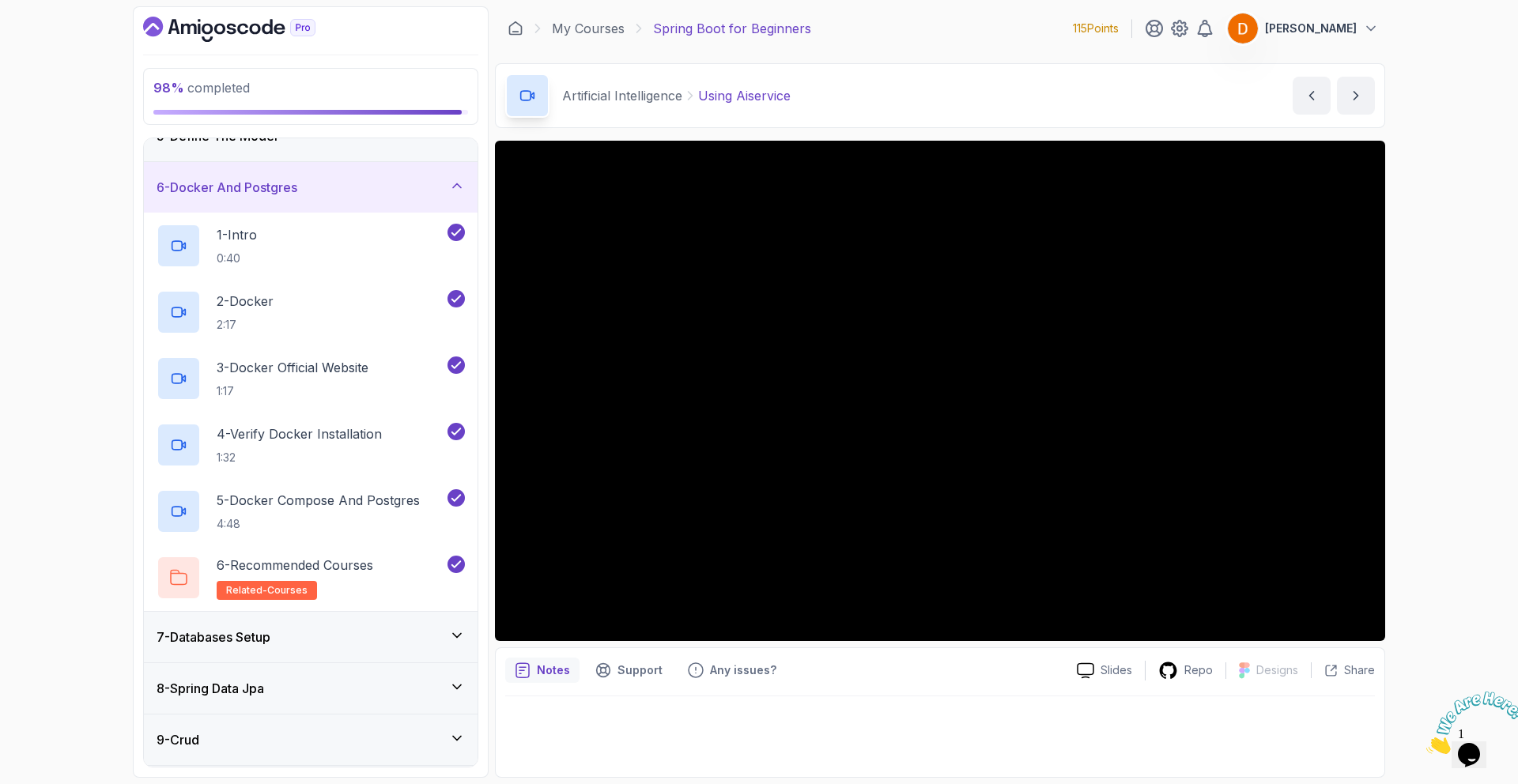
click at [257, 202] on div "6 - Docker And Postgres" at bounding box center [311, 187] width 334 height 50
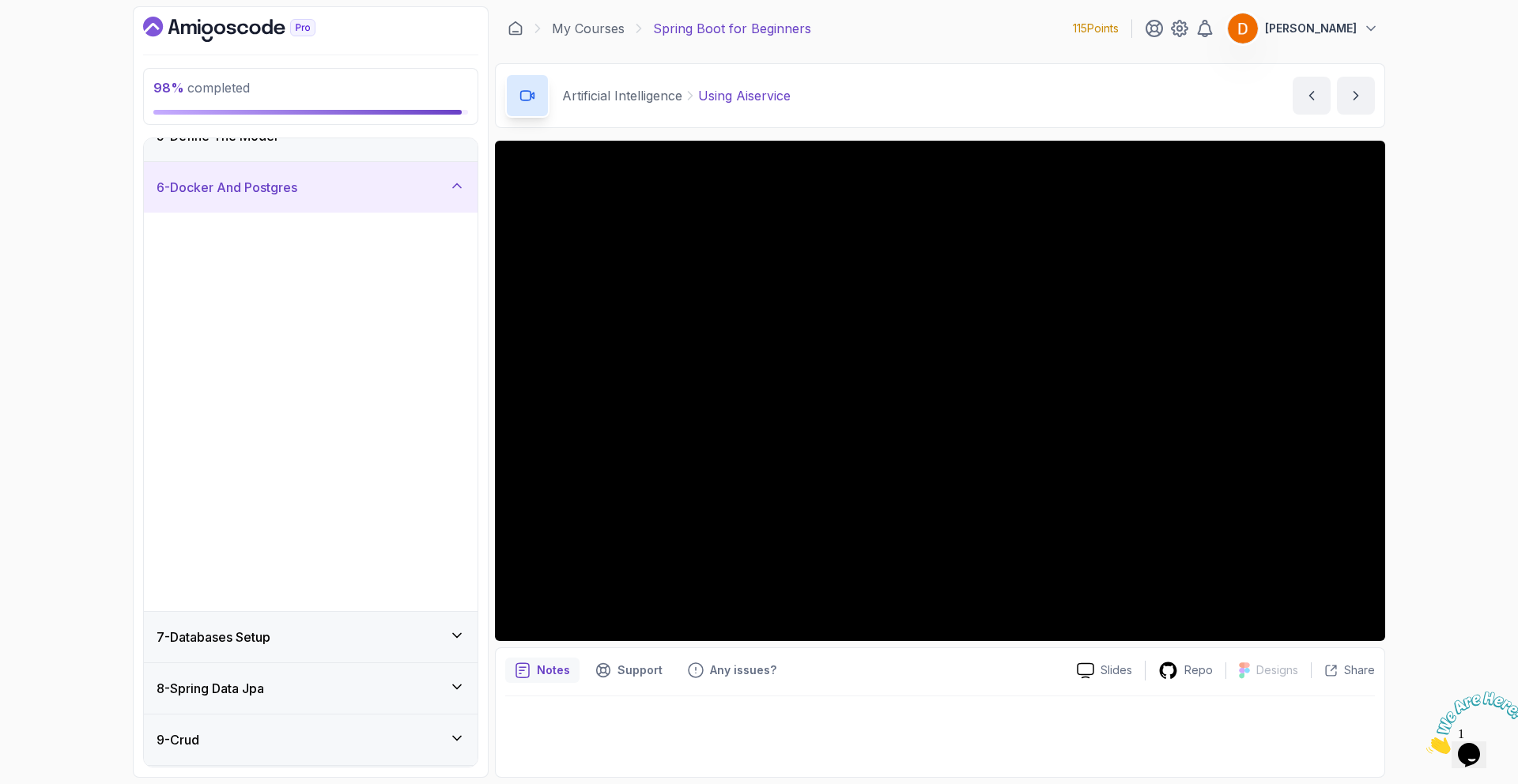
scroll to position [0, 0]
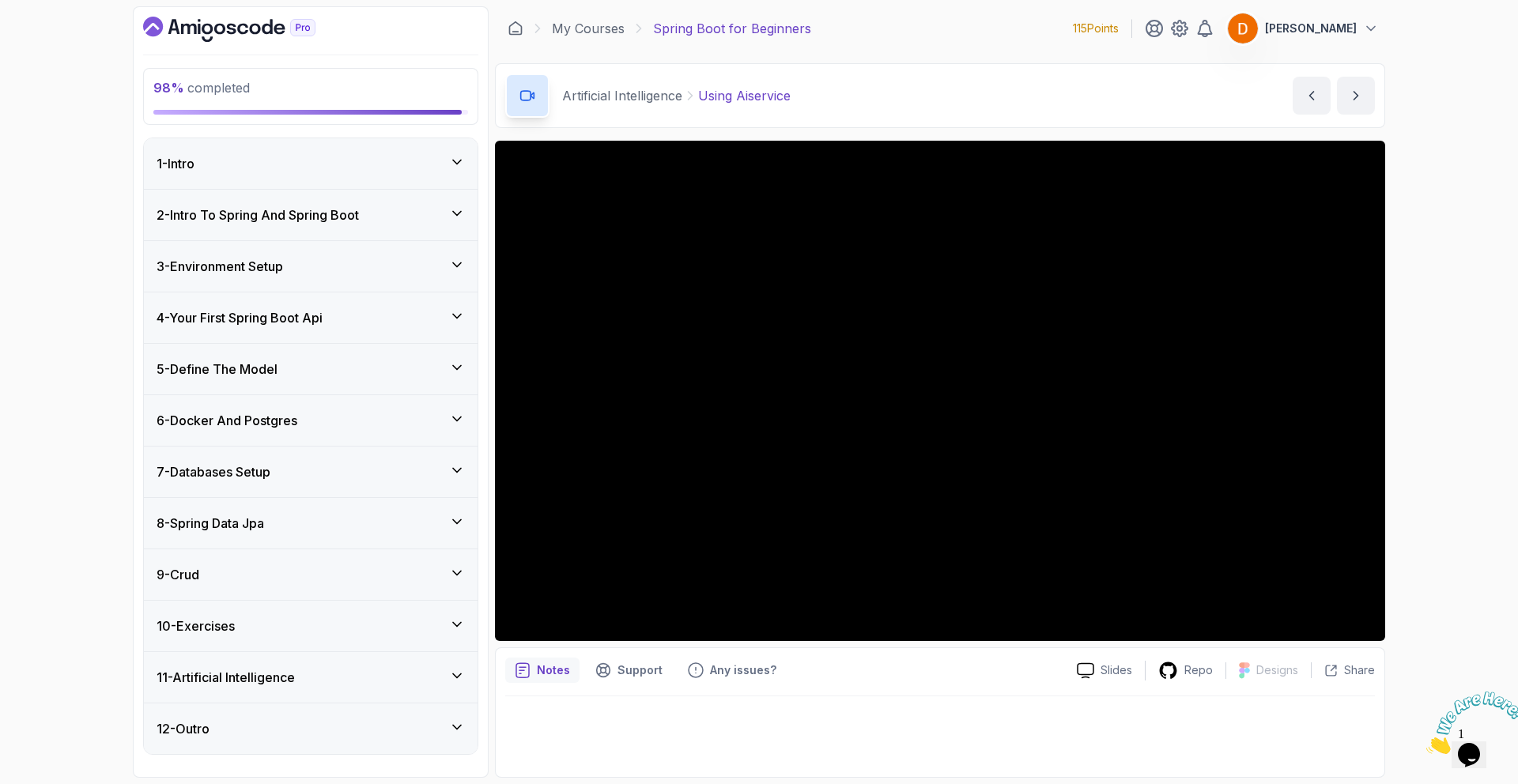
click at [264, 530] on h3 "8 - Spring Data Jpa" at bounding box center [209, 524] width 107 height 19
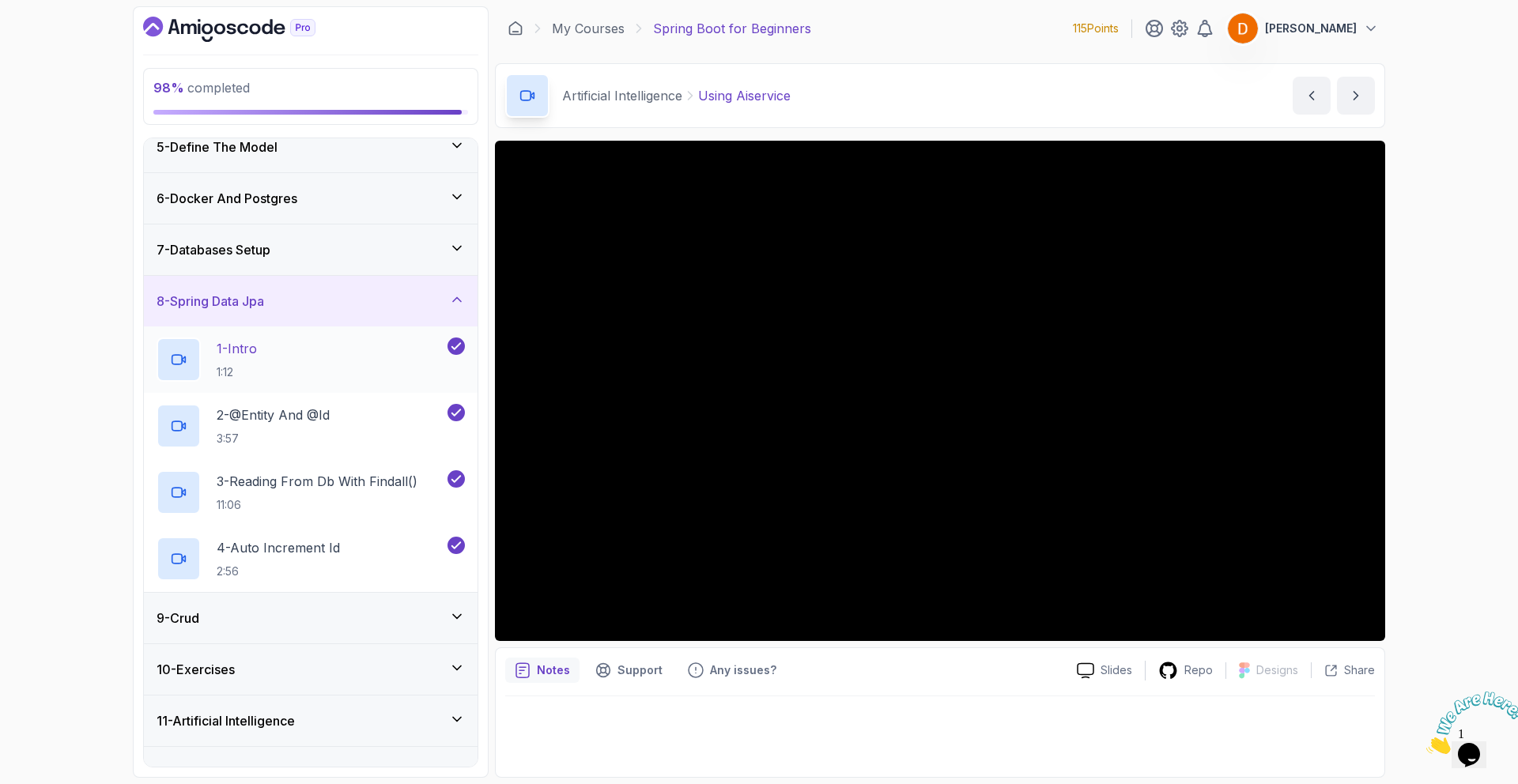
scroll to position [253, 0]
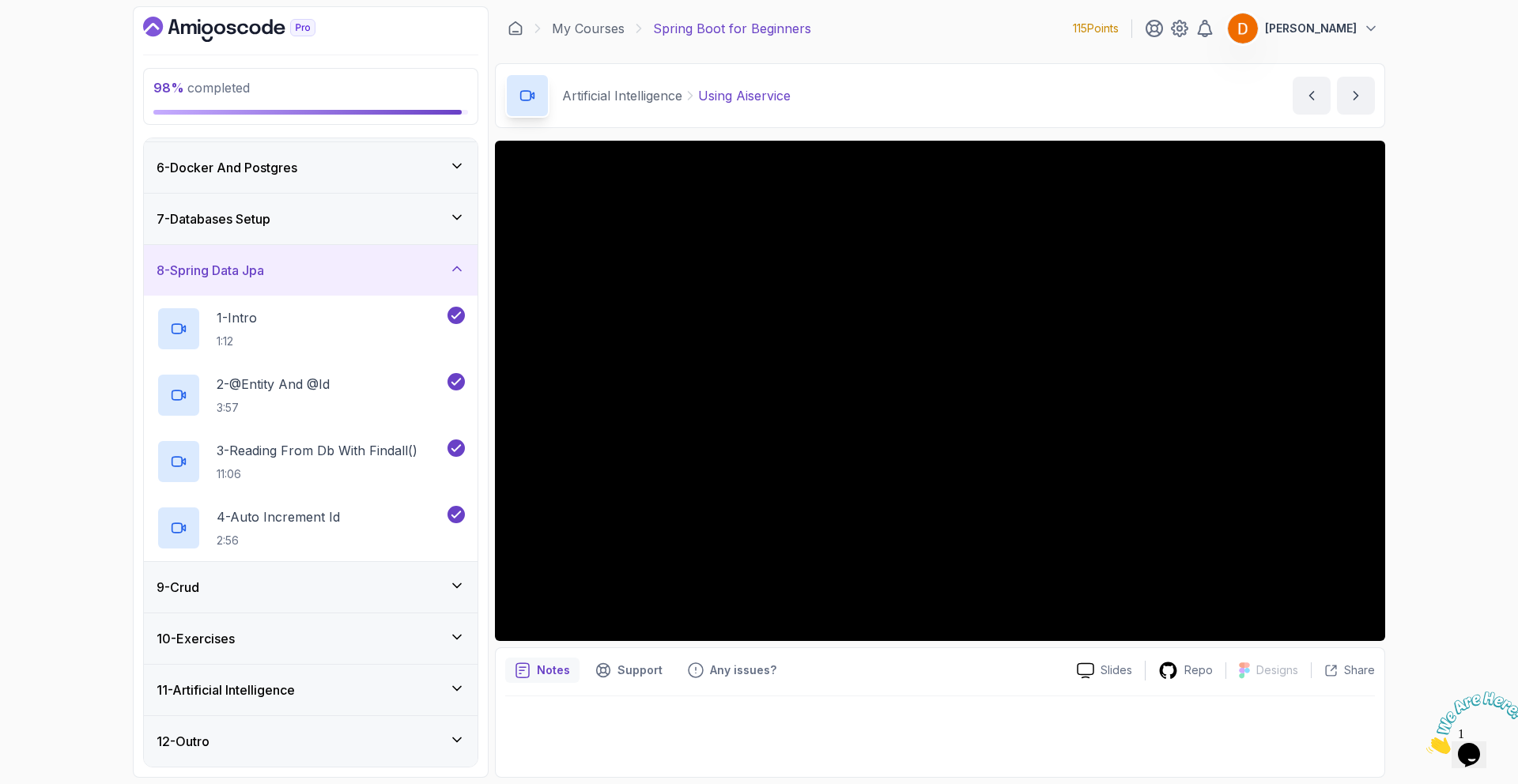
click at [220, 258] on div "8 - Spring Data Jpa" at bounding box center [311, 270] width 334 height 50
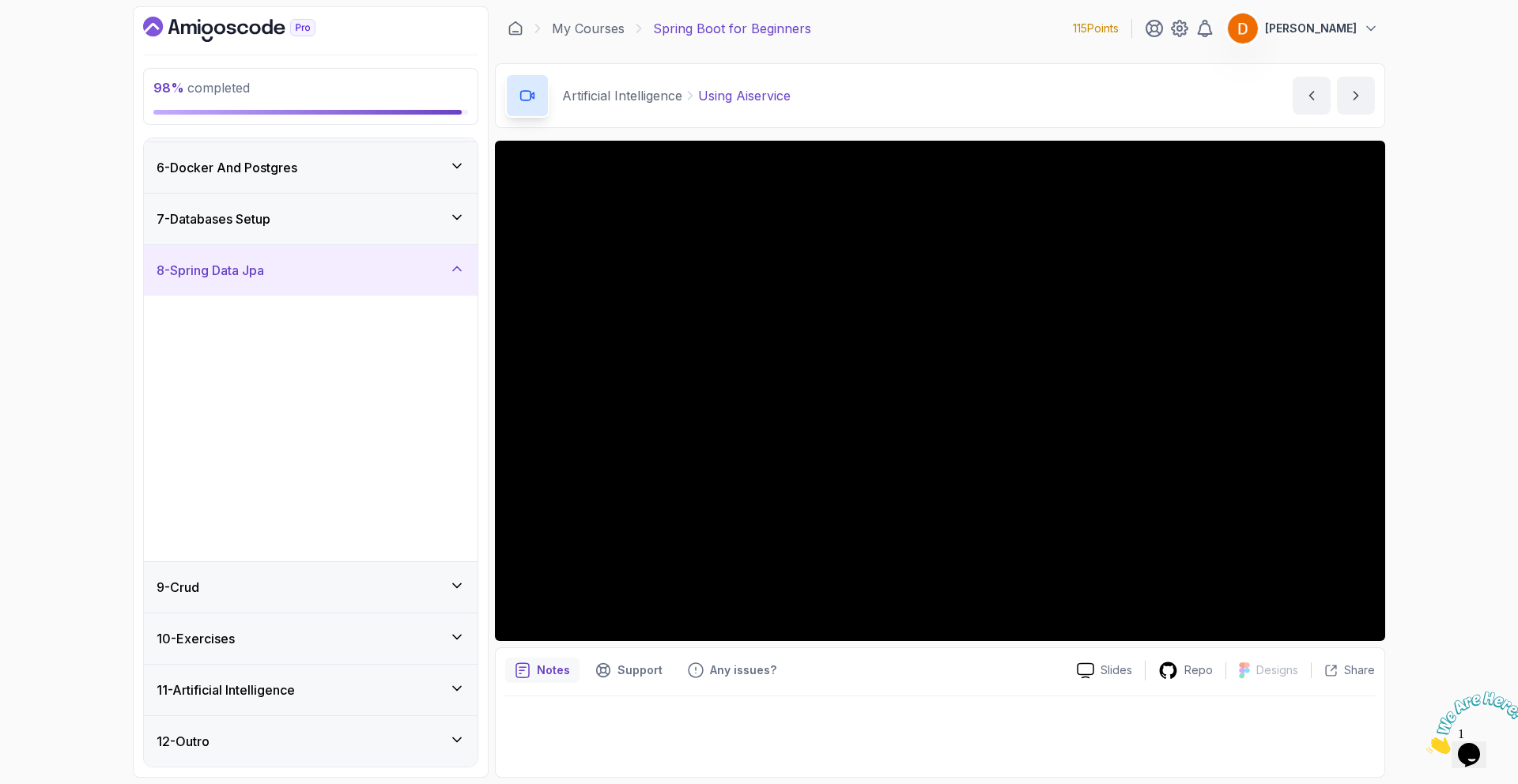
scroll to position [0, 0]
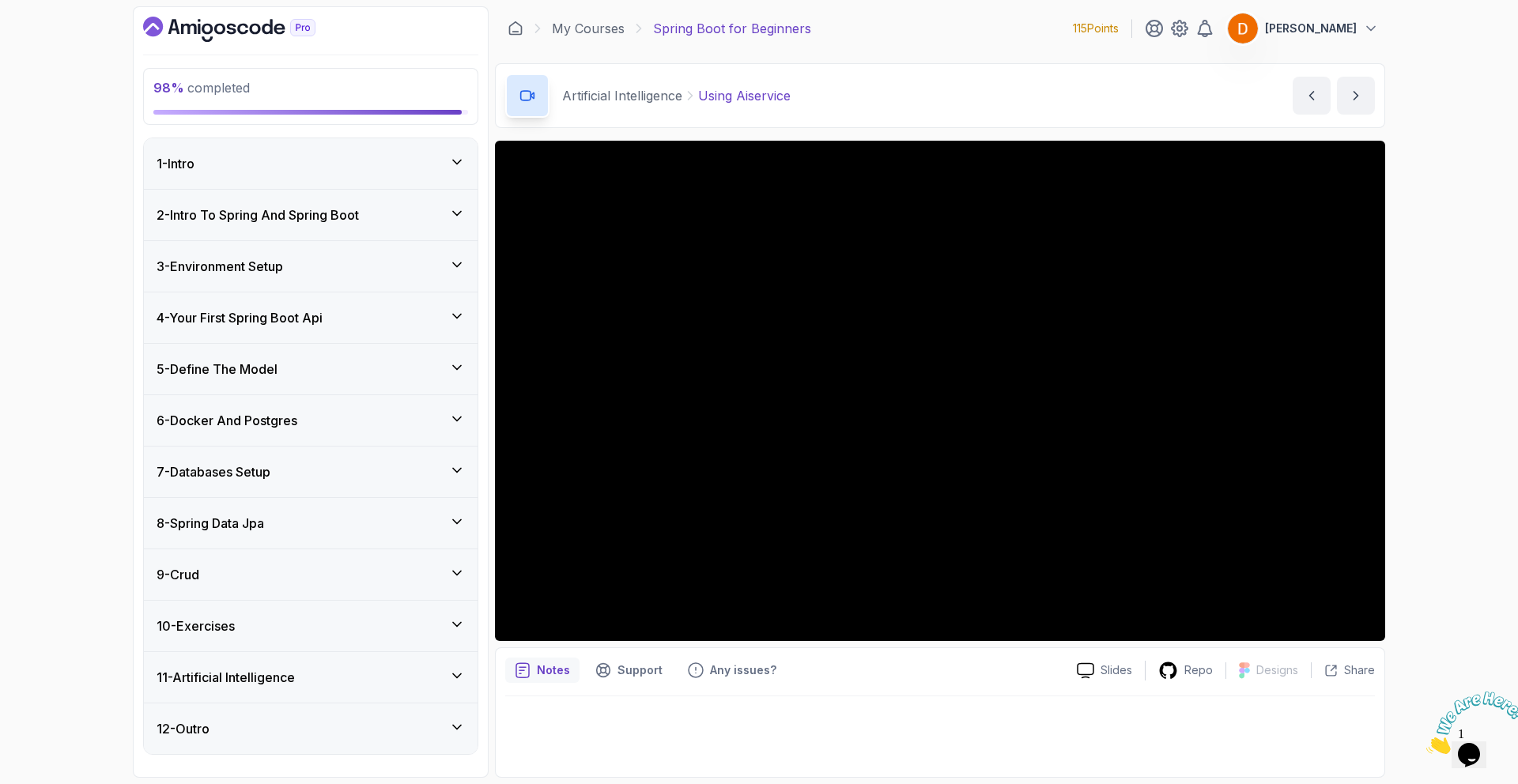
click at [213, 574] on div "9 - Crud" at bounding box center [311, 575] width 309 height 19
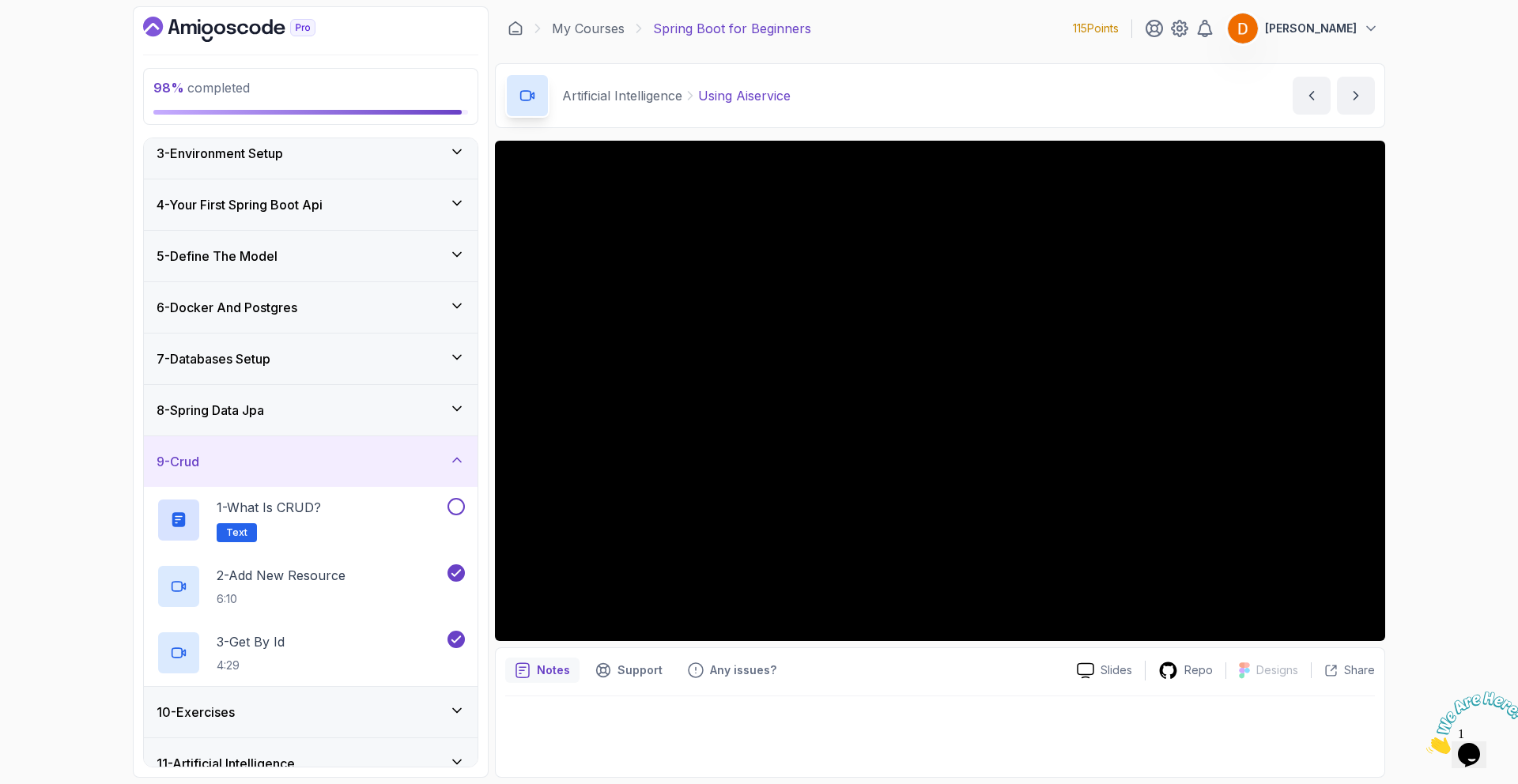
scroll to position [116, 0]
click at [463, 511] on div at bounding box center [454, 504] width 20 height 17
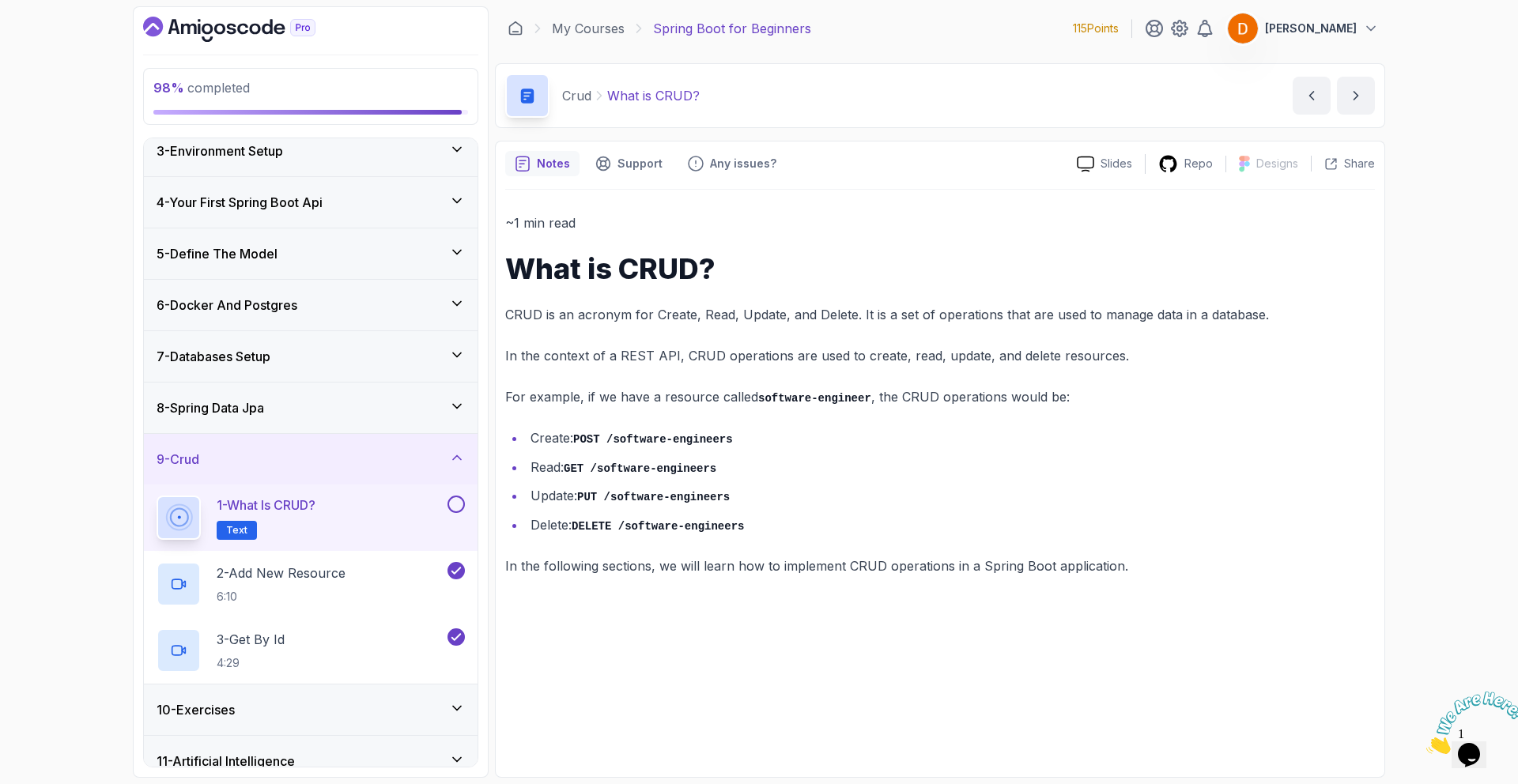
click at [459, 506] on button at bounding box center [456, 504] width 17 height 17
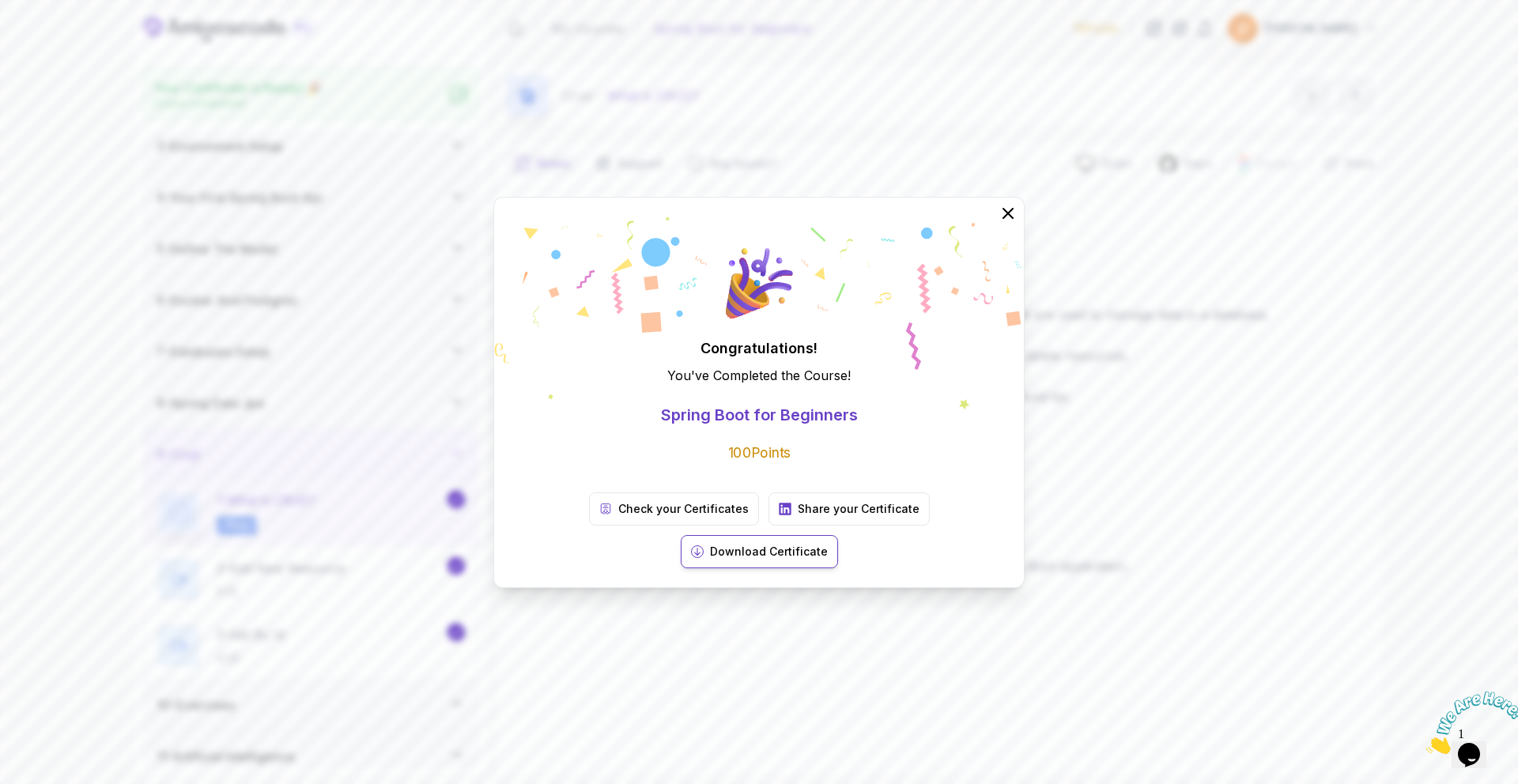
click at [827, 544] on p "Download Certificate" at bounding box center [769, 552] width 118 height 15
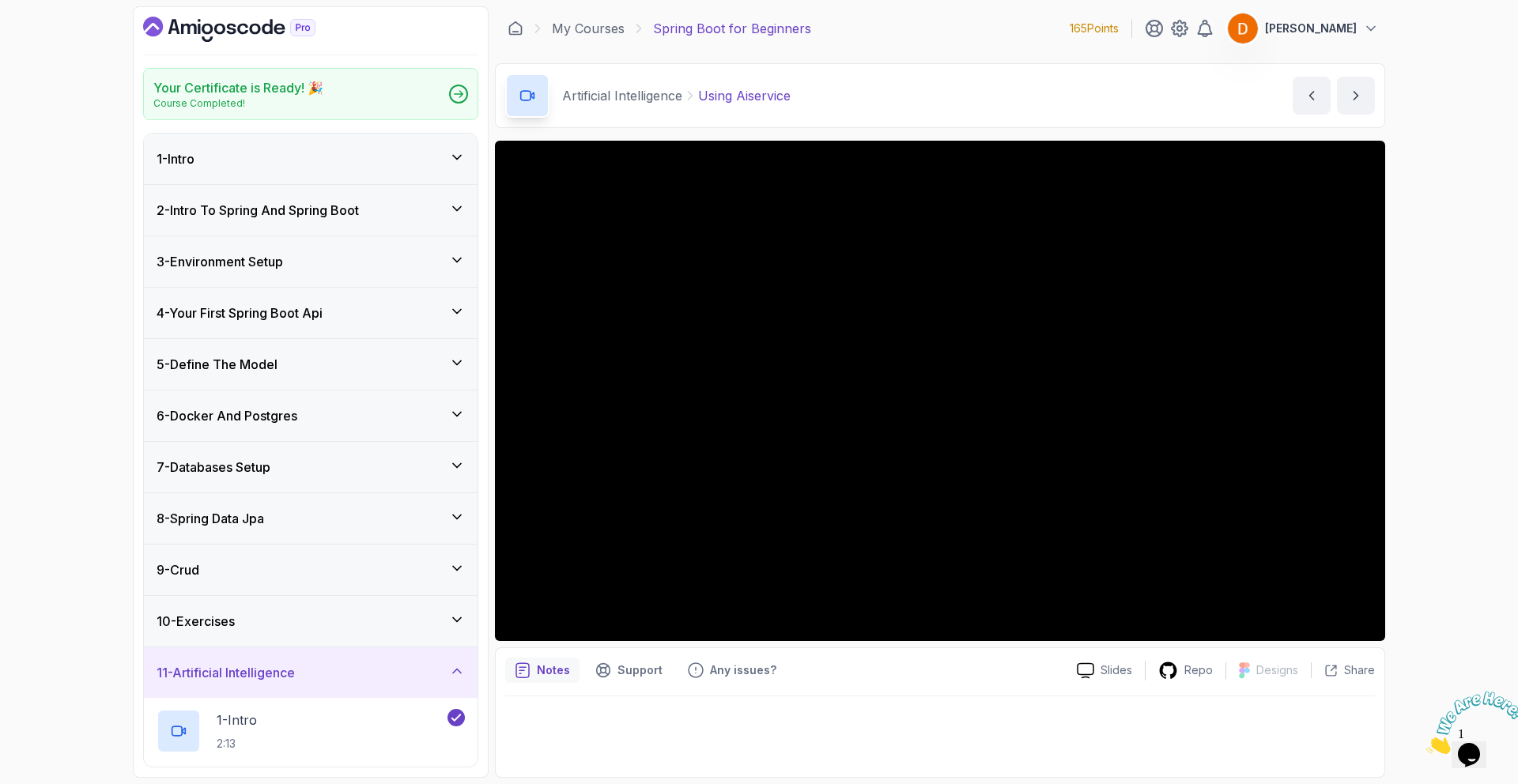
click at [595, 38] on div "My Courses Spring Boot for Beginners 165 Points Didier Senou" at bounding box center [939, 29] width 890 height 44
click at [589, 32] on link "My Courses" at bounding box center [587, 29] width 72 height 19
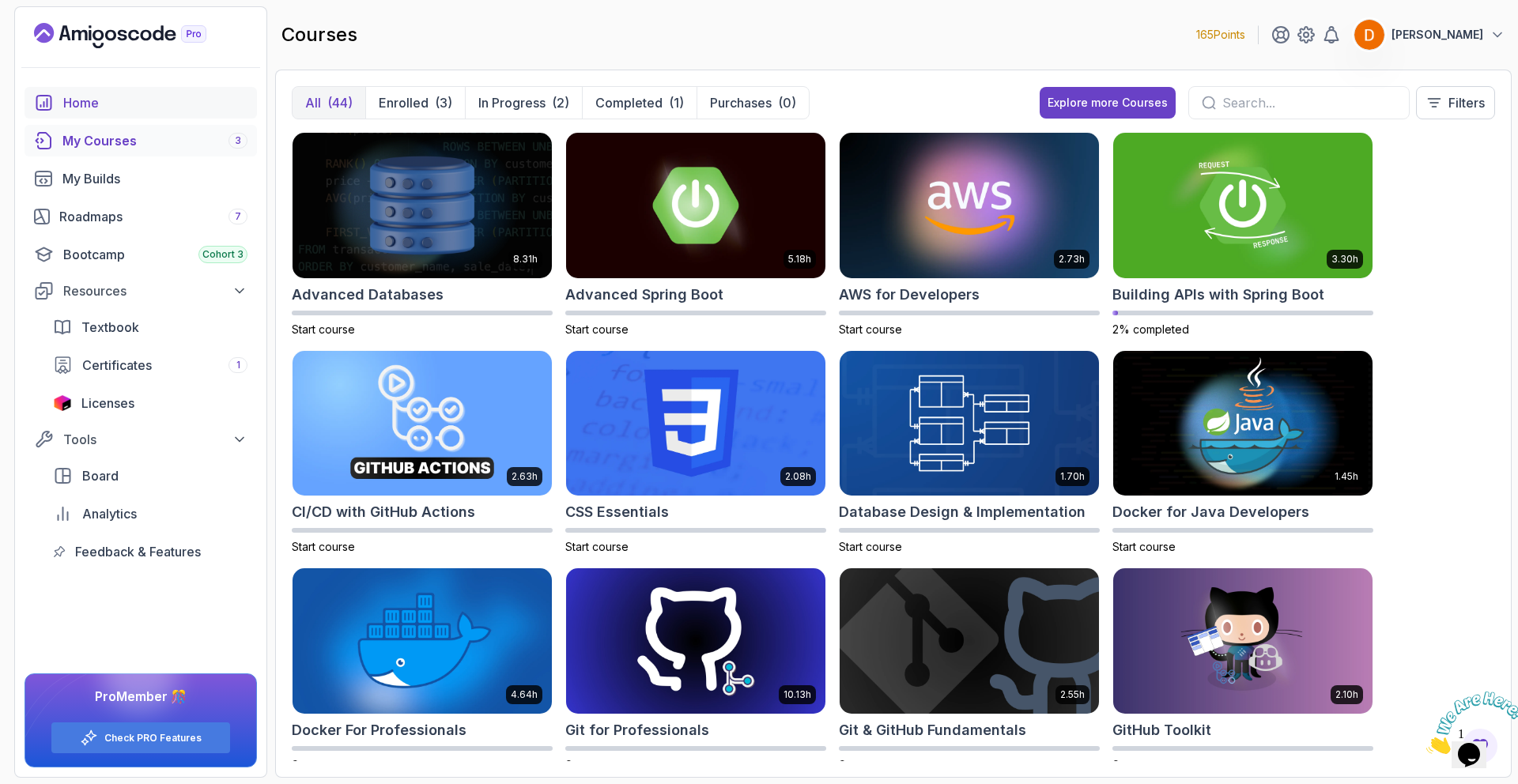
click at [105, 103] on div "Home" at bounding box center [155, 103] width 184 height 19
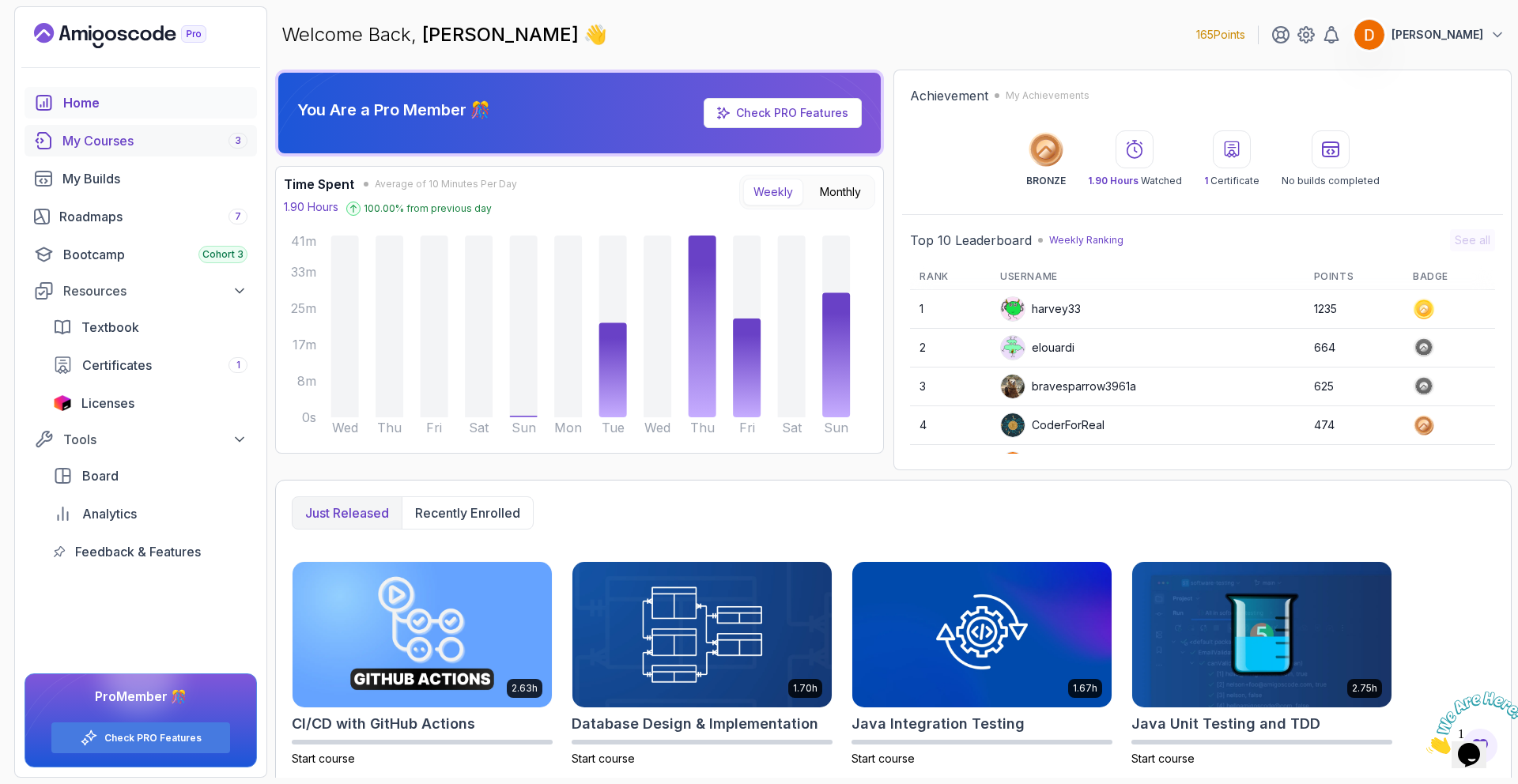
click at [100, 145] on div "My Courses 3" at bounding box center [155, 141] width 185 height 19
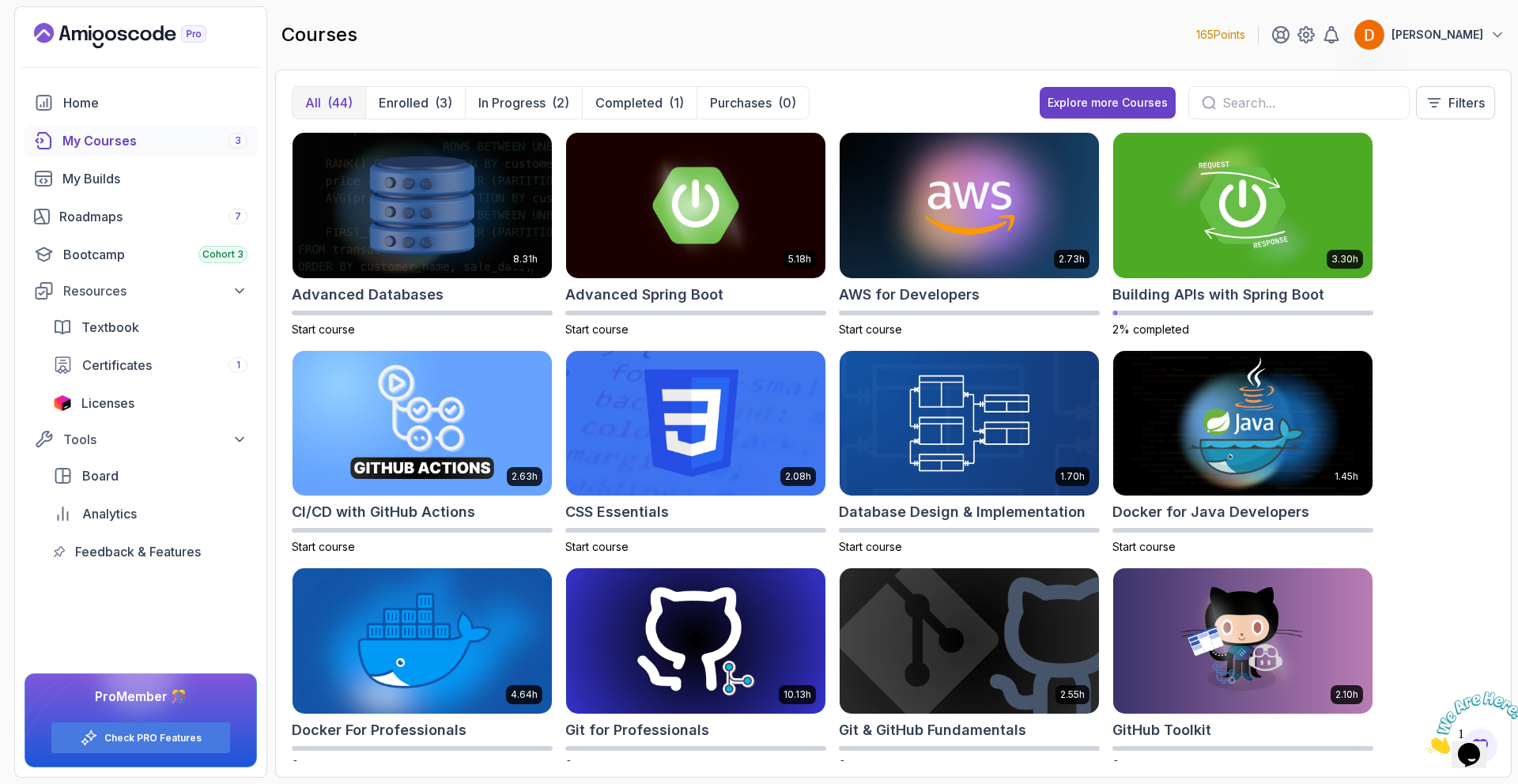
click at [316, 107] on p "All" at bounding box center [312, 103] width 15 height 19
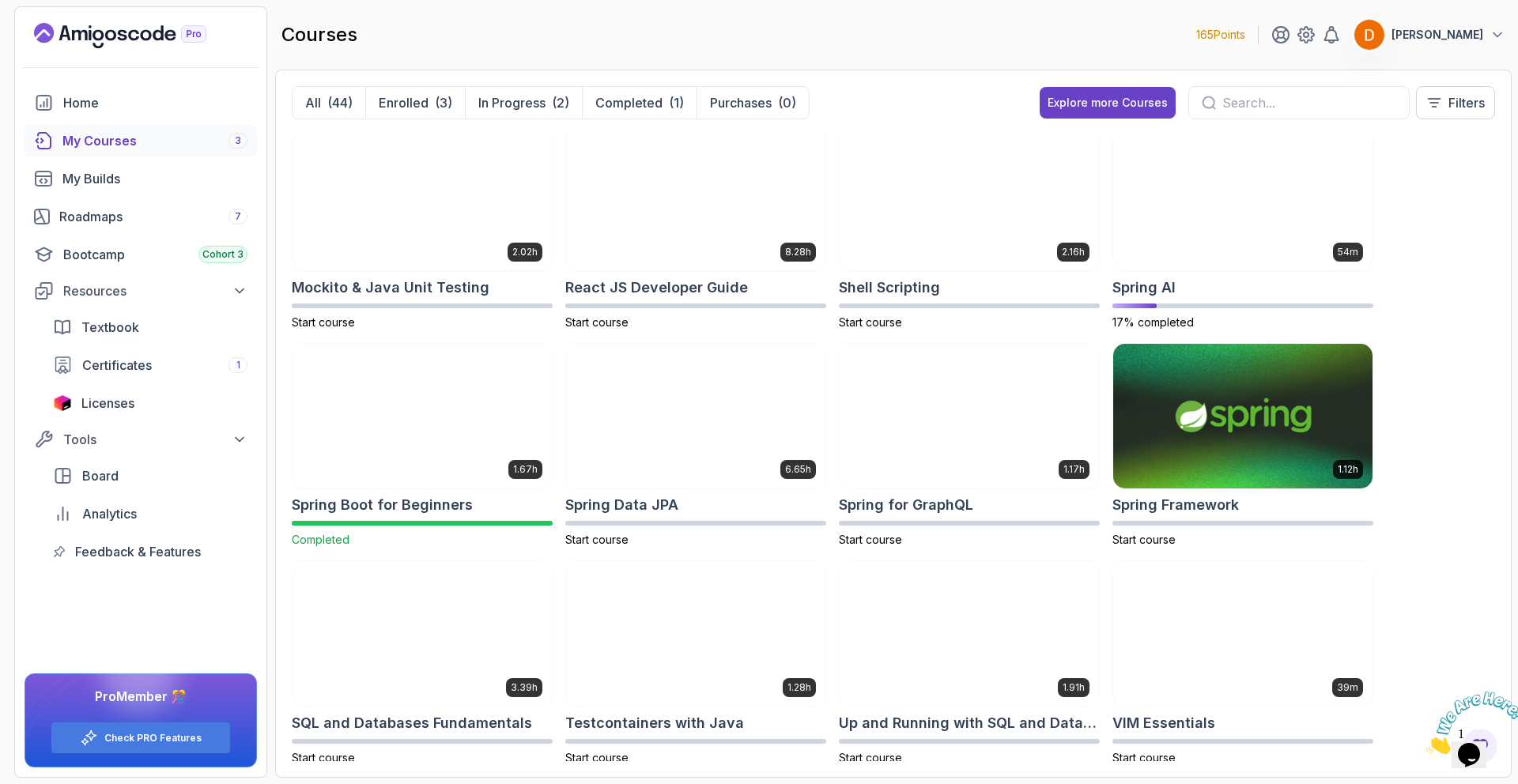
scroll to position [1774, 0]
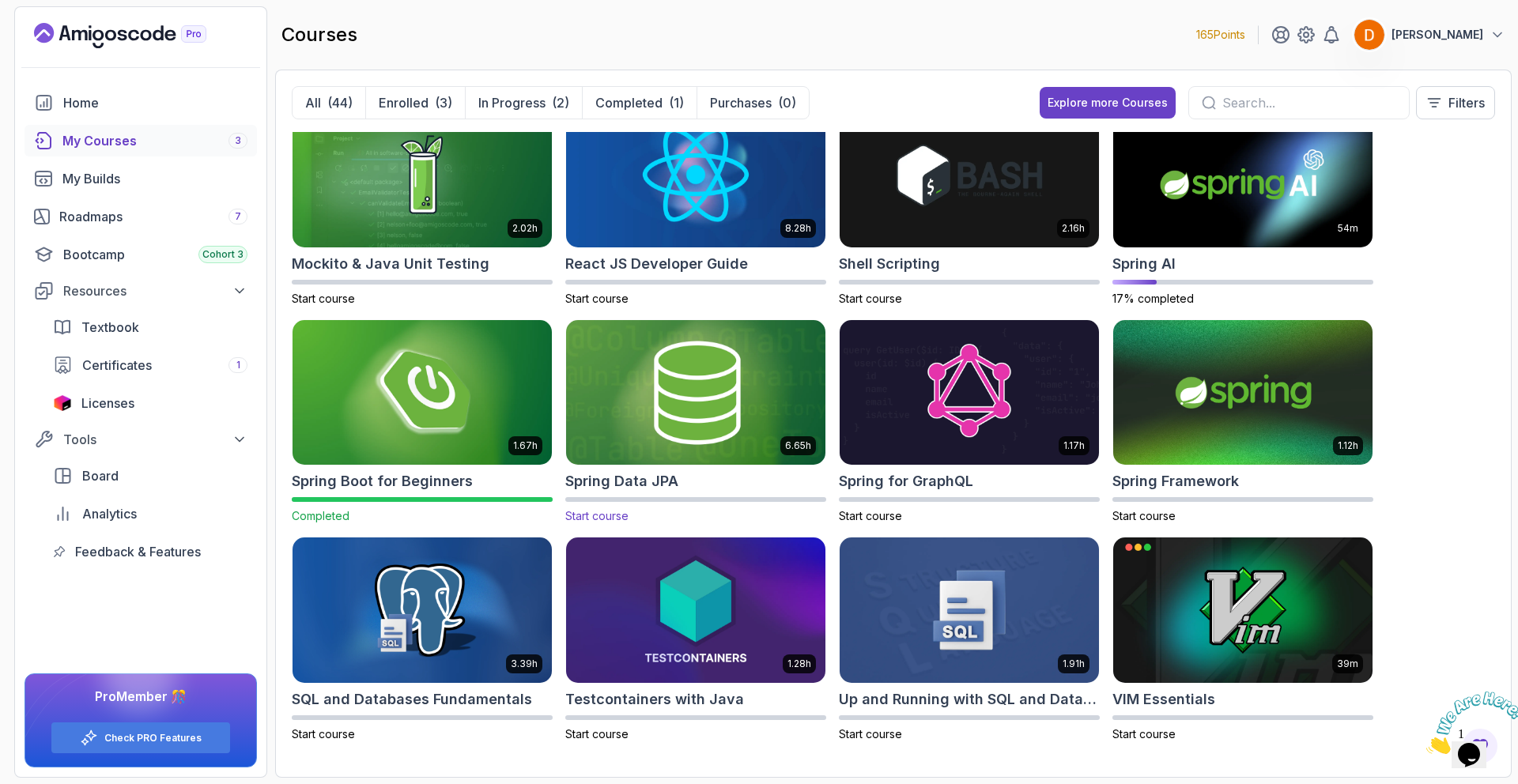
click at [689, 389] on img at bounding box center [695, 392] width 272 height 152
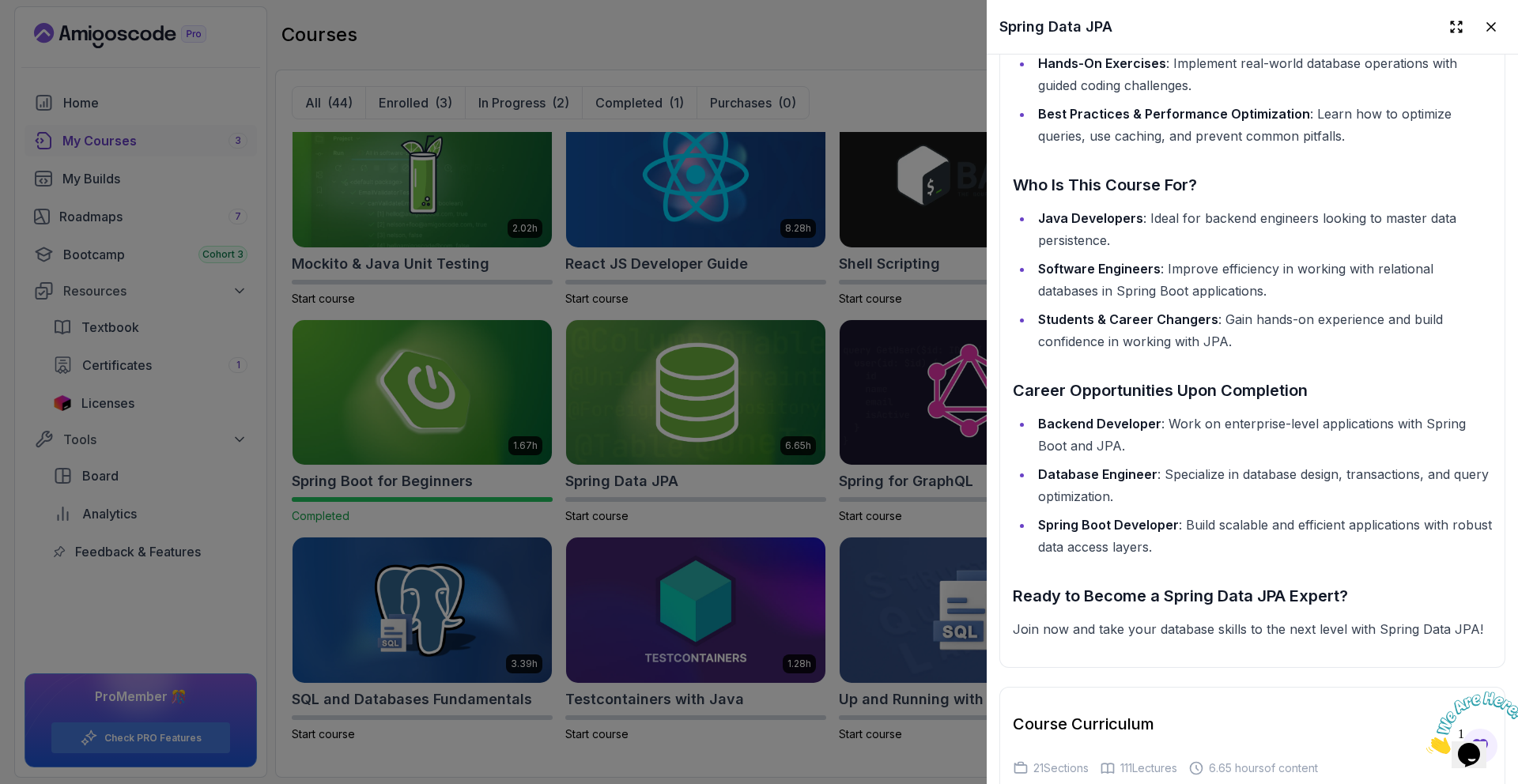
scroll to position [2061, 0]
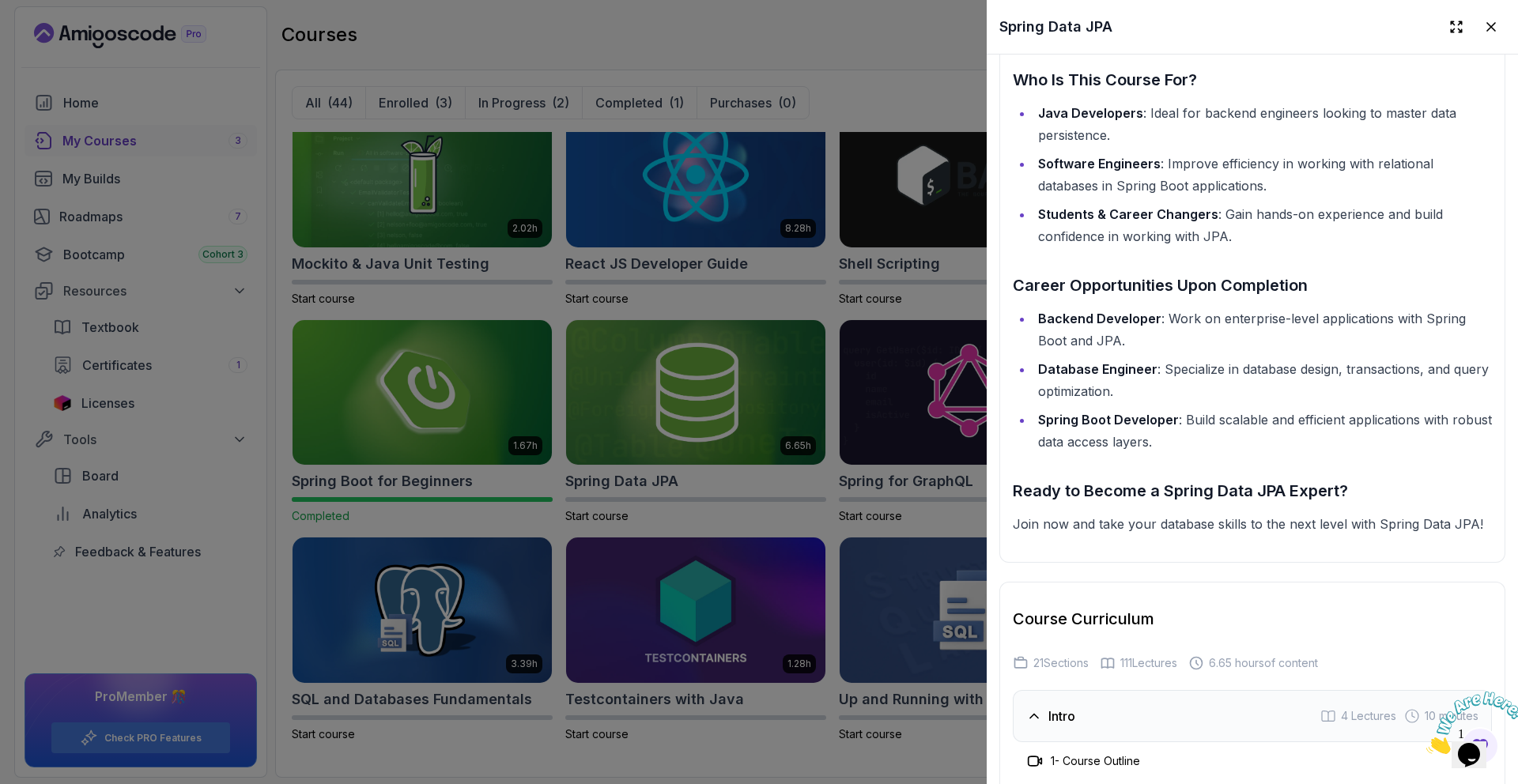
click at [729, 55] on div at bounding box center [759, 392] width 1518 height 784
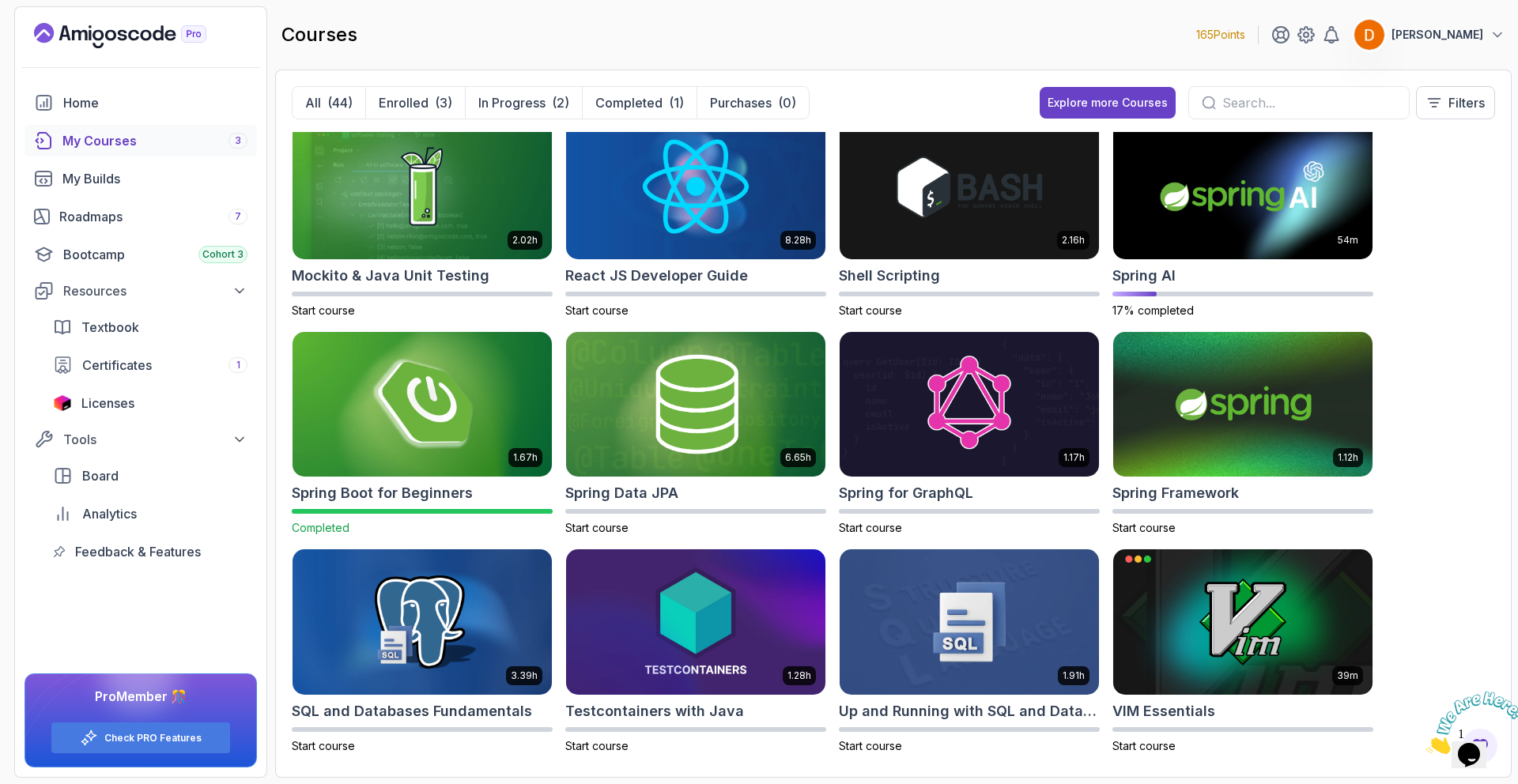
scroll to position [1774, 0]
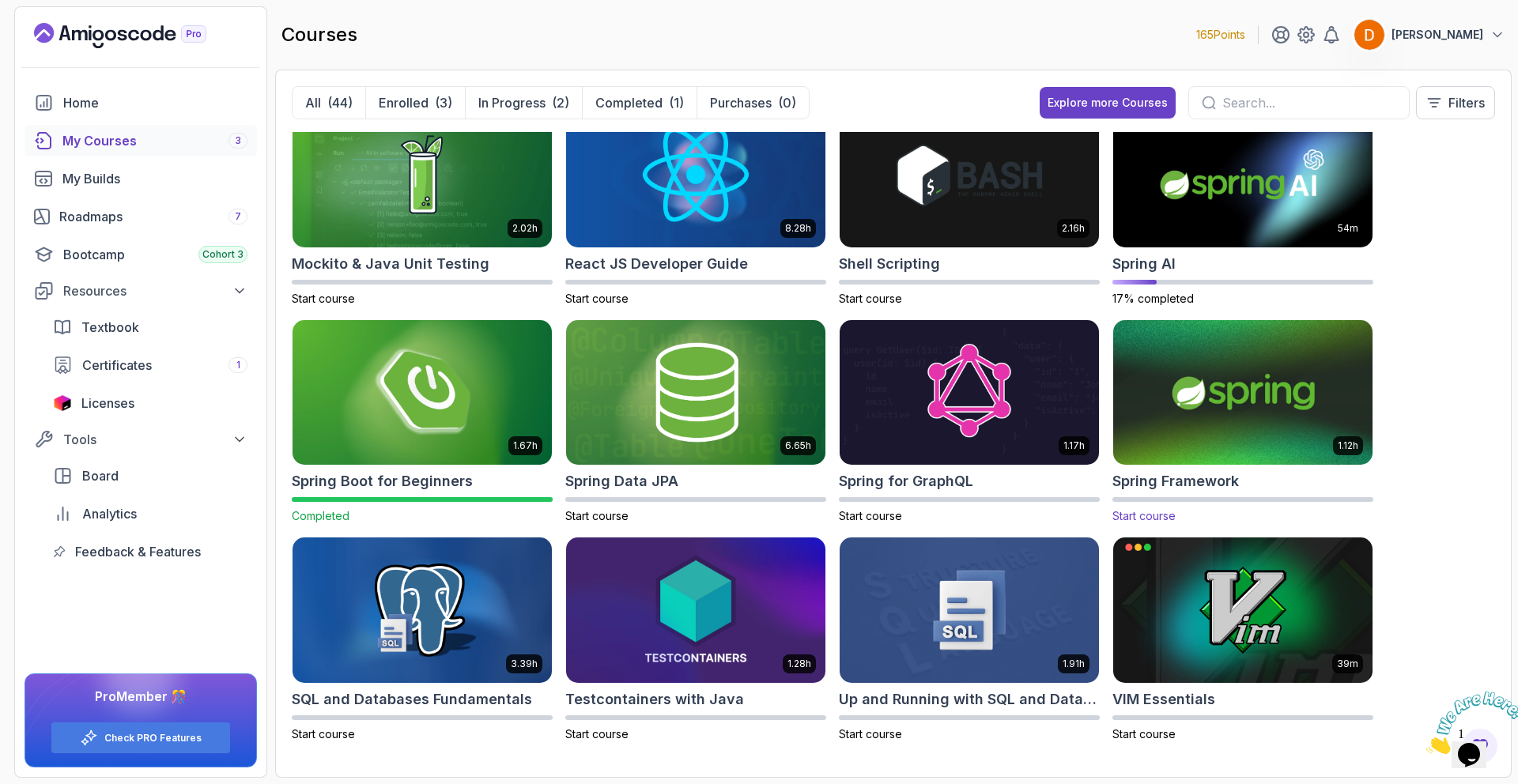
click at [1157, 398] on img at bounding box center [1243, 392] width 272 height 152
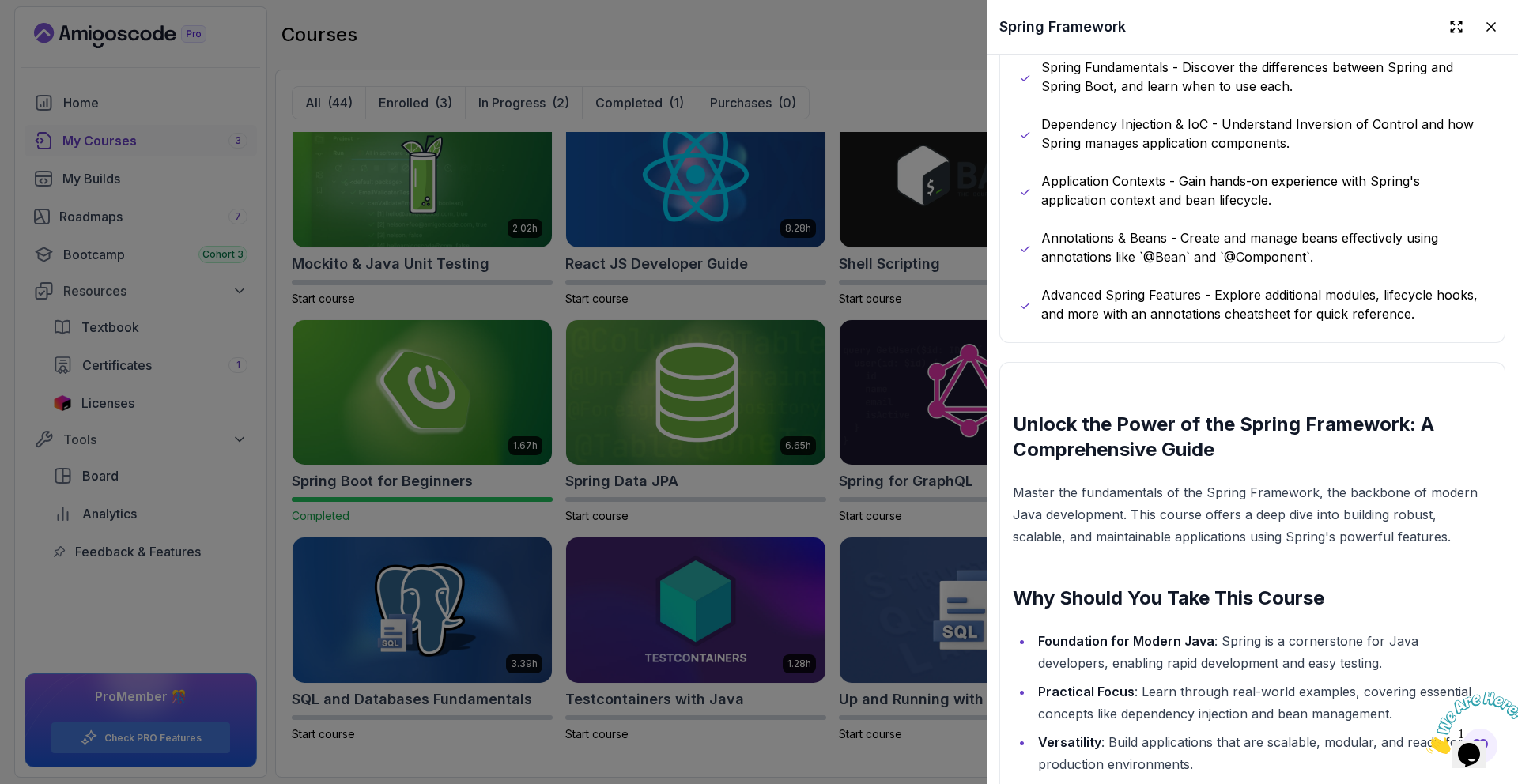
scroll to position [1022, 0]
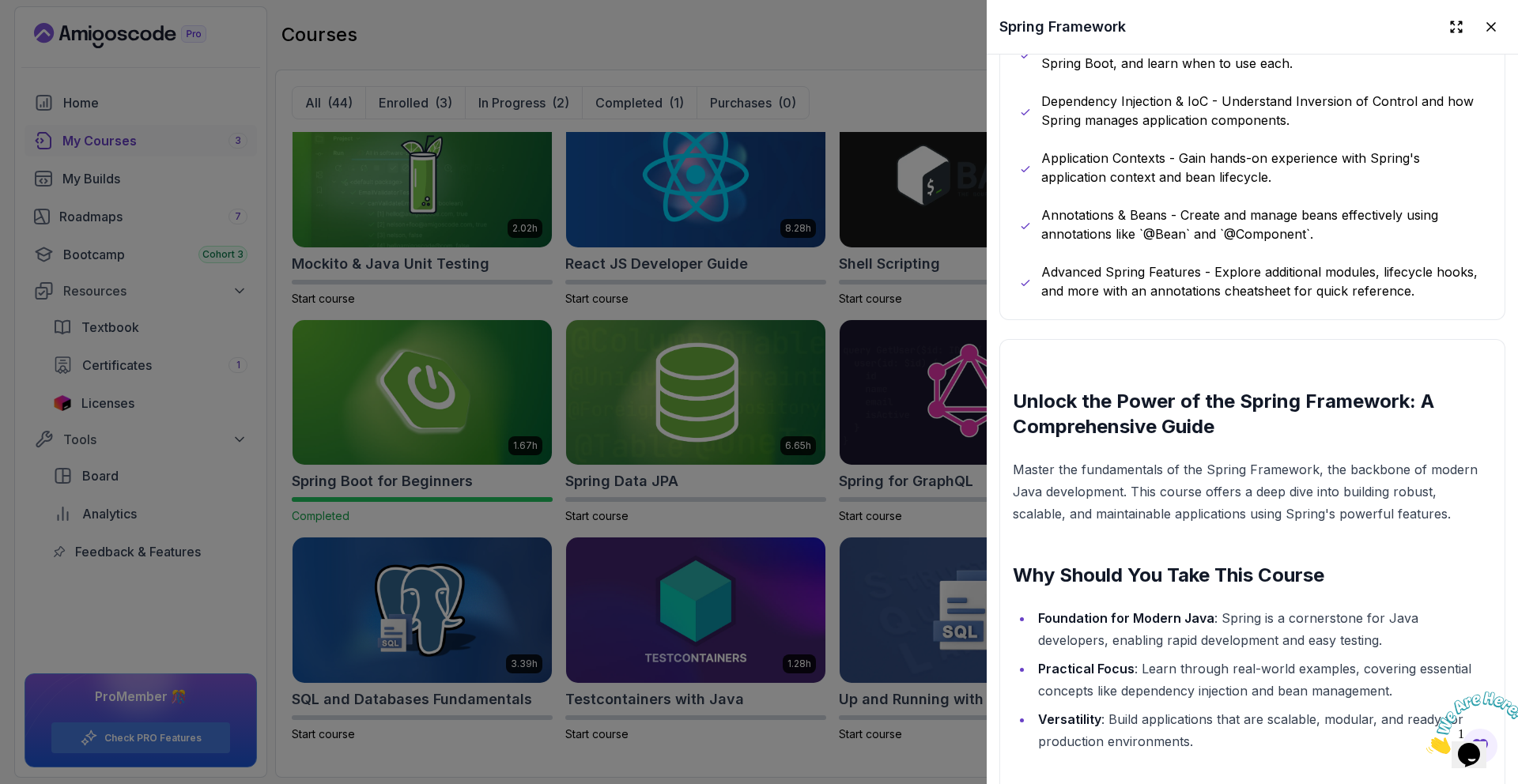
click at [855, 28] on div at bounding box center [759, 392] width 1518 height 784
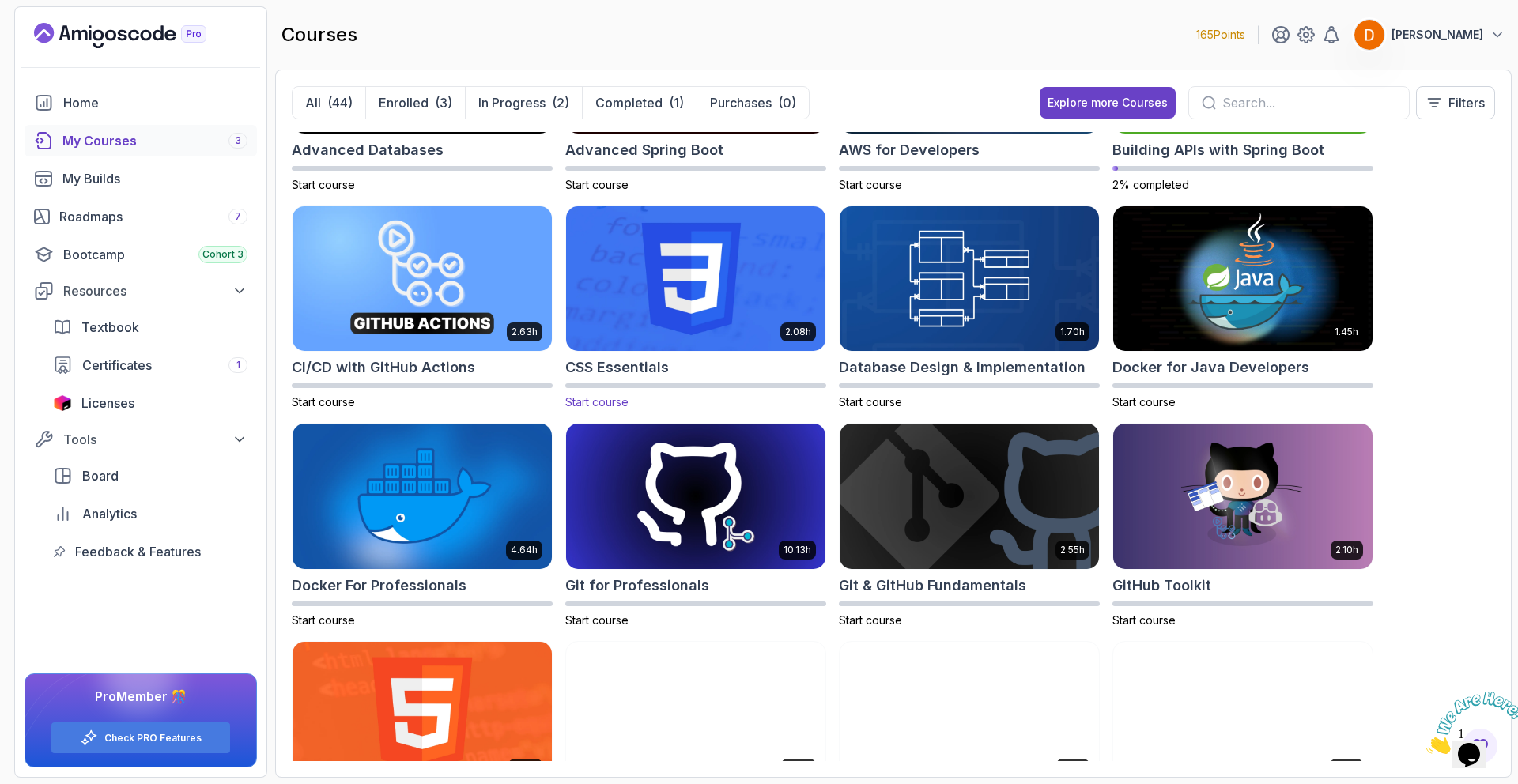
scroll to position [0, 0]
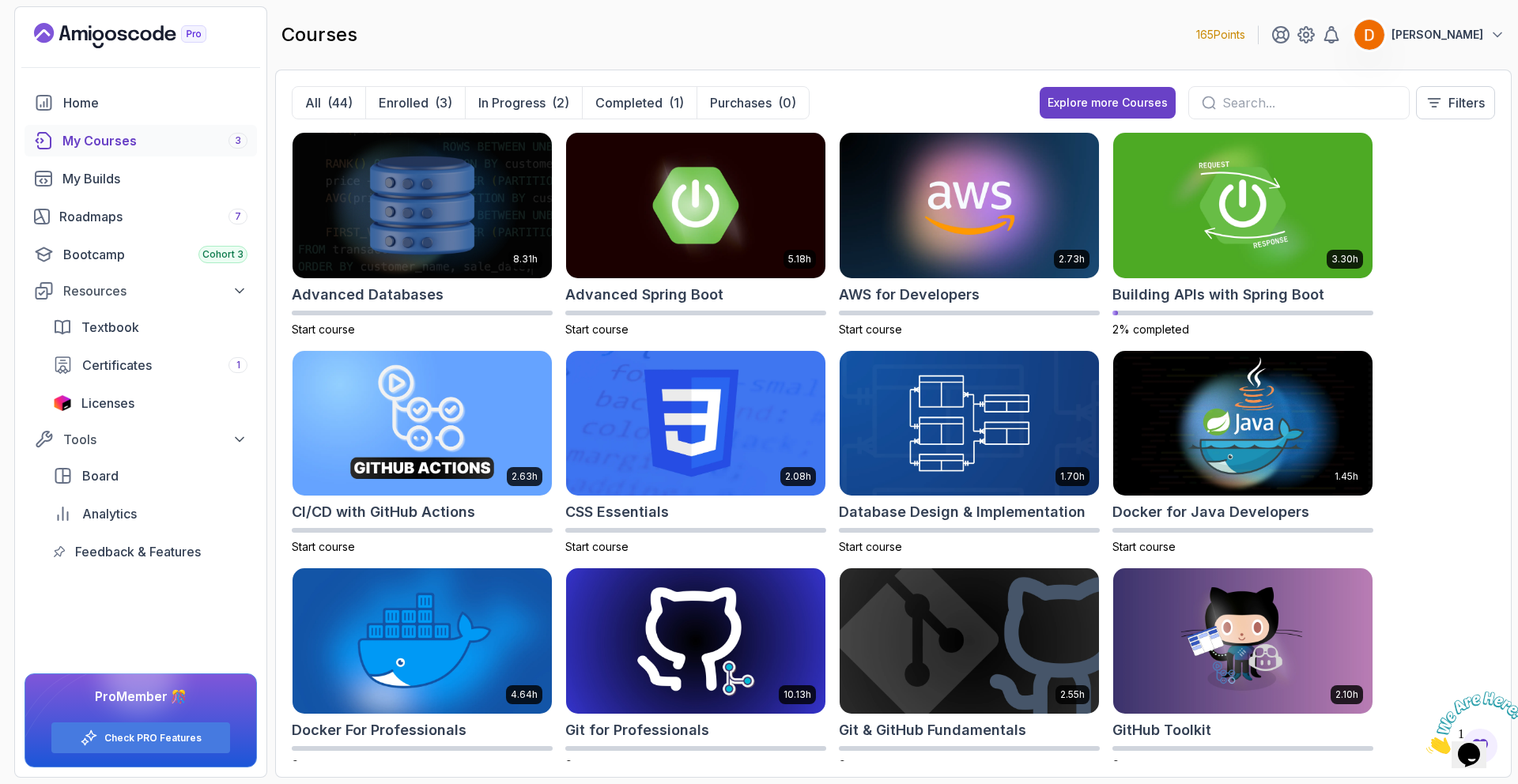
click at [1242, 99] on input "text" at bounding box center [1309, 103] width 174 height 19
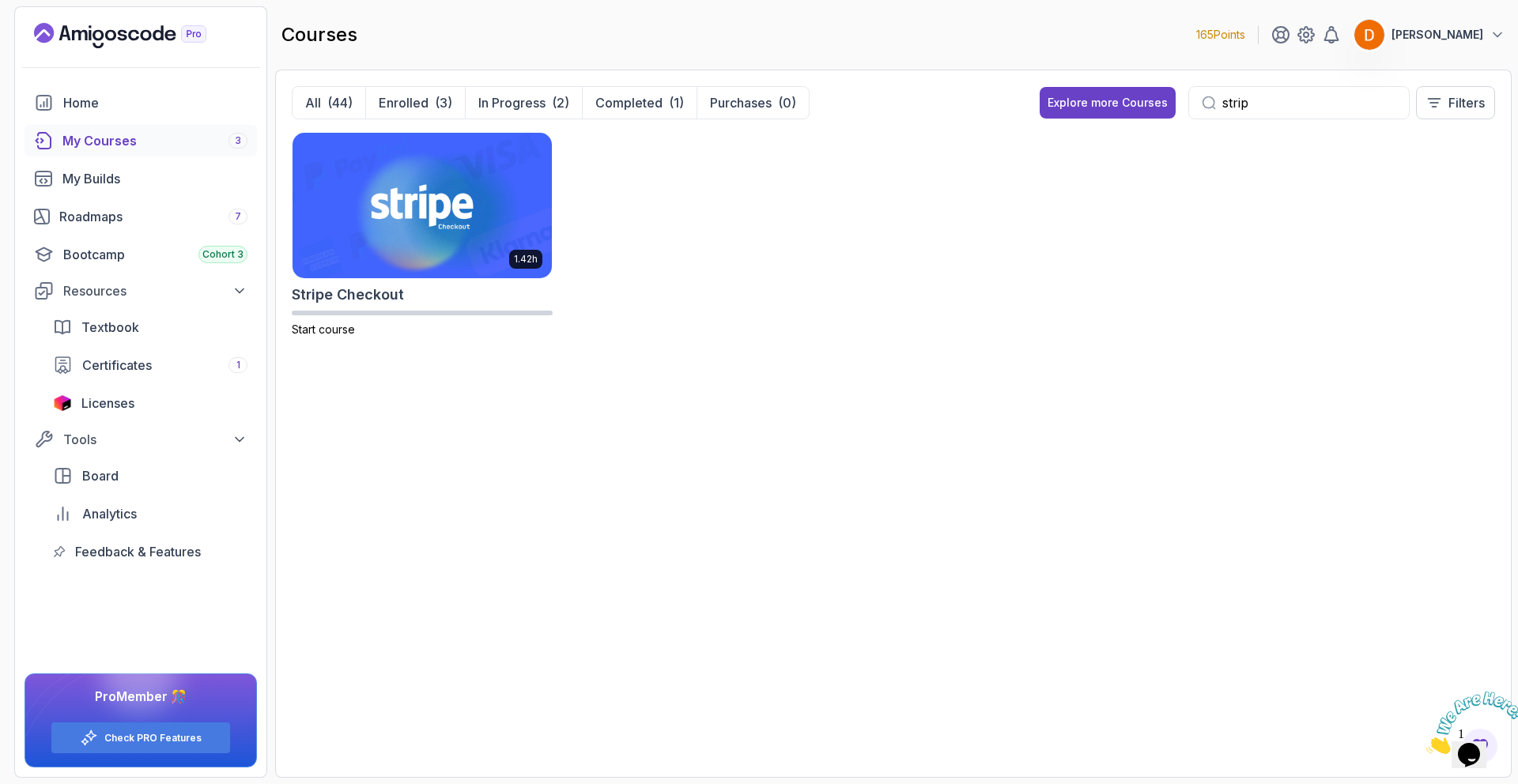
type input "stripe"
drag, startPoint x: 1262, startPoint y: 103, endPoint x: 1143, endPoint y: 103, distance: 119.0
click at [1143, 103] on div "Explore more Courses stripe Filters" at bounding box center [1267, 102] width 455 height 33
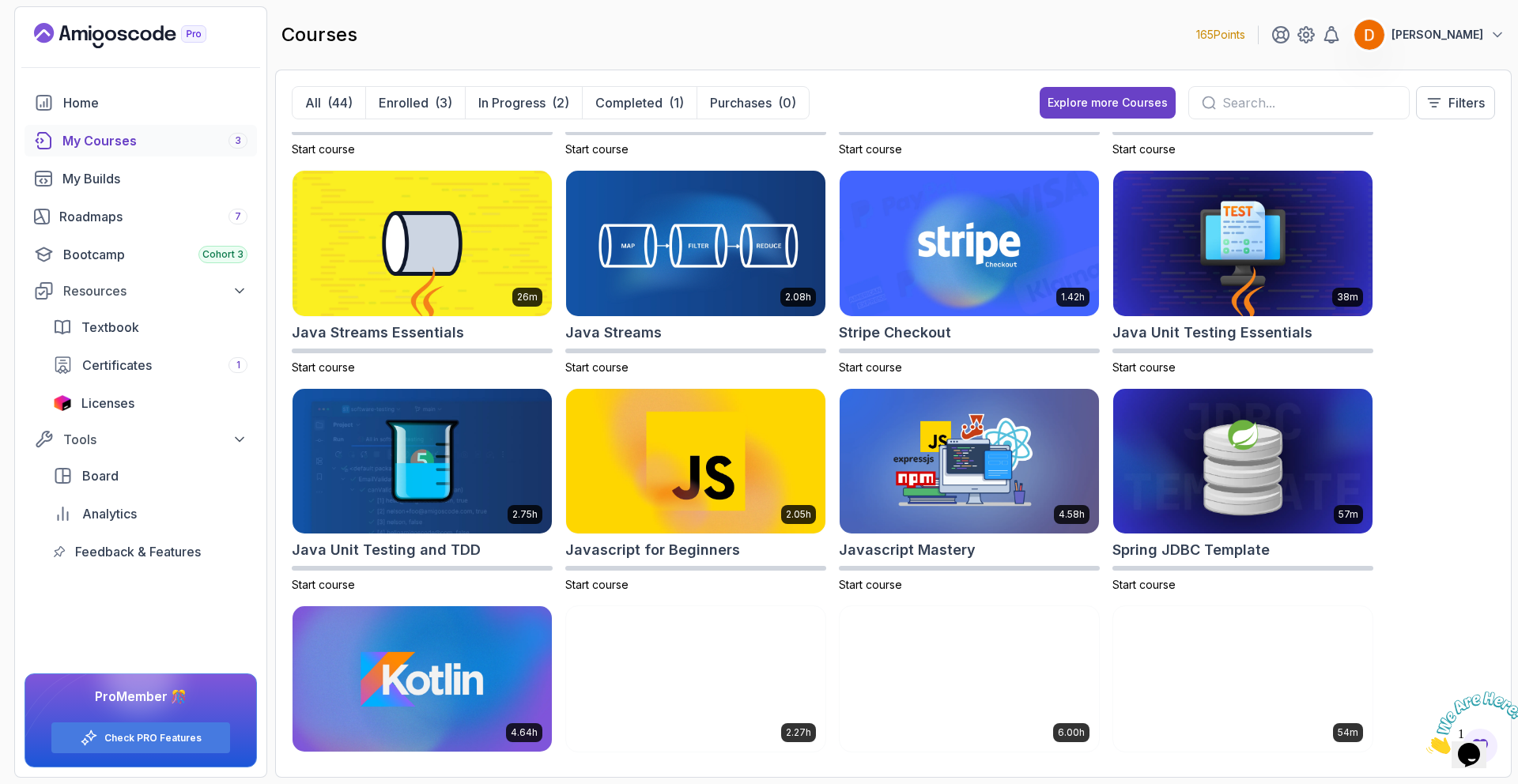
scroll to position [1046, 0]
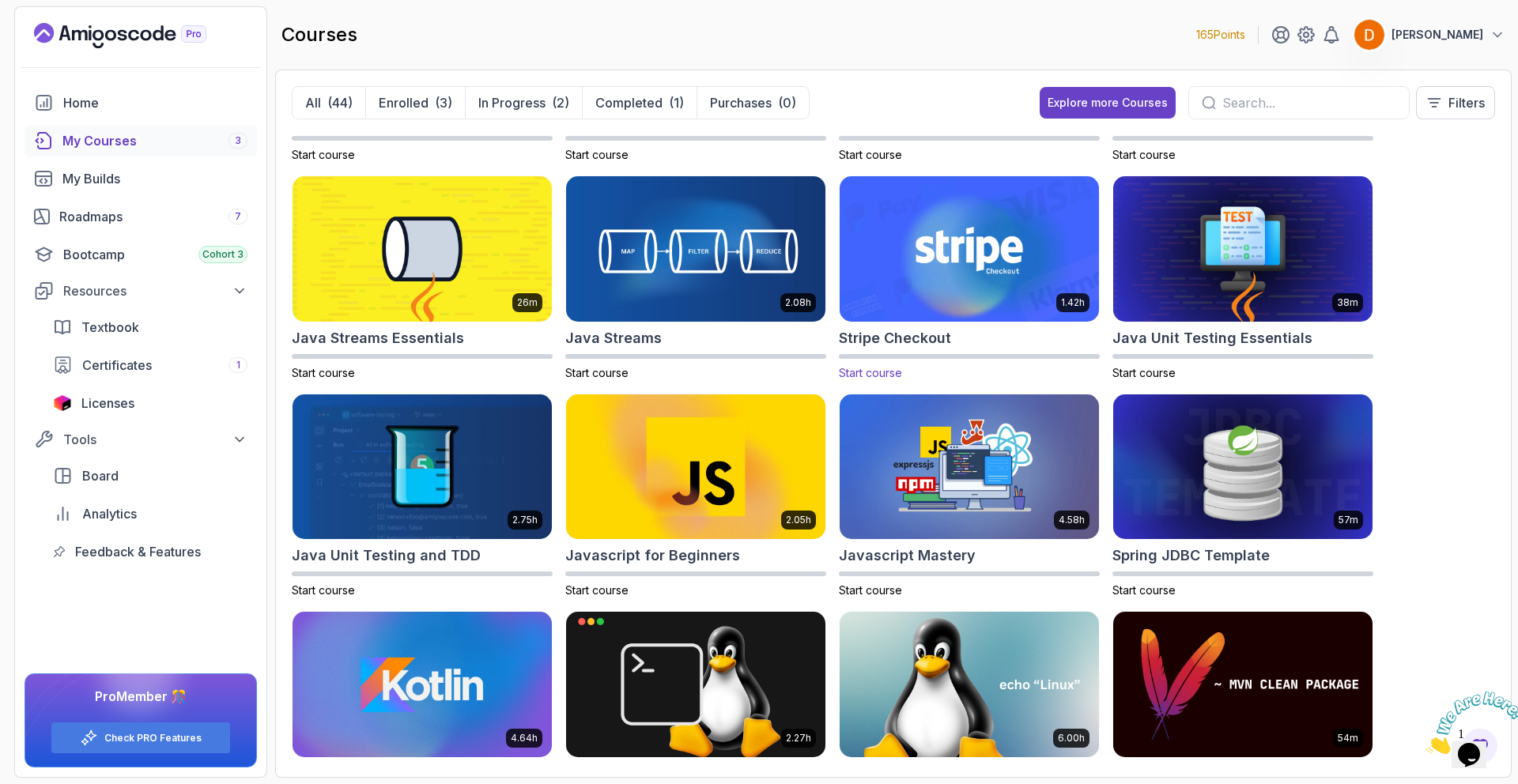
click at [941, 273] on img at bounding box center [969, 250] width 272 height 152
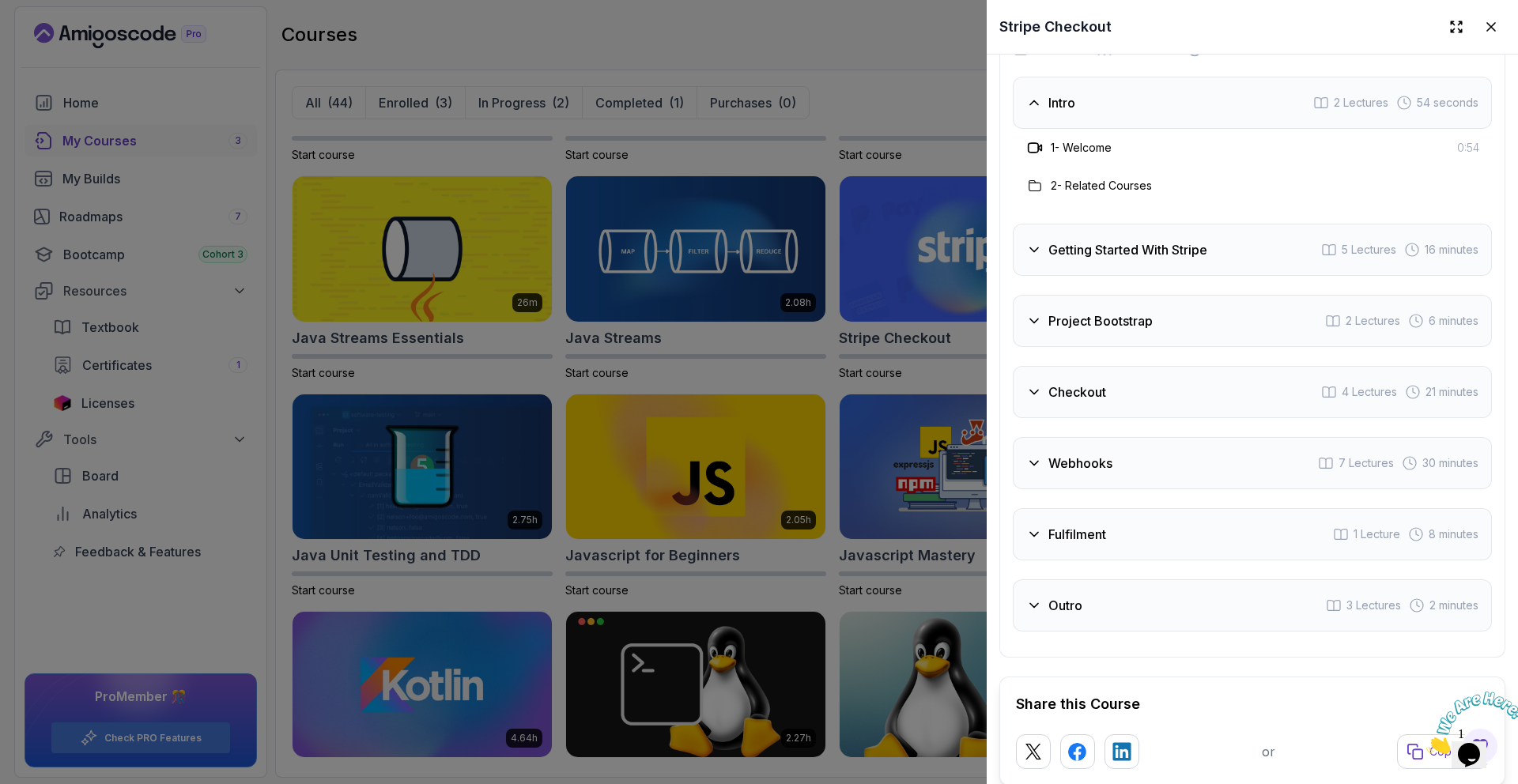
scroll to position [2479, 0]
click at [1034, 104] on icon at bounding box center [1034, 104] width 15 height 15
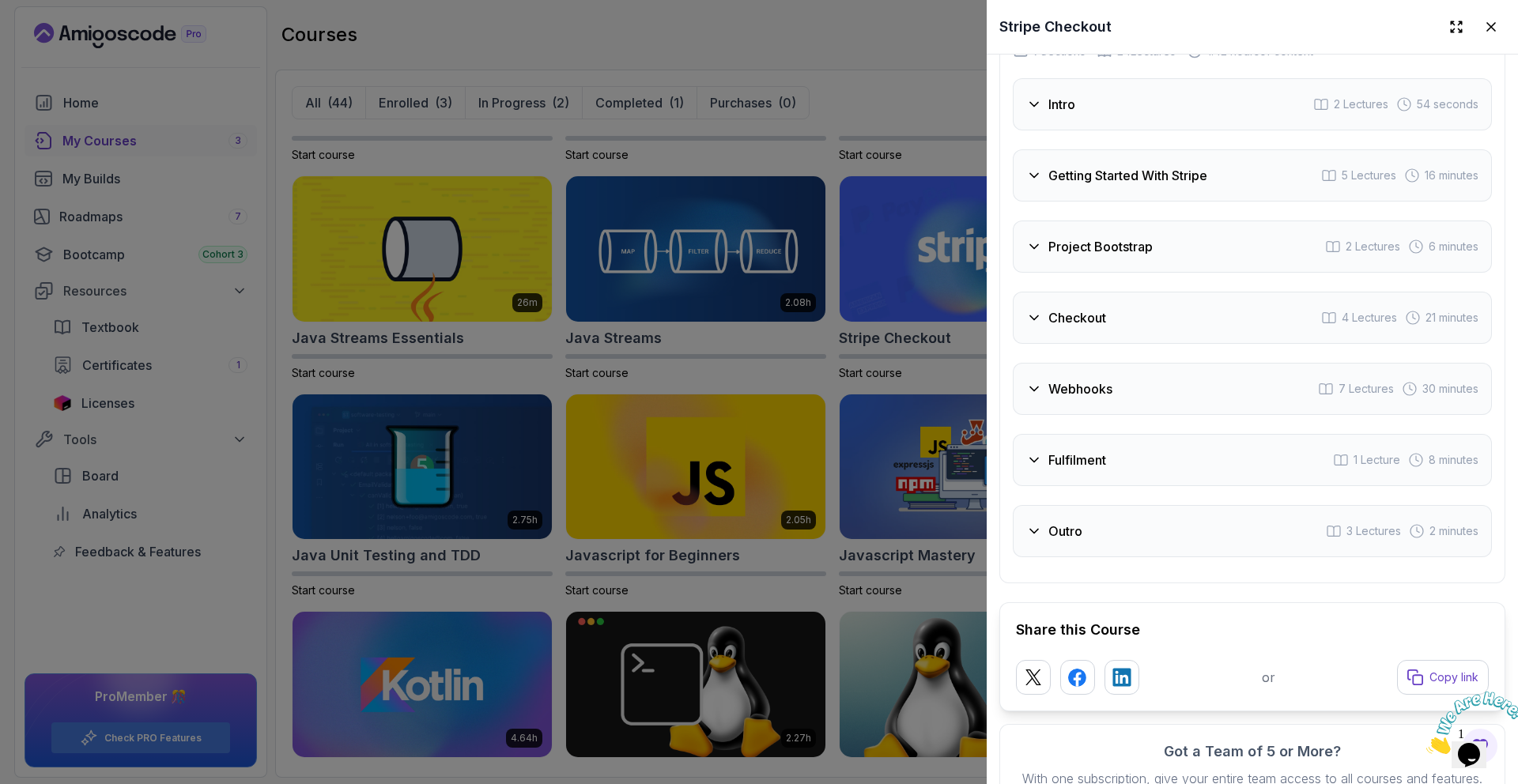
click at [881, 96] on div at bounding box center [759, 392] width 1518 height 784
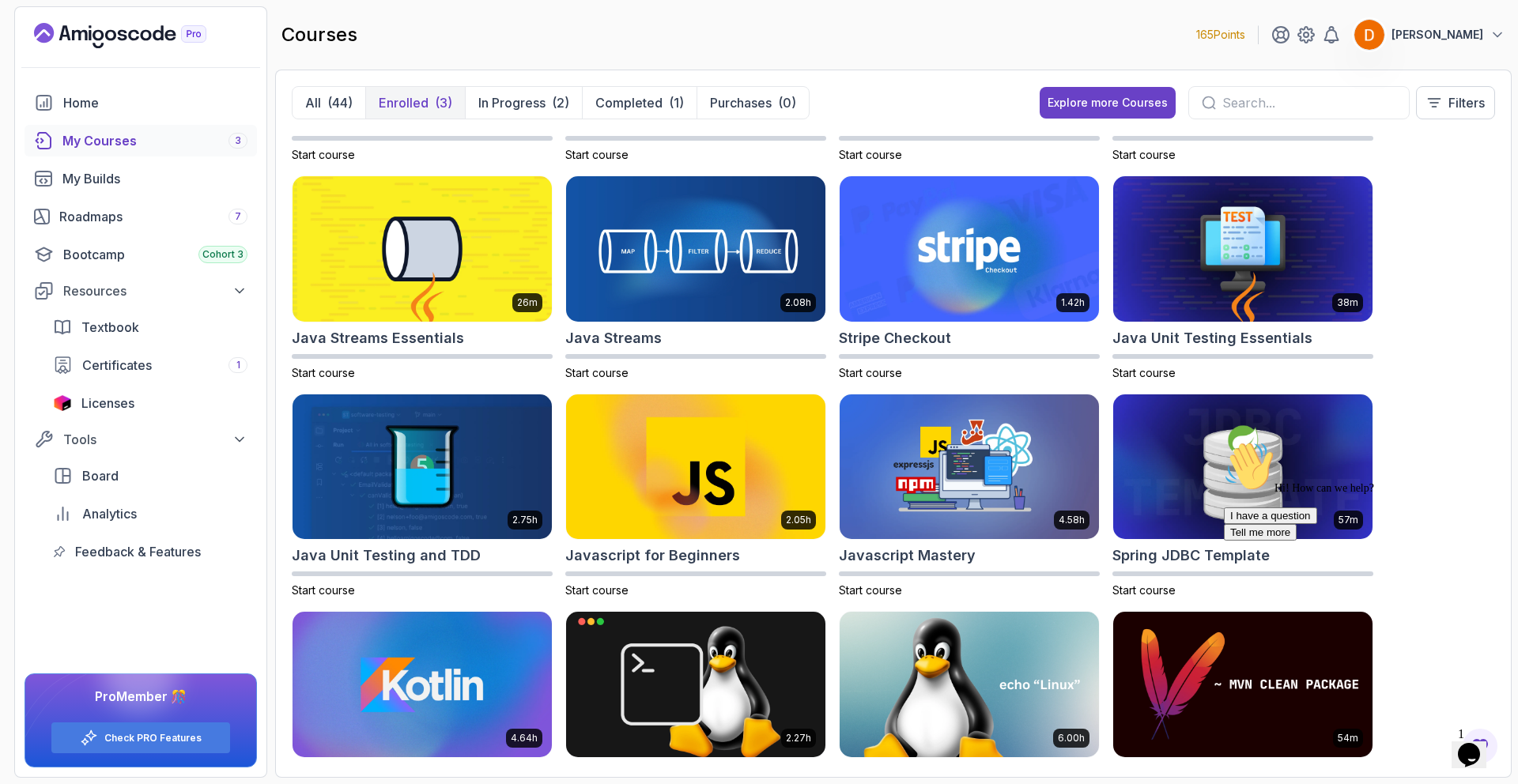
click at [415, 103] on p "Enrolled" at bounding box center [404, 103] width 50 height 19
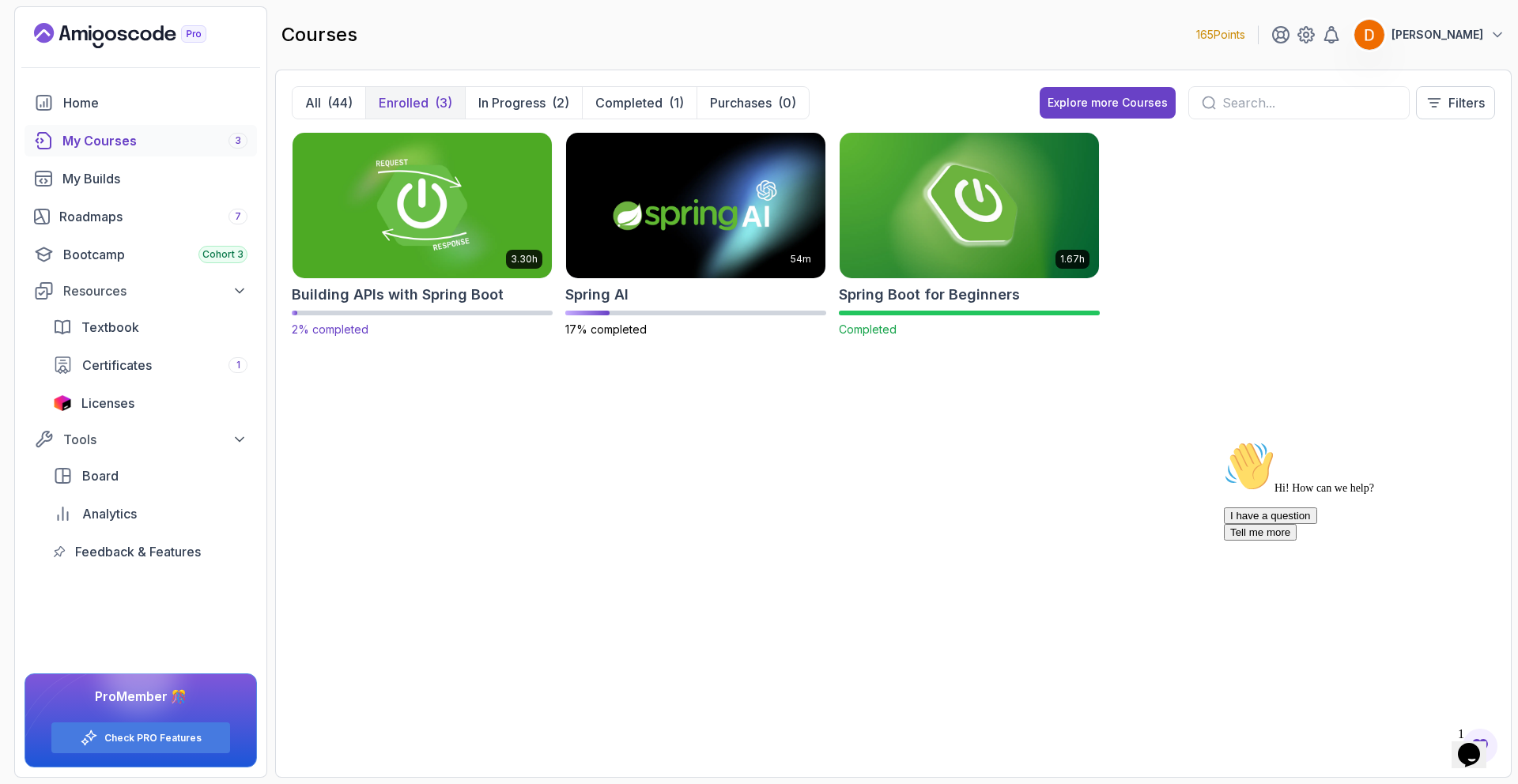
click at [352, 195] on img at bounding box center [422, 205] width 272 height 152
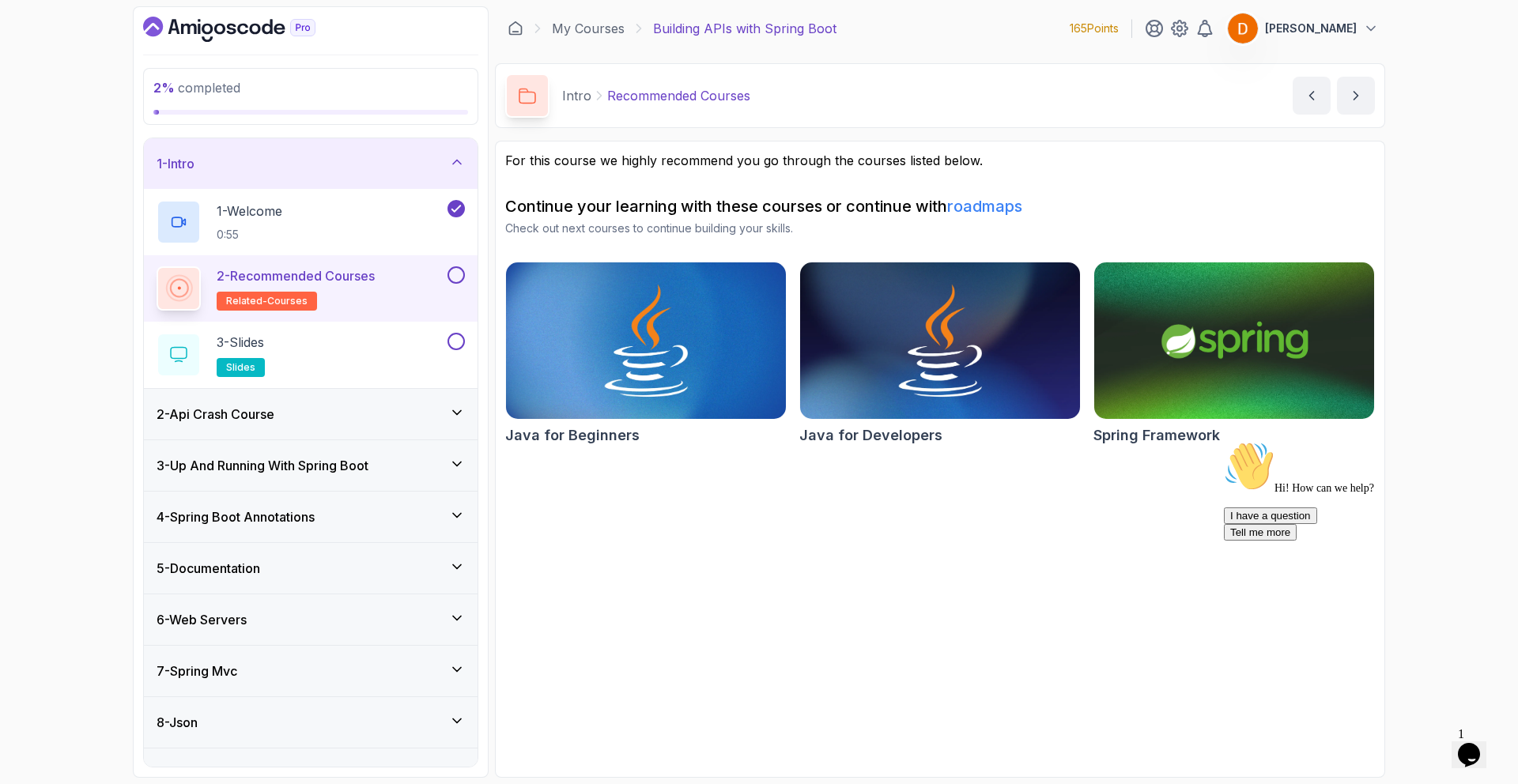
click at [460, 278] on button at bounding box center [456, 275] width 17 height 17
click at [378, 341] on div "3 - Slides slides" at bounding box center [300, 355] width 287 height 44
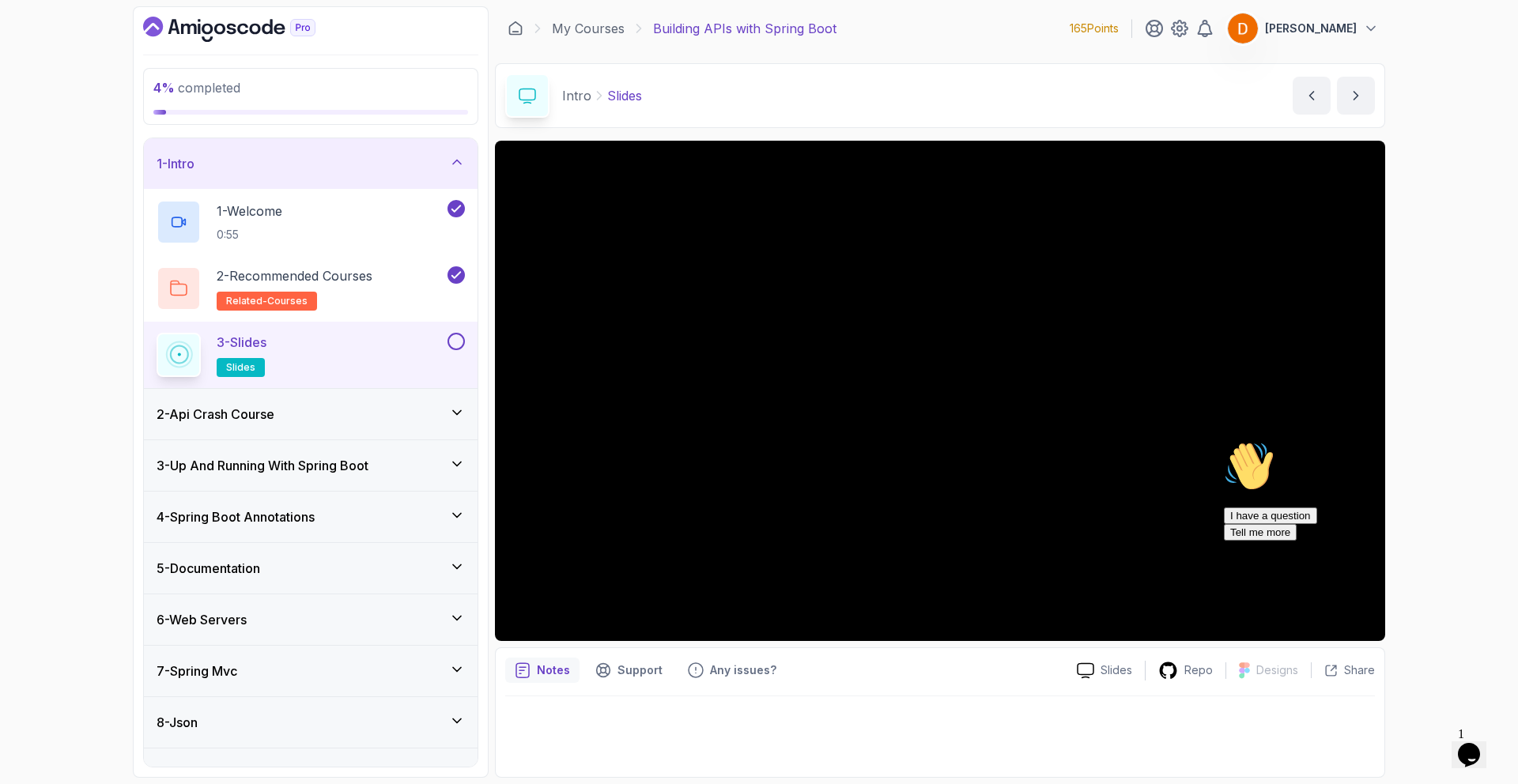
click at [1245, 500] on div "Hi! How can we help? I have a question Tell me more" at bounding box center [1366, 490] width 285 height 99
click at [457, 335] on button at bounding box center [456, 341] width 17 height 17
click at [351, 418] on div "2 - Api Crash Course" at bounding box center [311, 415] width 309 height 19
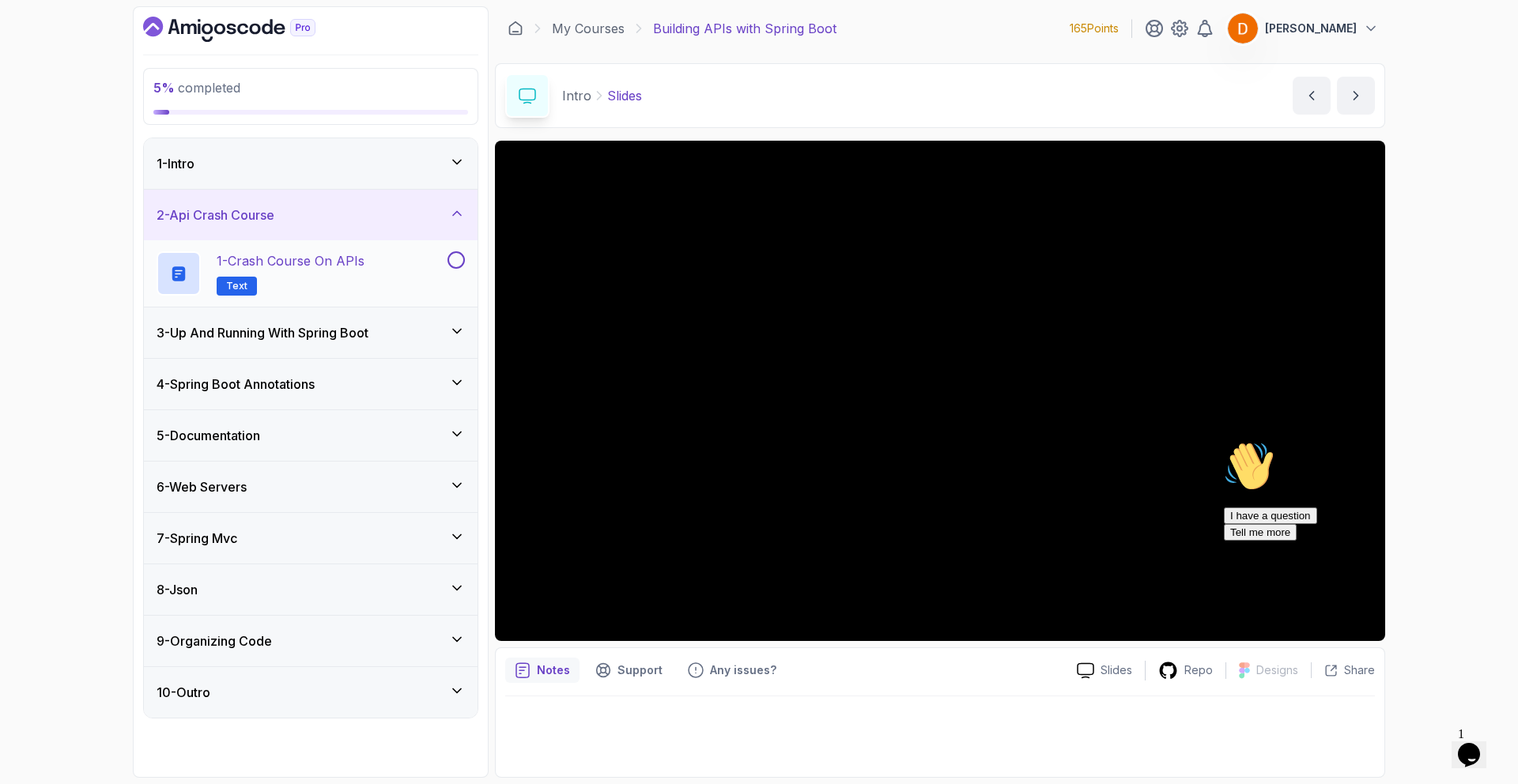
click at [300, 253] on p "1 - Crash Course on APIs" at bounding box center [290, 261] width 148 height 19
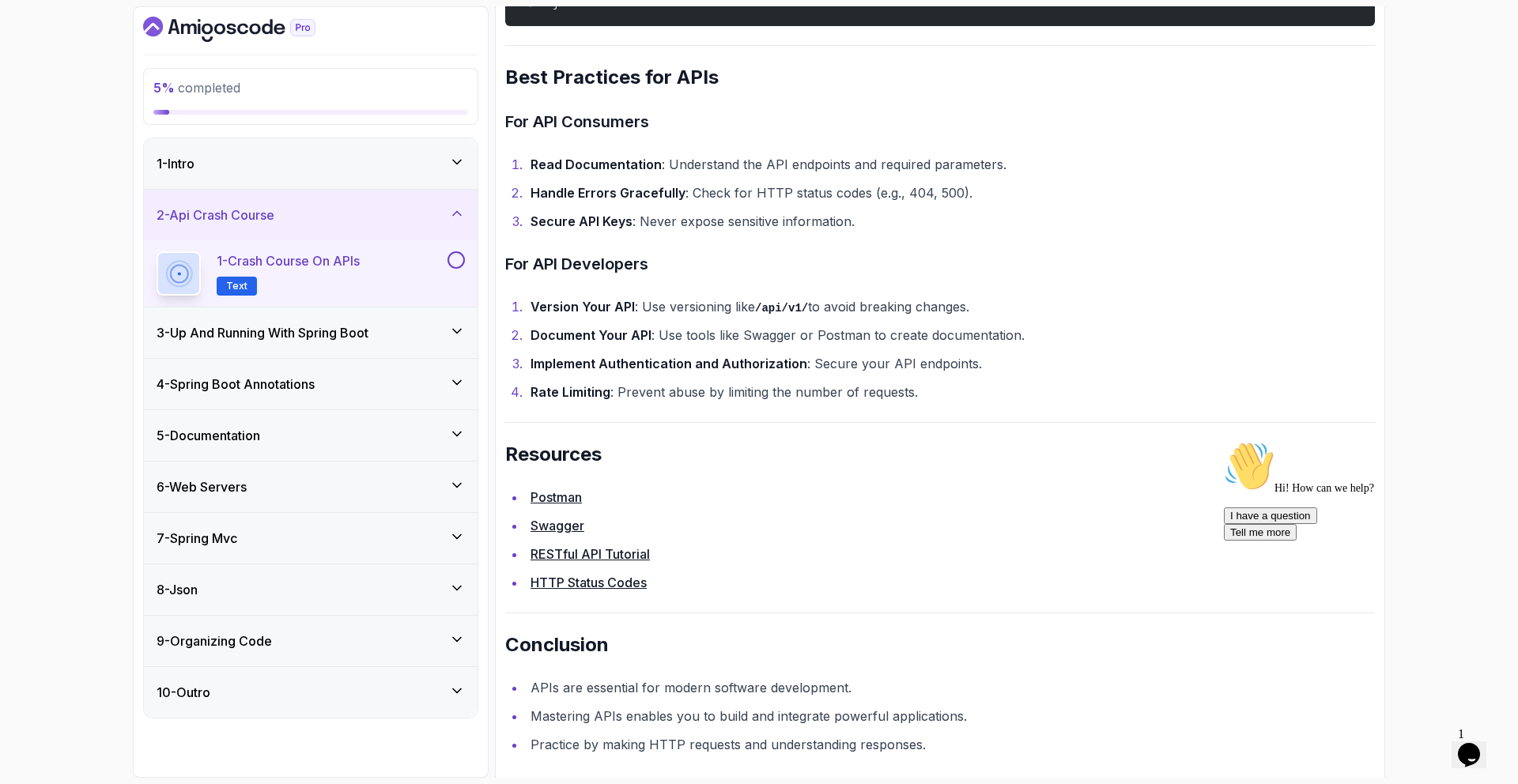
scroll to position [3161, 0]
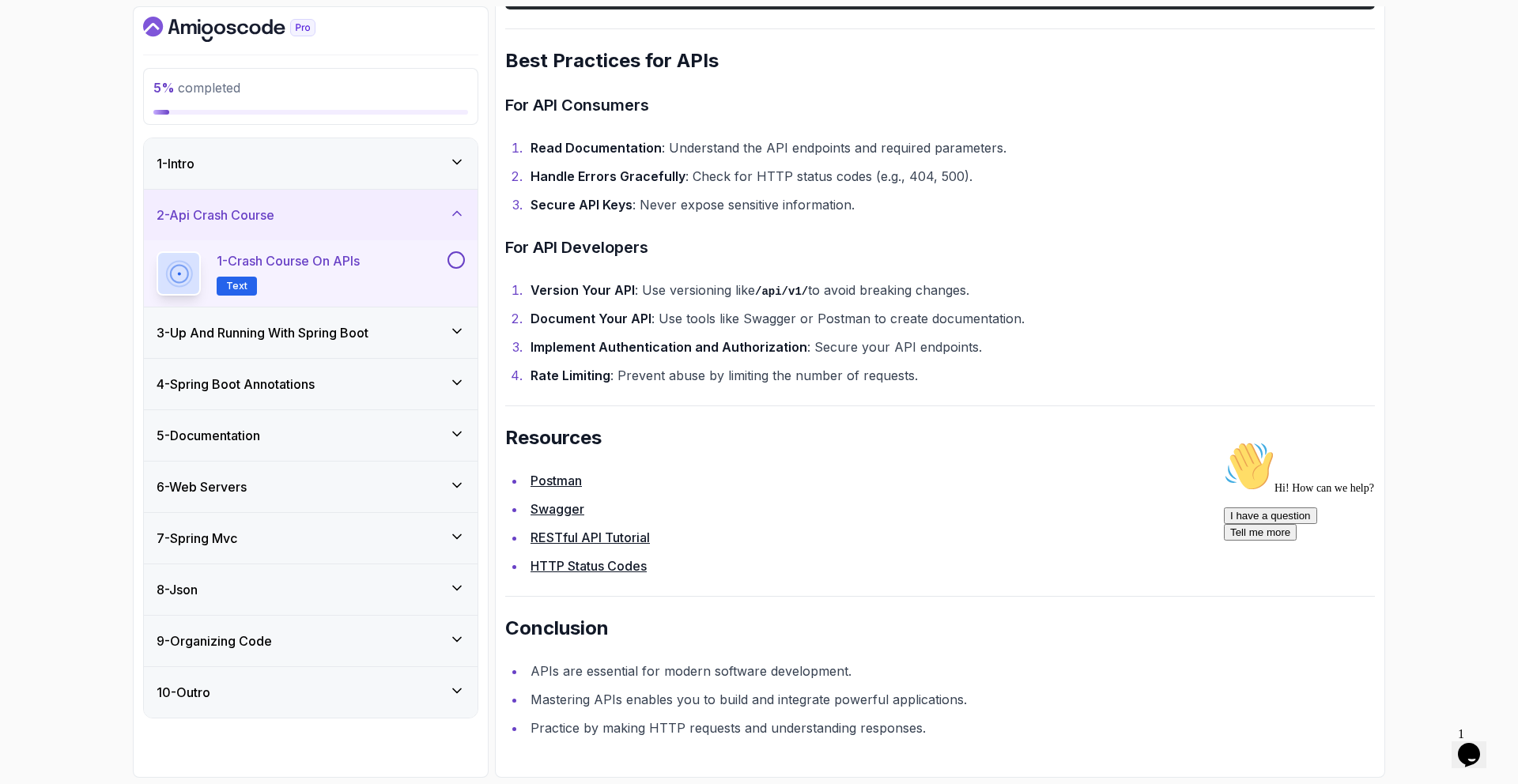
click at [447, 255] on div at bounding box center [454, 260] width 20 height 17
click at [312, 332] on h3 "3 - Up And Running With Spring Boot" at bounding box center [262, 333] width 212 height 19
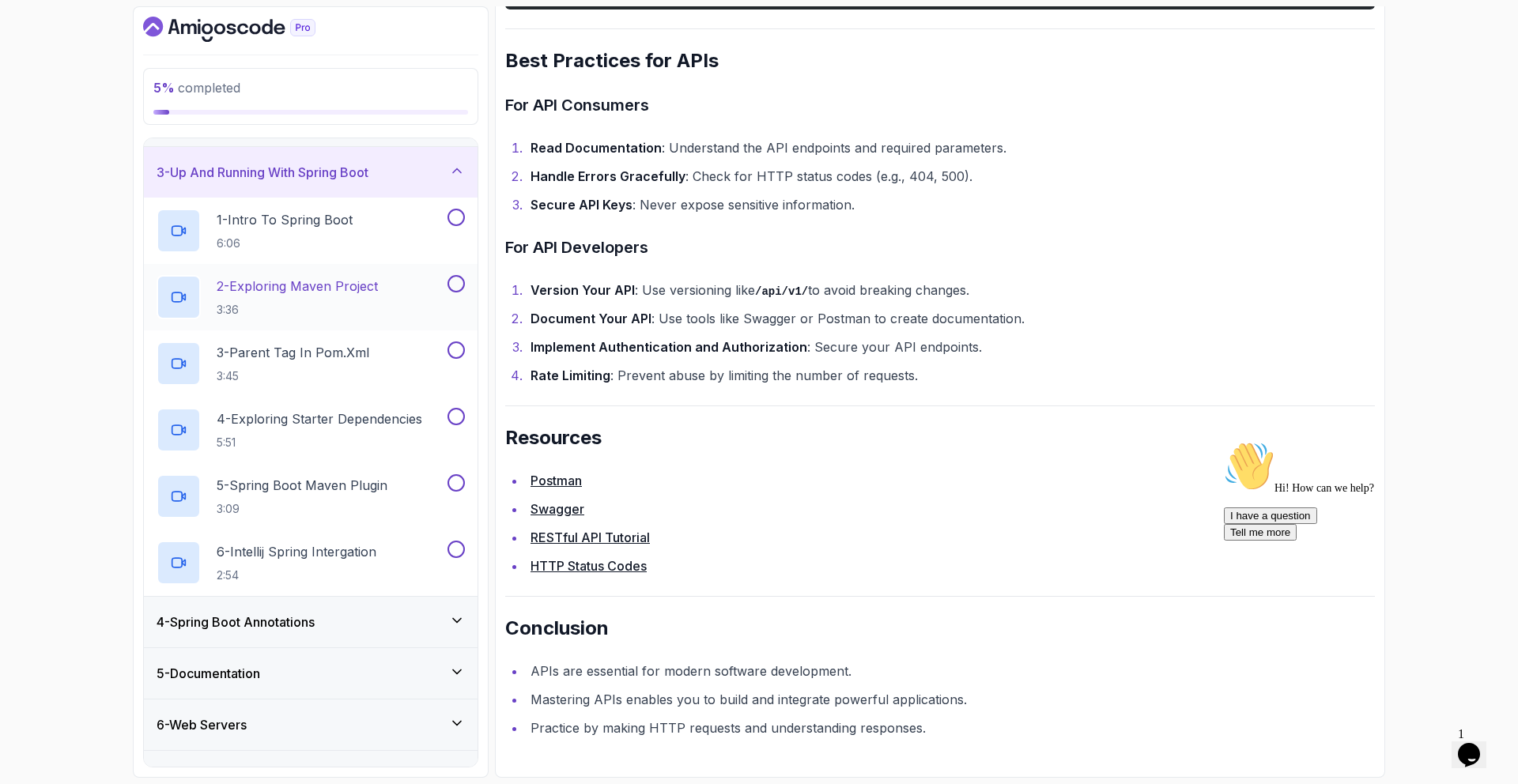
scroll to position [90, 0]
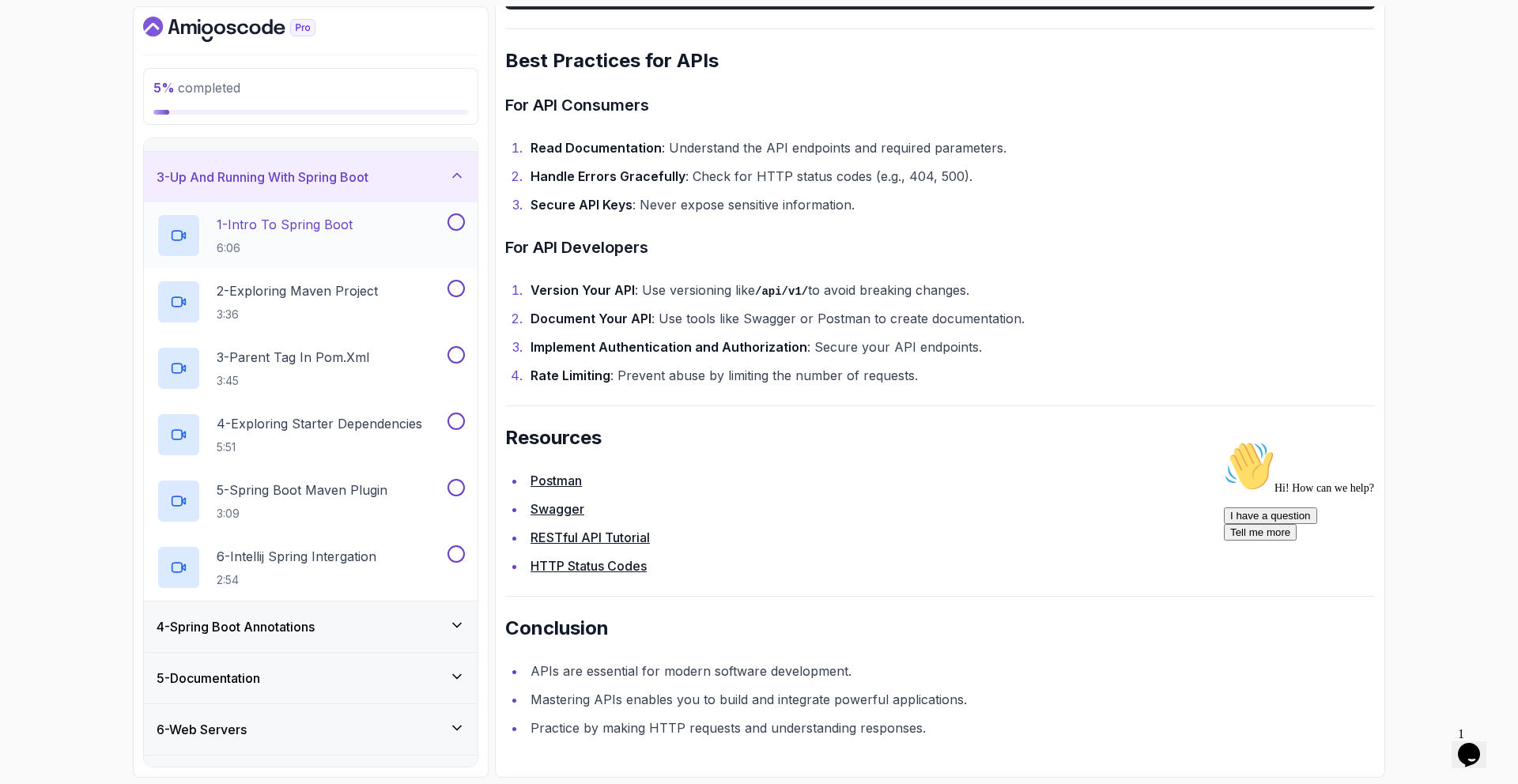
click at [282, 240] on p "6:06" at bounding box center [285, 248] width 136 height 15
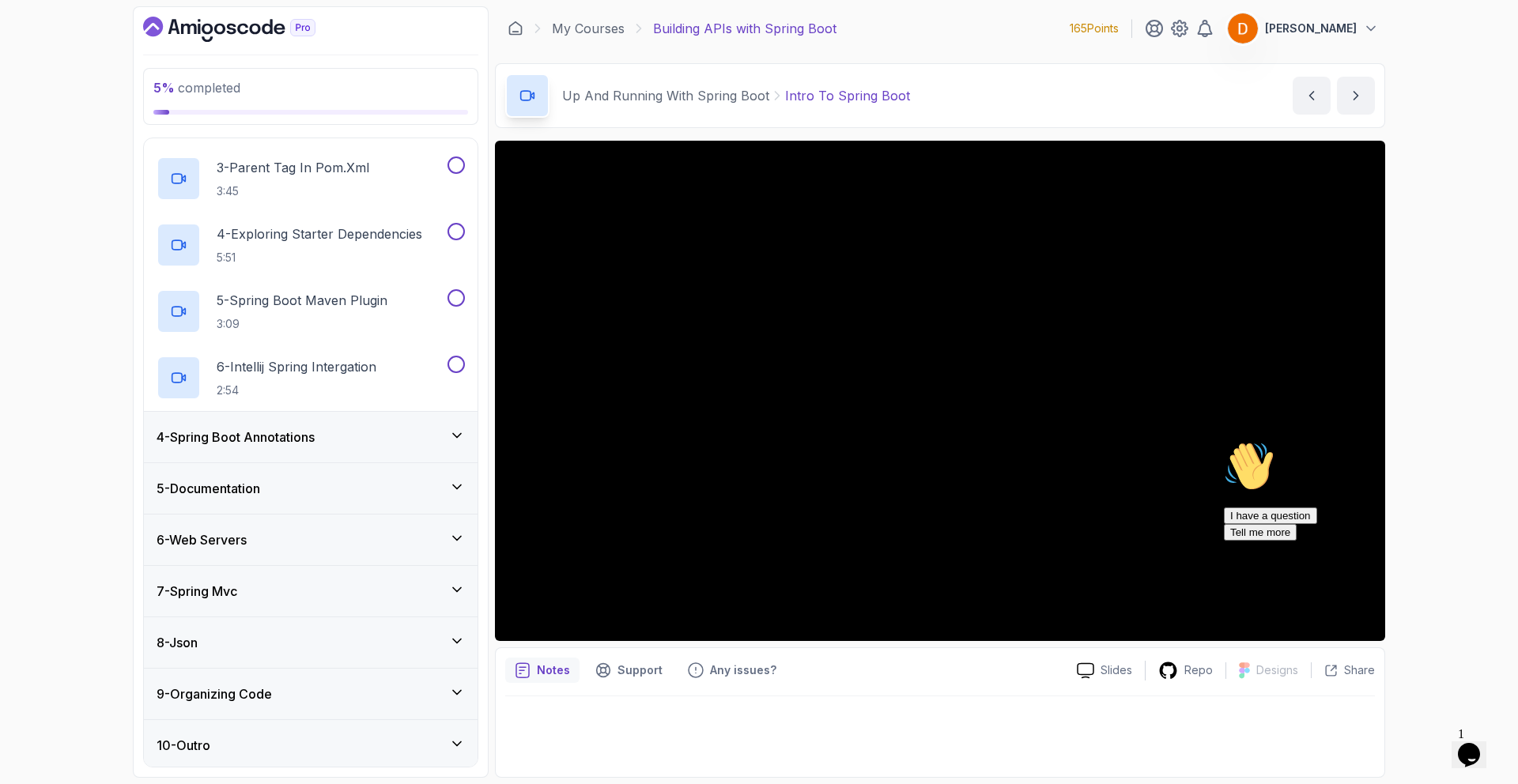
scroll to position [284, 0]
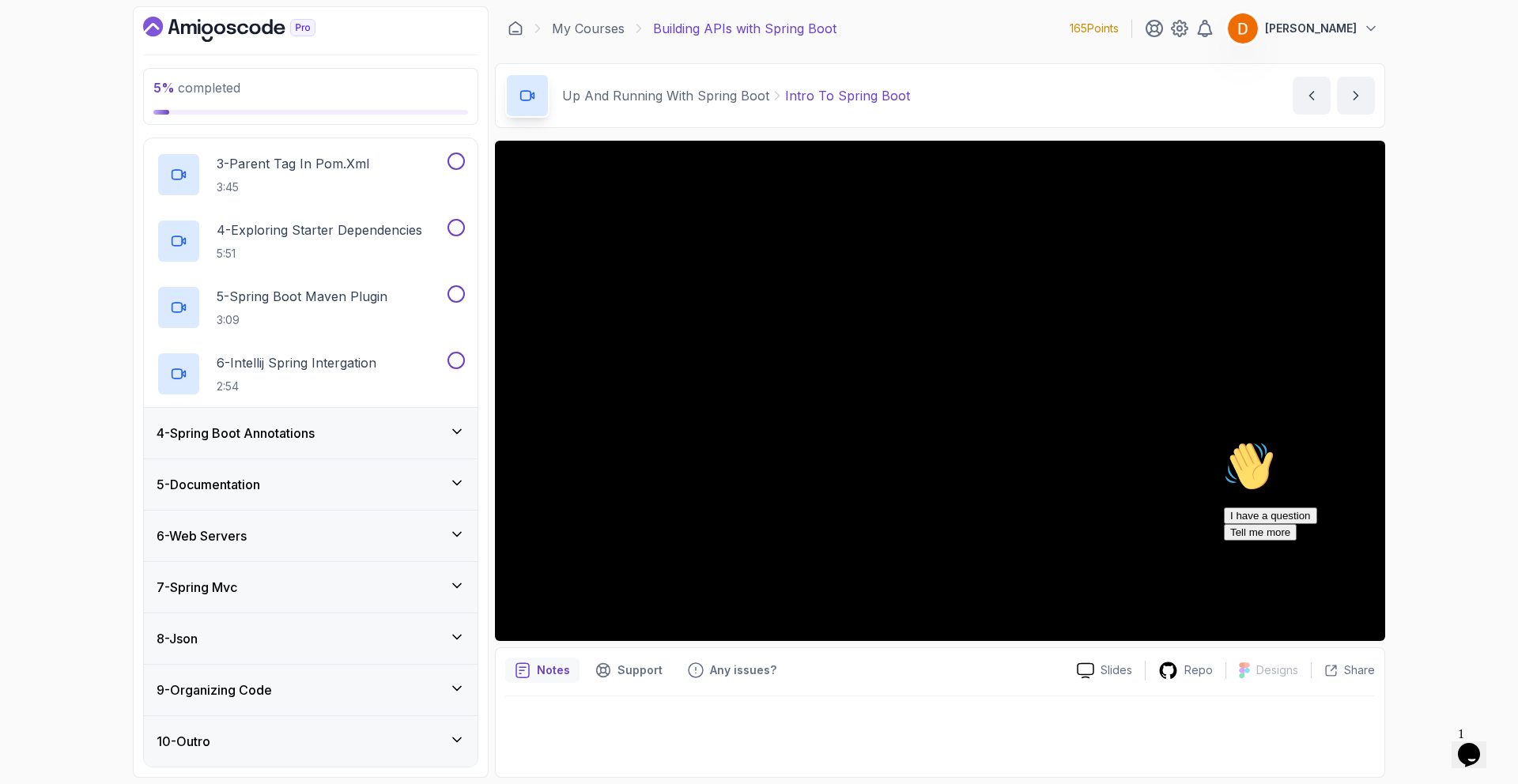
click at [367, 704] on div "9 - Organizing Code" at bounding box center [311, 689] width 334 height 50
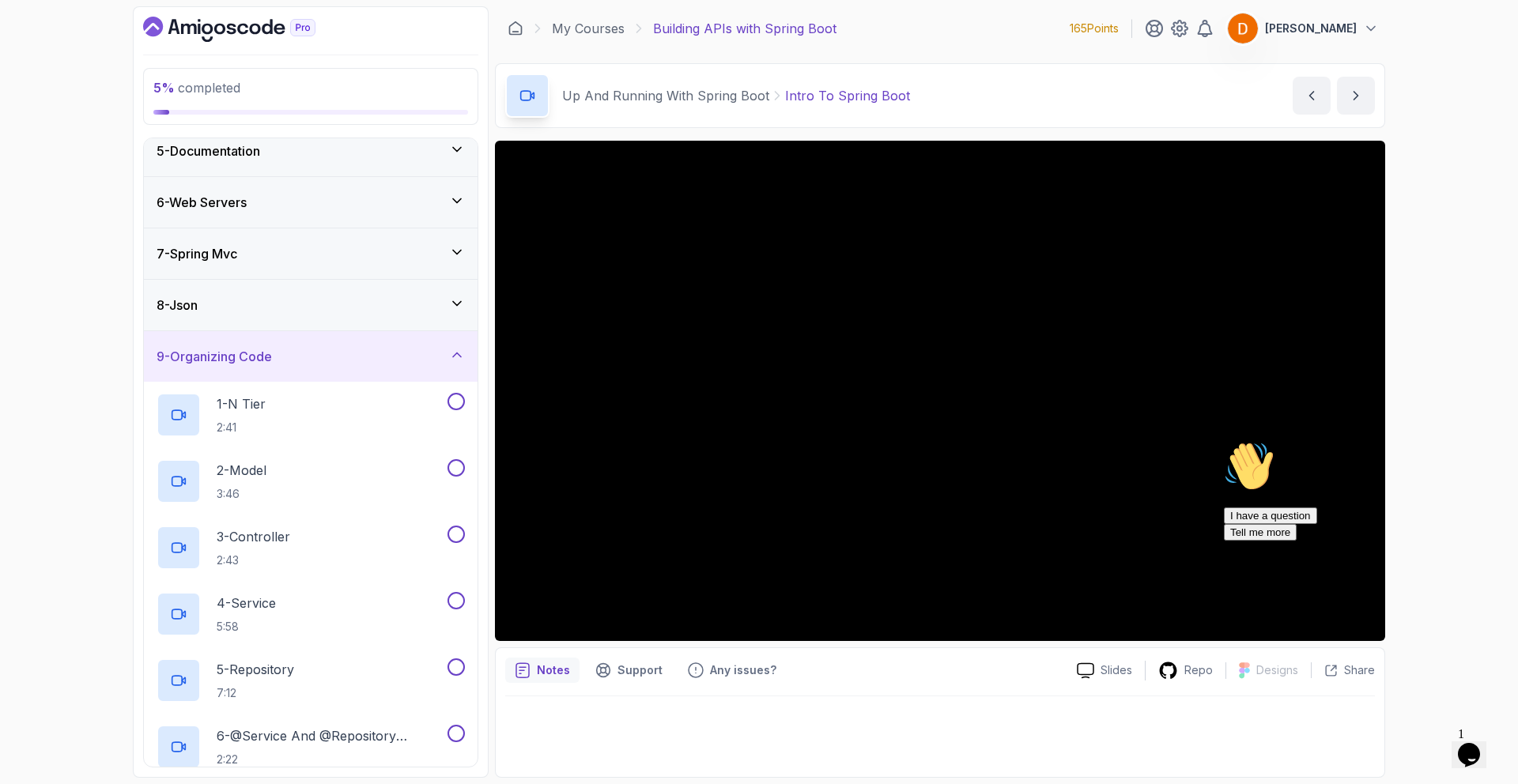
scroll to position [169, 0]
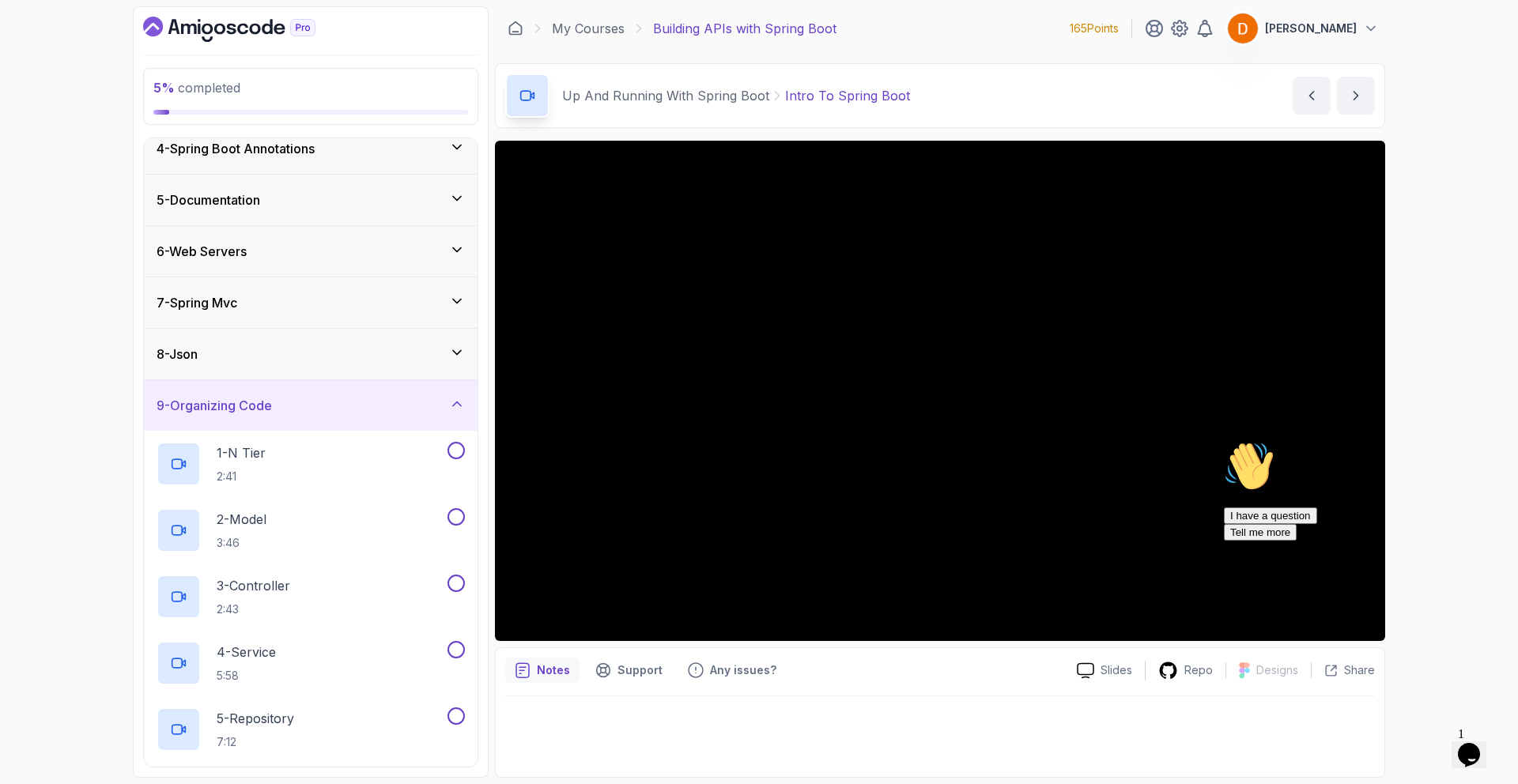
click at [298, 408] on div "9 - Organizing Code" at bounding box center [311, 406] width 309 height 19
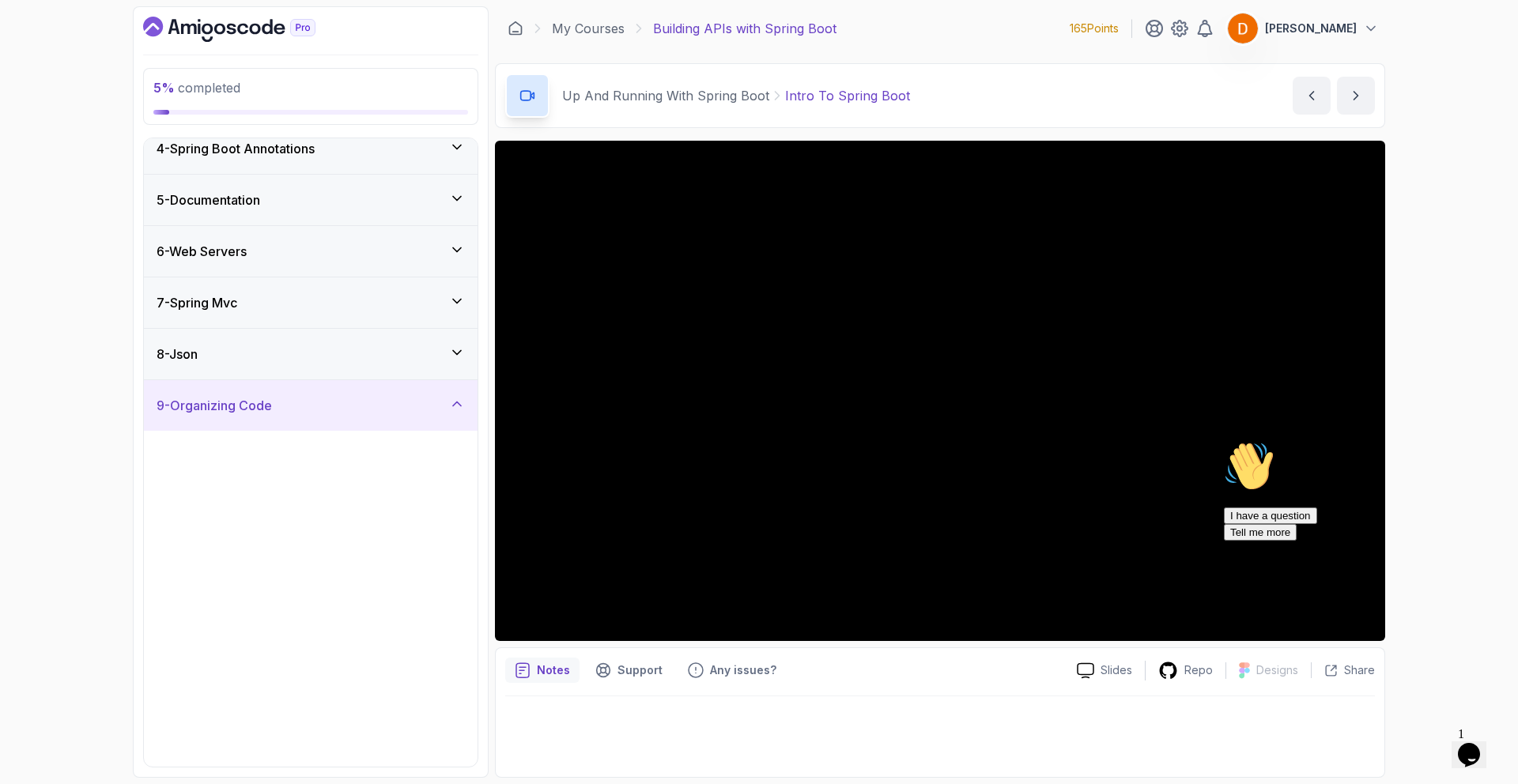
scroll to position [0, 0]
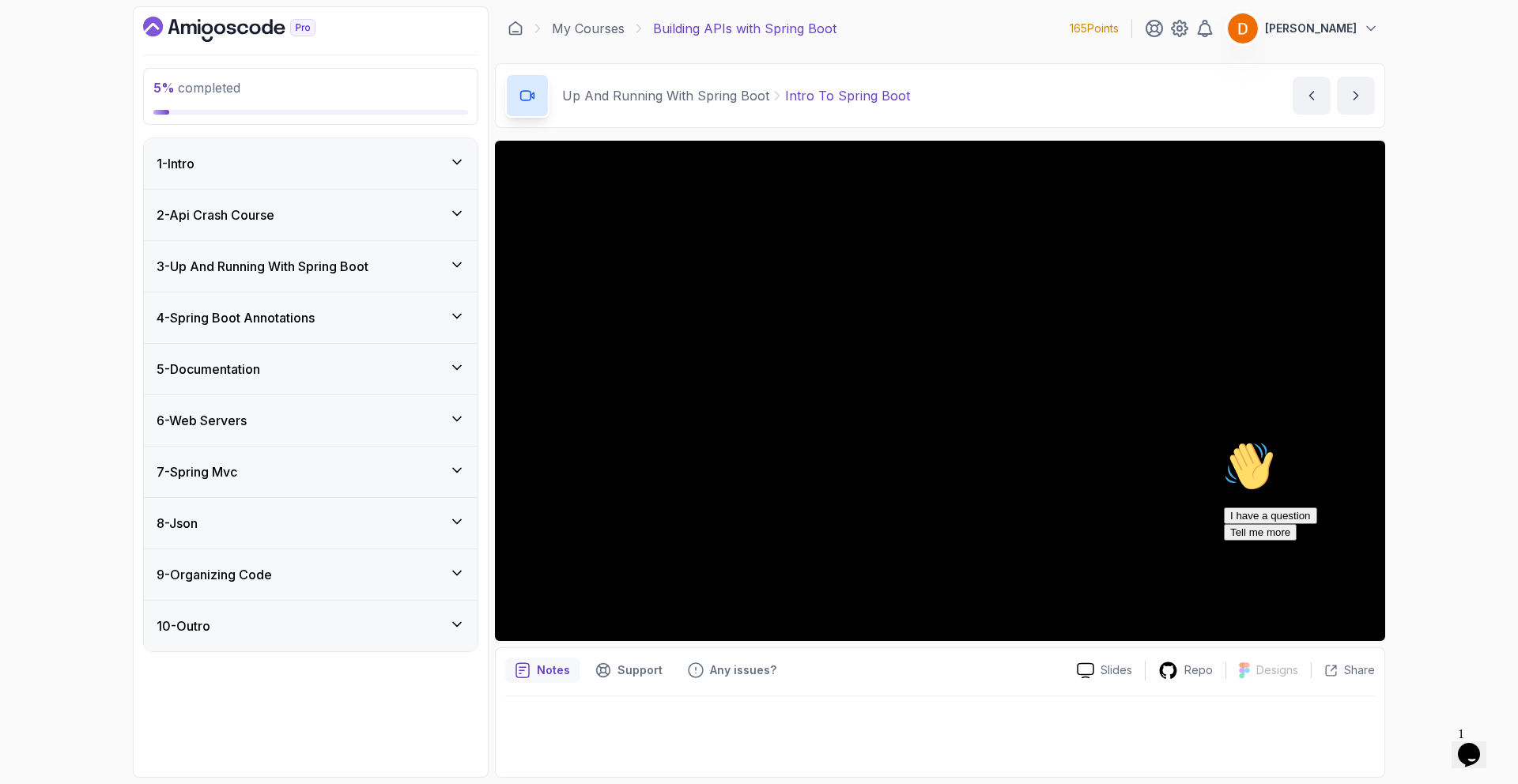
click at [253, 224] on h3 "2 - Api Crash Course" at bounding box center [215, 215] width 118 height 19
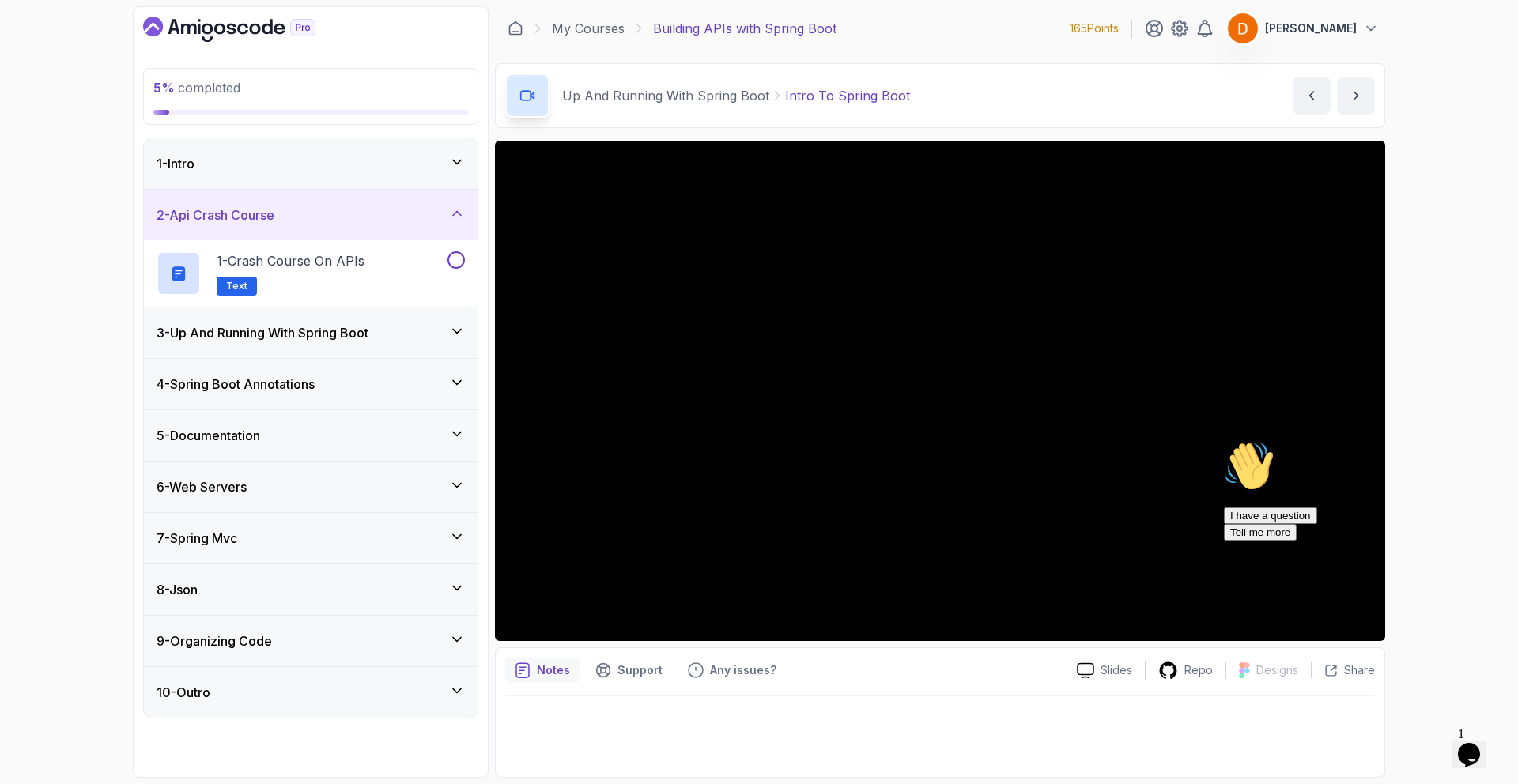
click at [253, 224] on h3 "2 - Api Crash Course" at bounding box center [215, 215] width 118 height 19
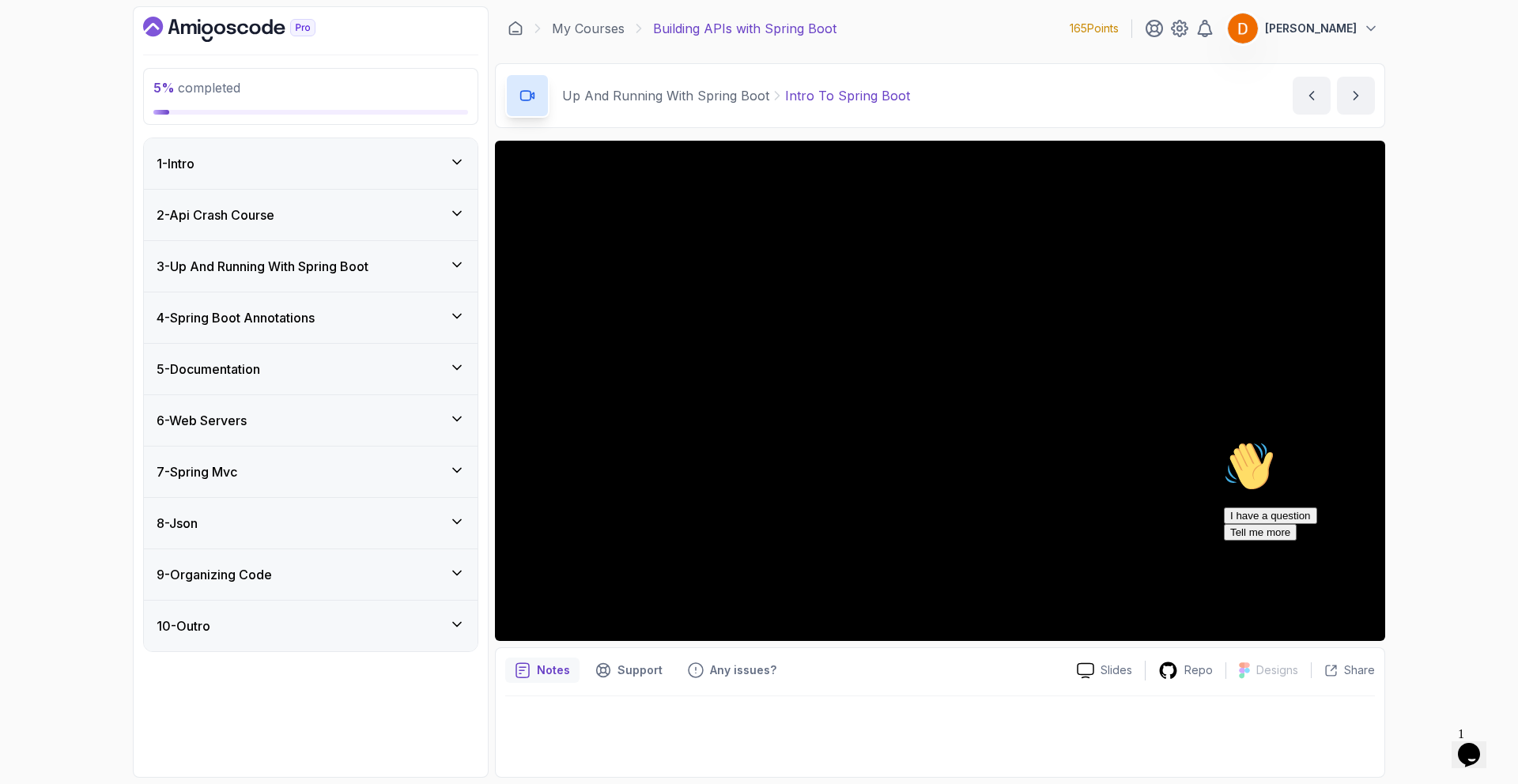
click at [272, 265] on h3 "3 - Up And Running With Spring Boot" at bounding box center [262, 266] width 212 height 19
